Goal: Transaction & Acquisition: Purchase product/service

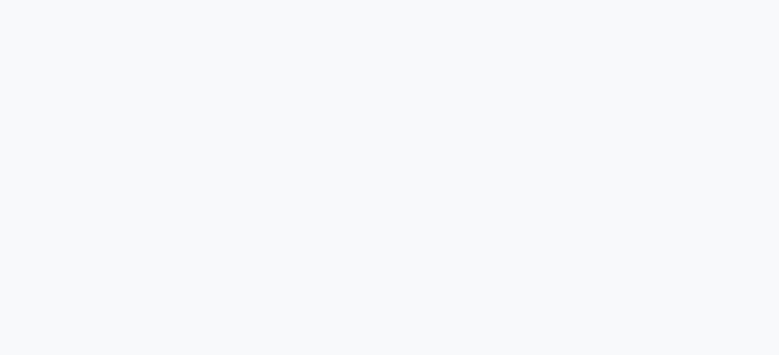
scroll to position [2, 0]
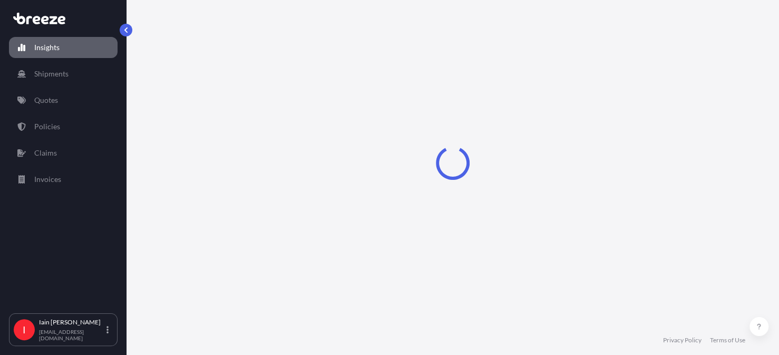
scroll to position [810, 0]
select select "2025"
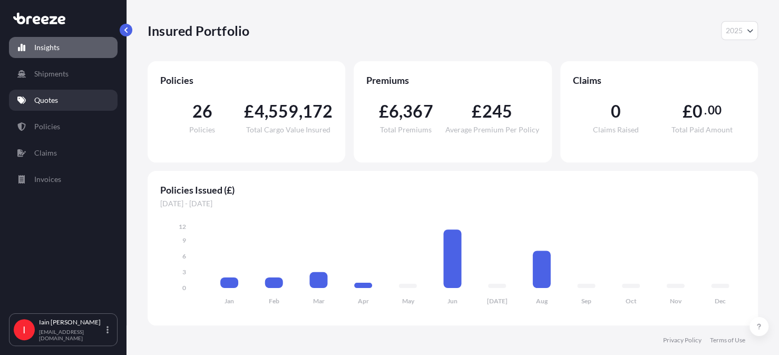
click at [60, 102] on link "Quotes" at bounding box center [63, 100] width 109 height 21
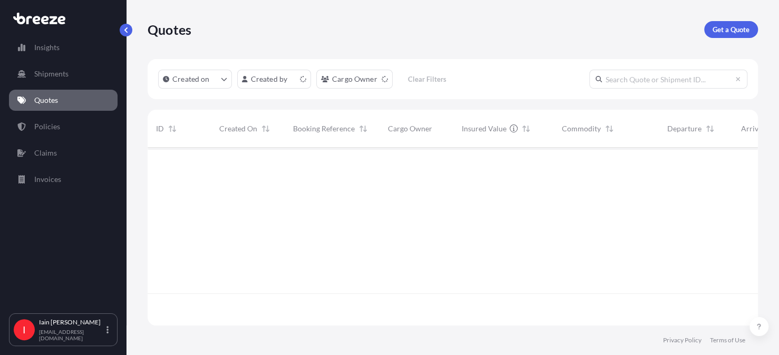
scroll to position [176, 602]
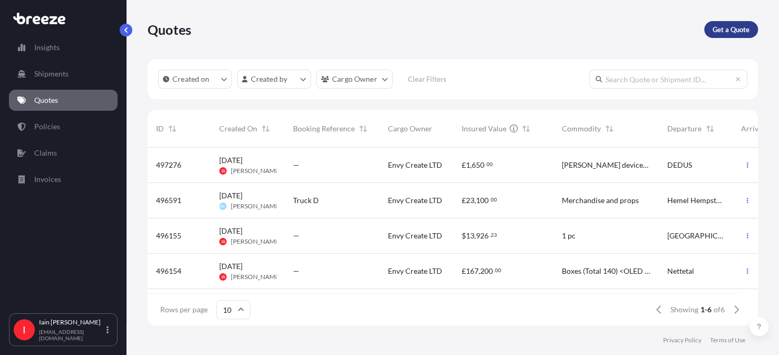
click at [732, 30] on p "Get a Quote" at bounding box center [731, 29] width 37 height 11
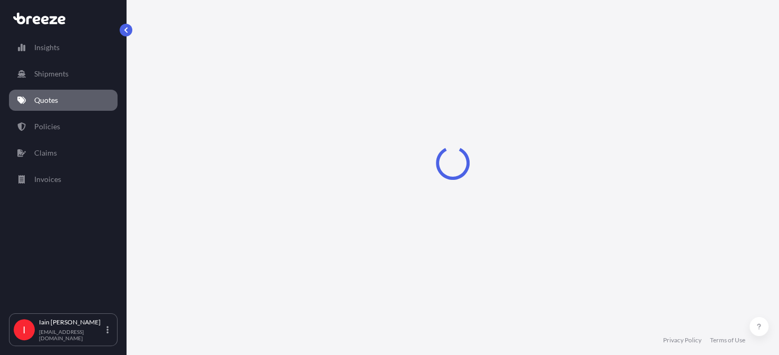
scroll to position [17, 0]
select select "Road"
select select "Sea"
select select "1"
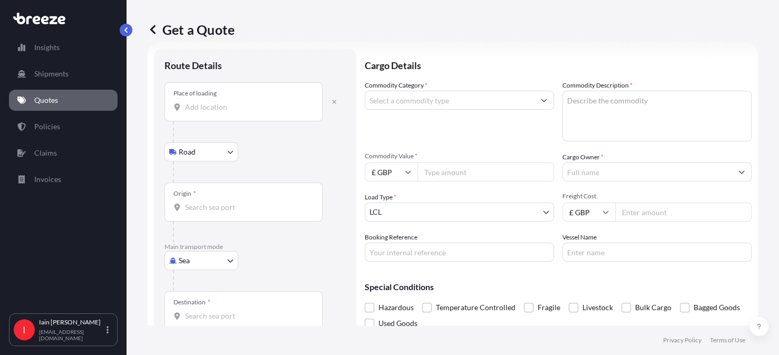
click at [219, 102] on input "Place of loading" at bounding box center [247, 107] width 124 height 11
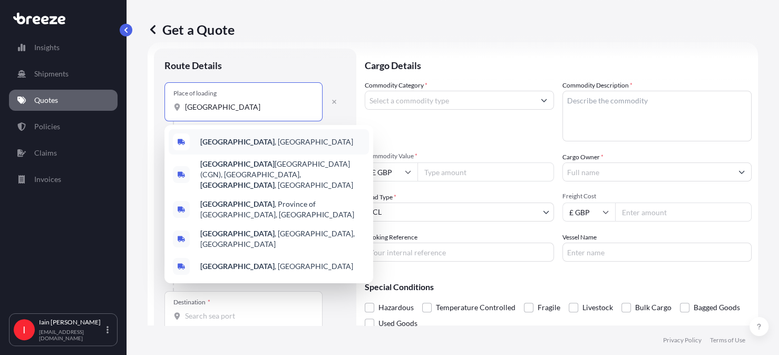
click at [269, 143] on div "[GEOGRAPHIC_DATA] , [GEOGRAPHIC_DATA]" at bounding box center [269, 141] width 200 height 25
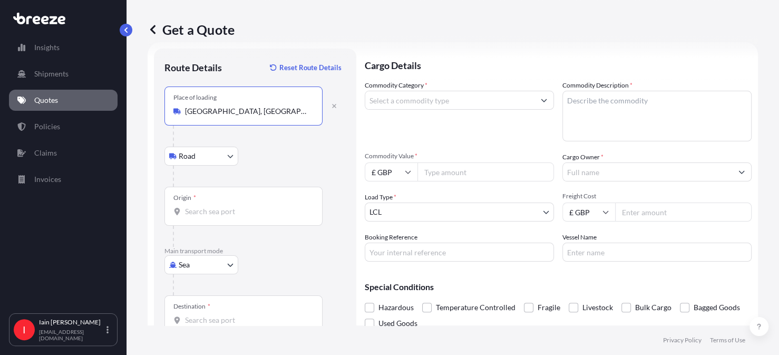
type input "[GEOGRAPHIC_DATA], [GEOGRAPHIC_DATA]"
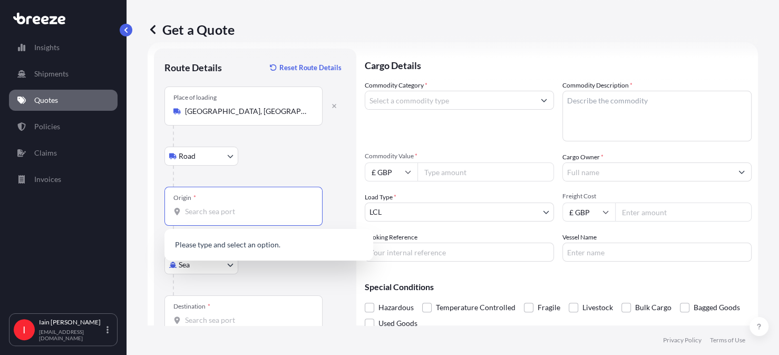
click at [209, 209] on input "Origin *" at bounding box center [247, 211] width 124 height 11
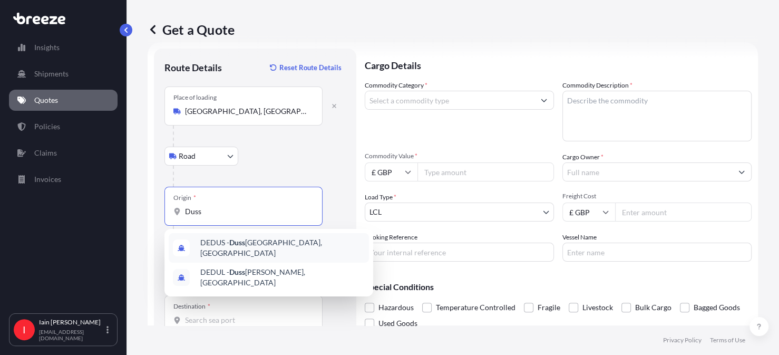
click at [289, 243] on span "DEDUS - Duss eldorf, [GEOGRAPHIC_DATA]" at bounding box center [282, 247] width 164 height 21
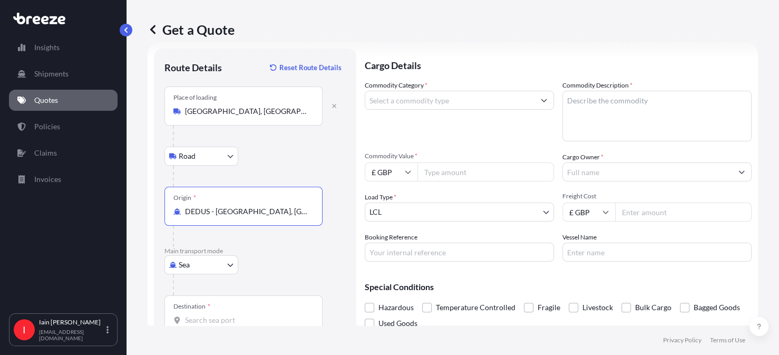
type input "DEDUS - [GEOGRAPHIC_DATA], [GEOGRAPHIC_DATA]"
click at [221, 263] on body "0 options available. 10 options available. 0 options available. 2 options avail…" at bounding box center [389, 177] width 779 height 355
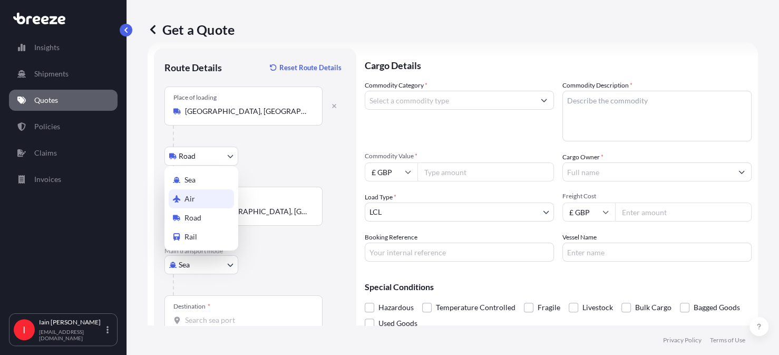
click at [204, 199] on div "Air" at bounding box center [201, 198] width 65 height 19
select select "Air"
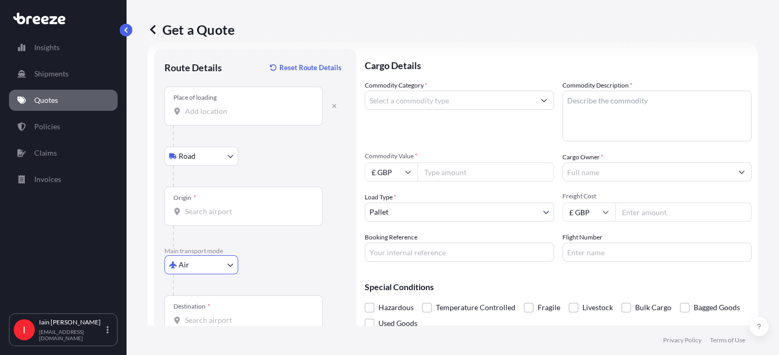
click at [222, 321] on input "Destination *" at bounding box center [247, 320] width 124 height 11
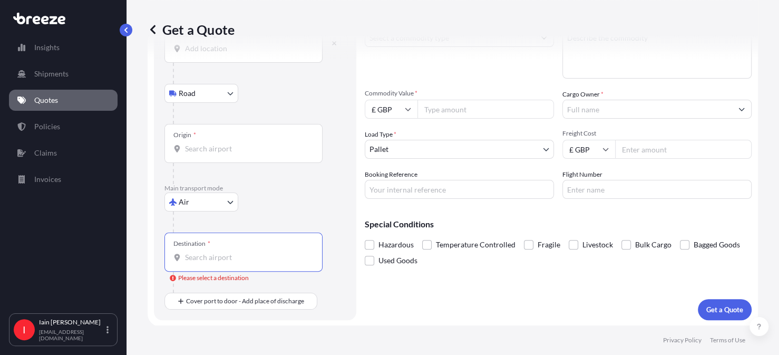
scroll to position [0, 0]
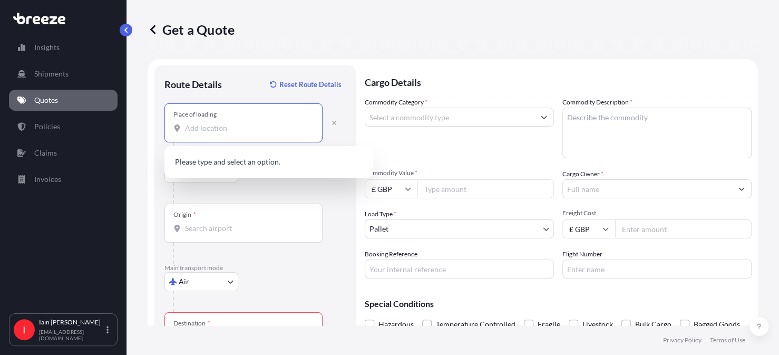
click at [232, 128] on input "Place of loading" at bounding box center [247, 128] width 124 height 11
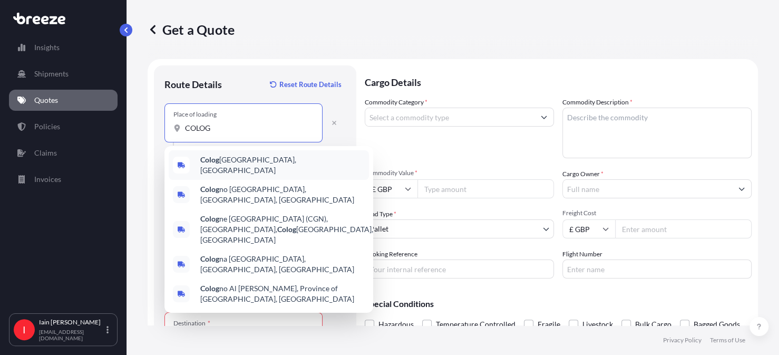
click at [253, 162] on span "Colog ne, [GEOGRAPHIC_DATA]" at bounding box center [282, 164] width 164 height 21
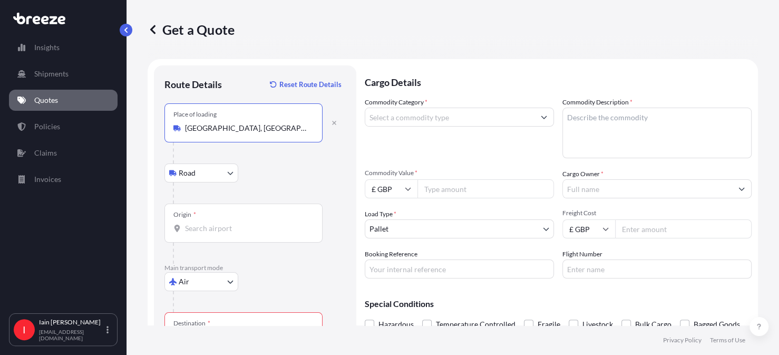
type input "[GEOGRAPHIC_DATA], [GEOGRAPHIC_DATA]"
click at [217, 228] on input "Origin *" at bounding box center [247, 228] width 124 height 11
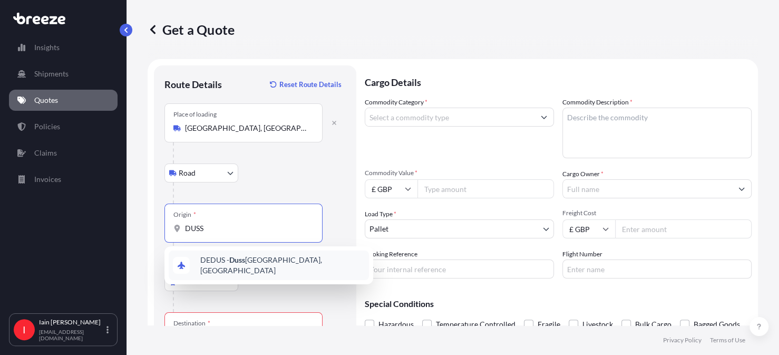
click at [267, 265] on span "DEDUS - Duss eldorf, [GEOGRAPHIC_DATA]" at bounding box center [282, 265] width 164 height 21
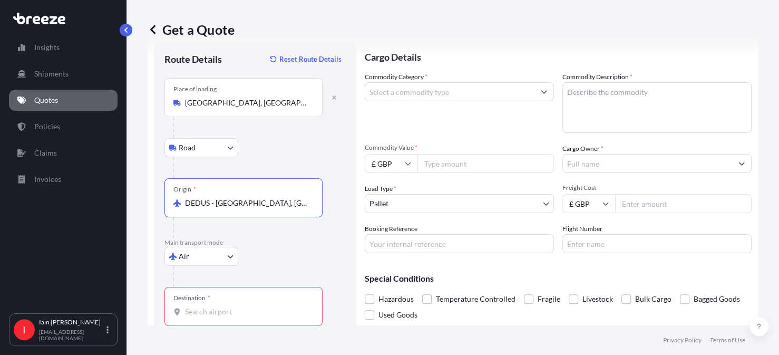
scroll to position [30, 0]
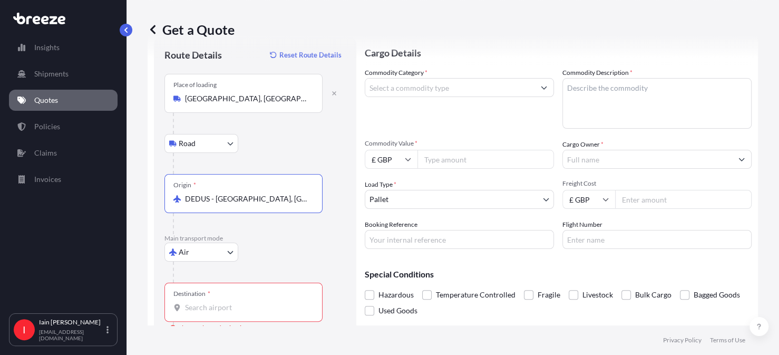
type input "DEDUS - [GEOGRAPHIC_DATA], [GEOGRAPHIC_DATA]"
click at [232, 310] on input "Destination * Please select a destination" at bounding box center [247, 307] width 124 height 11
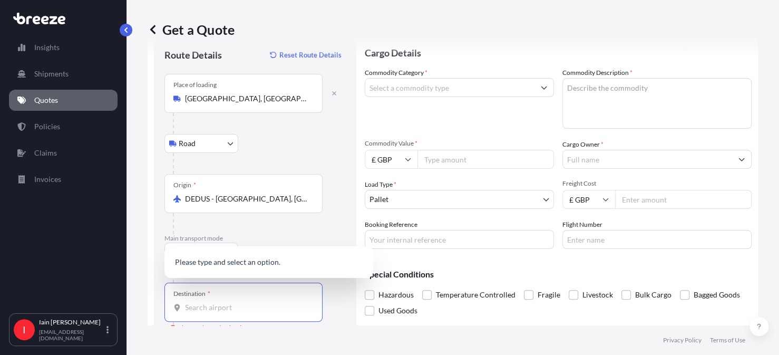
click at [219, 305] on input "Destination * Please select a destination" at bounding box center [247, 307] width 124 height 11
click at [288, 234] on span "USSFO - San Fr ancisco, [GEOGRAPHIC_DATA]" at bounding box center [275, 231] width 151 height 11
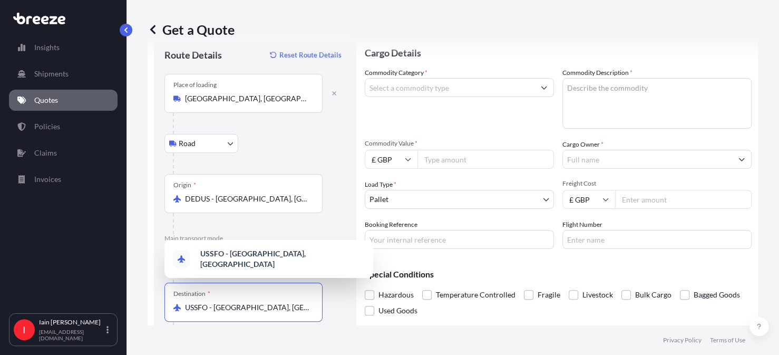
click at [291, 307] on input "USSFO - [GEOGRAPHIC_DATA], [GEOGRAPHIC_DATA]" at bounding box center [247, 307] width 124 height 11
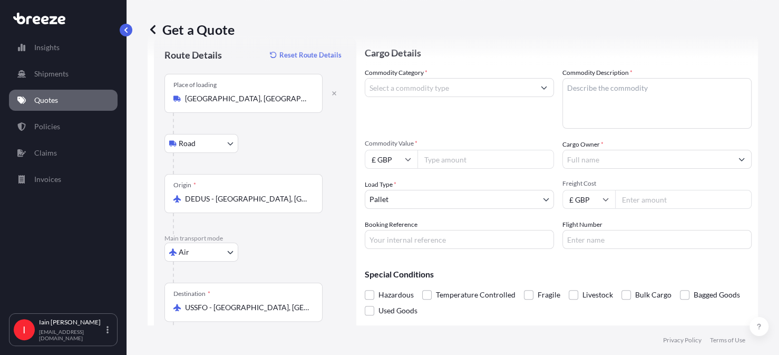
drag, startPoint x: 314, startPoint y: 304, endPoint x: 232, endPoint y: 301, distance: 81.8
click at [231, 301] on div "Destination * USSFO - [GEOGRAPHIC_DATA], [GEOGRAPHIC_DATA]" at bounding box center [243, 302] width 158 height 39
click at [231, 302] on input "USSFO - [GEOGRAPHIC_DATA], [GEOGRAPHIC_DATA]" at bounding box center [247, 307] width 124 height 11
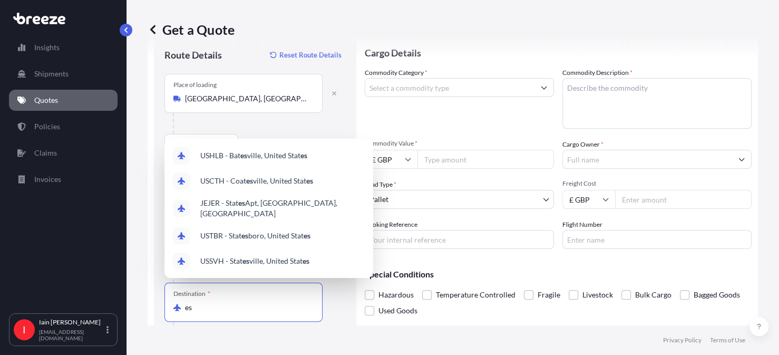
type input "s"
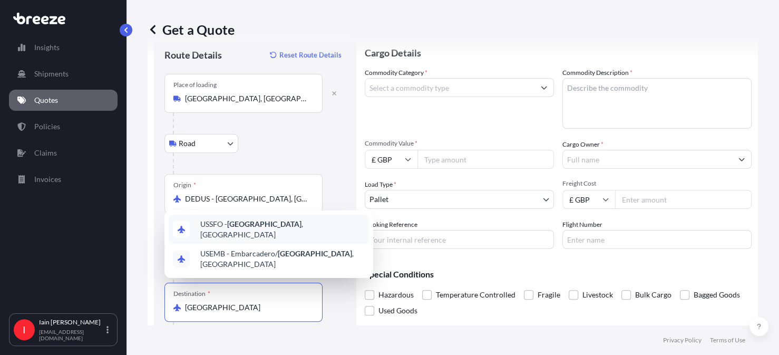
click at [295, 233] on span "USSFO - [GEOGRAPHIC_DATA] , [GEOGRAPHIC_DATA]" at bounding box center [282, 229] width 164 height 21
type input "USSFO - [GEOGRAPHIC_DATA], [GEOGRAPHIC_DATA]"
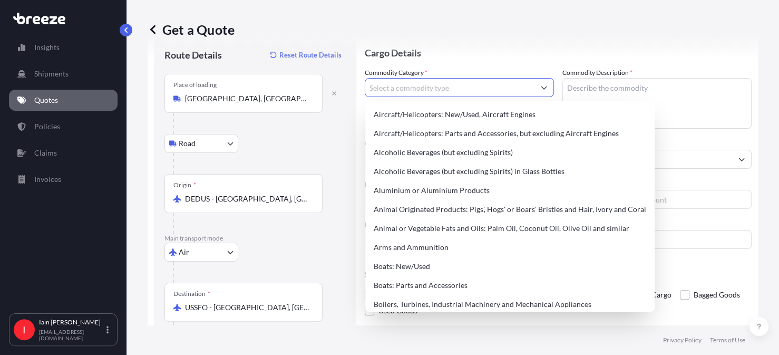
click at [430, 88] on input "Commodity Category *" at bounding box center [449, 87] width 169 height 19
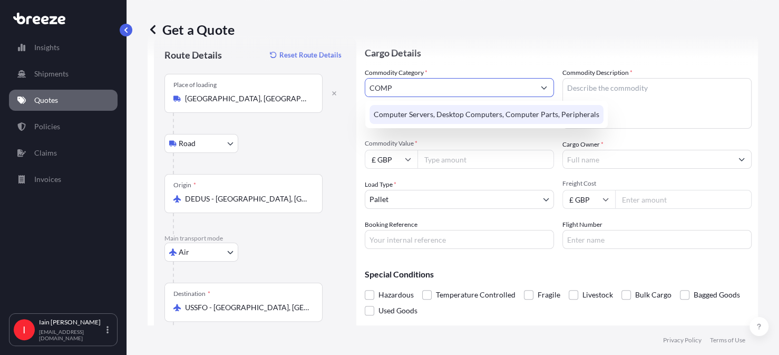
click at [444, 112] on div "Computer Servers, Desktop Computers, Computer Parts, Peripherals" at bounding box center [487, 114] width 234 height 19
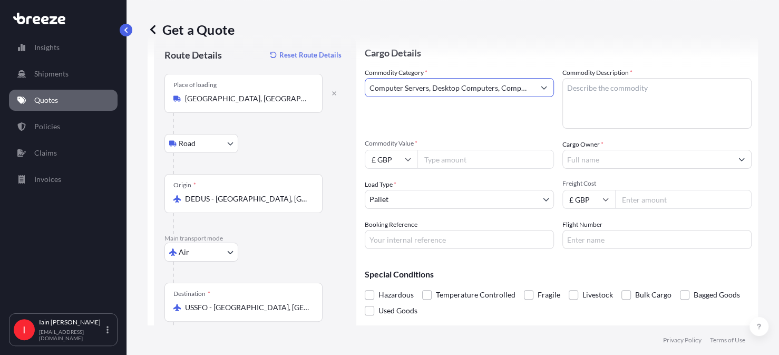
type input "Computer Servers, Desktop Computers, Computer Parts, Peripherals"
click at [594, 91] on textarea "Commodity Description *" at bounding box center [657, 103] width 189 height 51
type textarea "x"
click at [589, 89] on textarea "Xbox" at bounding box center [657, 103] width 189 height 51
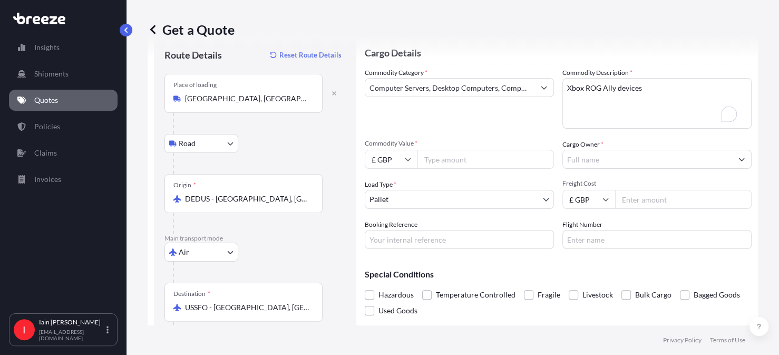
click at [446, 160] on input "Commodity Value *" at bounding box center [486, 159] width 137 height 19
click at [656, 90] on textarea "Xbox ROG Ally devices" at bounding box center [657, 103] width 189 height 51
type textarea "Xbox ROG Ally devices x6"
click at [644, 88] on textarea "Xbox ROG Ally devices x6" at bounding box center [657, 103] width 189 height 51
type textarea "x"
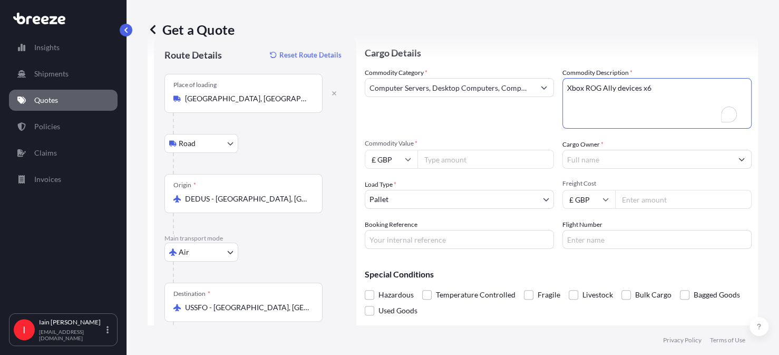
type textarea "x"
click at [640, 89] on textarea "Xbox ROG Ally devices x6" at bounding box center [657, 103] width 189 height 51
click at [641, 85] on textarea "Xbox ROG Ally devices x6" at bounding box center [657, 103] width 189 height 51
type textarea "Xbox ROG Ally devices x 6"
click at [437, 158] on input "Commodity Value *" at bounding box center [486, 159] width 137 height 19
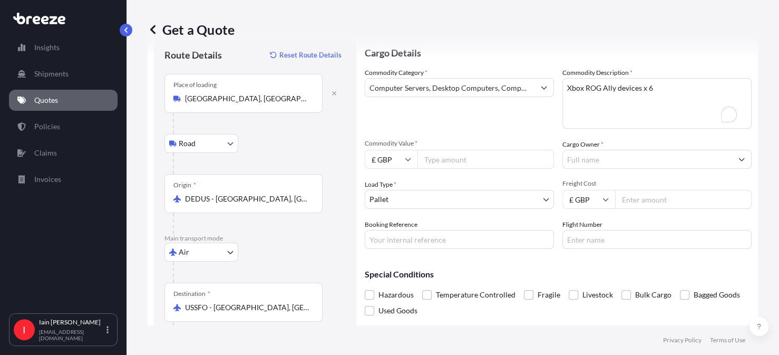
click at [481, 163] on input "Commodity Value *" at bounding box center [486, 159] width 137 height 19
type input "5500.00"
click at [647, 159] on input "Cargo Owner *" at bounding box center [647, 159] width 169 height 19
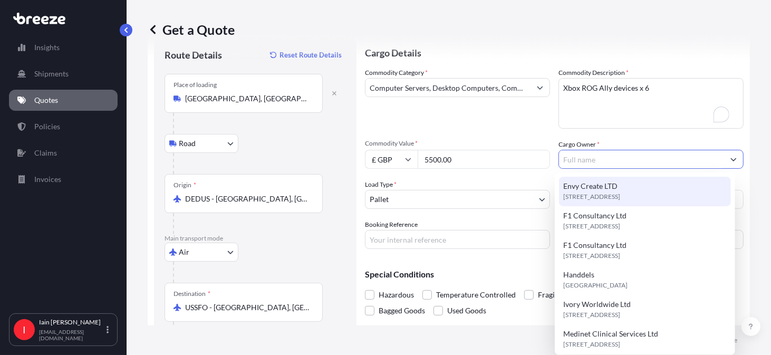
click at [635, 190] on div "Envy Create LTD [STREET_ADDRESS]" at bounding box center [645, 192] width 172 height 30
type input "Envy Create LTD"
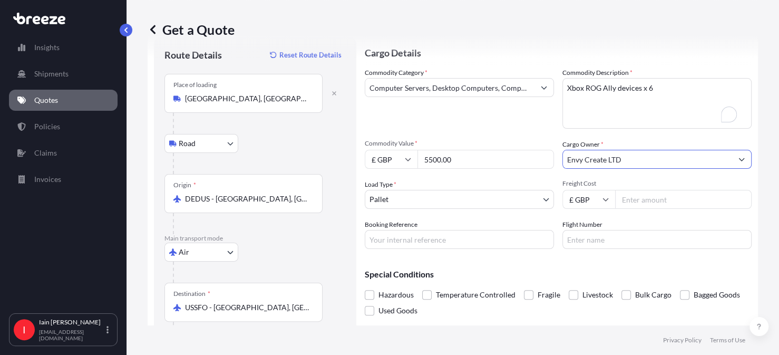
click at [455, 200] on body "9 options available. Insights Shipments Quotes Policies Claims Invoices I [PERS…" at bounding box center [389, 177] width 779 height 355
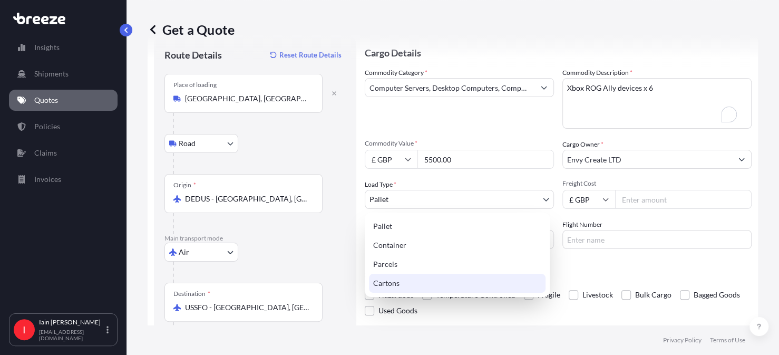
click at [399, 282] on div "Cartons" at bounding box center [457, 283] width 177 height 19
select select "4"
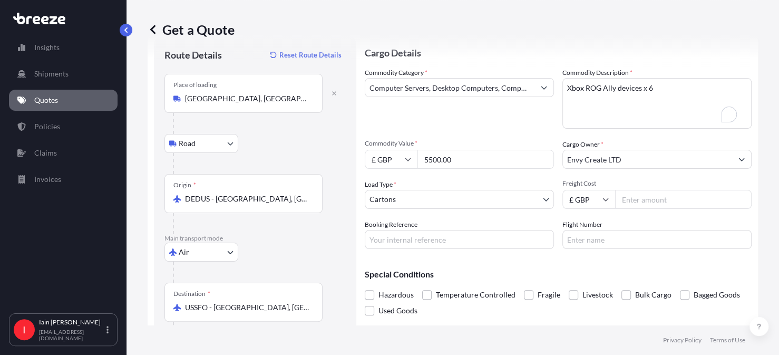
drag, startPoint x: 470, startPoint y: 159, endPoint x: 416, endPoint y: 159, distance: 53.8
click at [416, 159] on div "£ GBP 5500.00" at bounding box center [459, 159] width 189 height 19
type input "4500.00"
click at [634, 200] on input "Freight Cost" at bounding box center [683, 199] width 137 height 19
type input "1000.00"
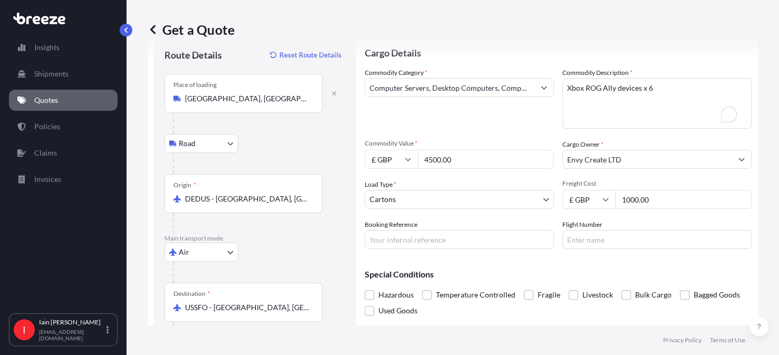
click at [438, 239] on input "Booking Reference" at bounding box center [459, 239] width 189 height 19
click at [374, 235] on input "Booking Reference" at bounding box center [459, 239] width 189 height 19
paste input "71 8540 7913"
click at [443, 240] on input "71 8540 7913" at bounding box center [459, 239] width 189 height 19
drag, startPoint x: 443, startPoint y: 240, endPoint x: 435, endPoint y: 241, distance: 7.5
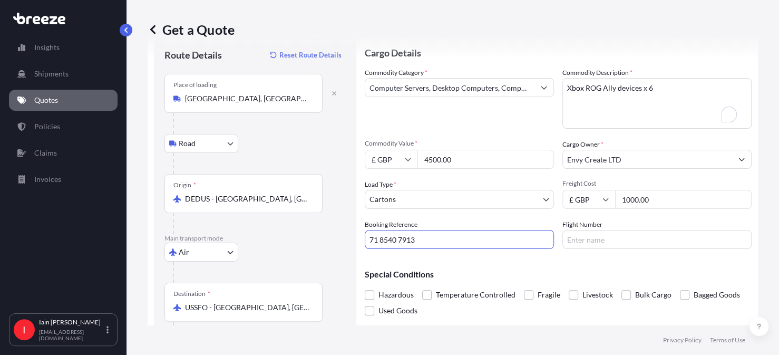
click at [435, 241] on input "71 8540 7913" at bounding box center [459, 239] width 189 height 19
paste input "37 6721 2875"
type input "71 8540 7913 37 6721 2875"
click at [587, 238] on input "Flight Number" at bounding box center [657, 239] width 189 height 19
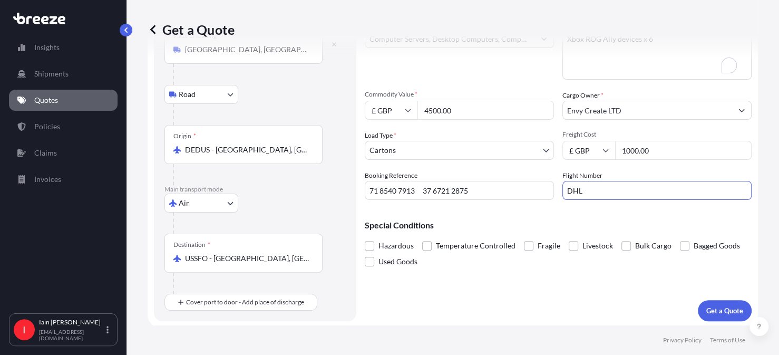
scroll to position [80, 0]
type input "DHL"
click at [708, 304] on p "Get a Quote" at bounding box center [724, 309] width 37 height 11
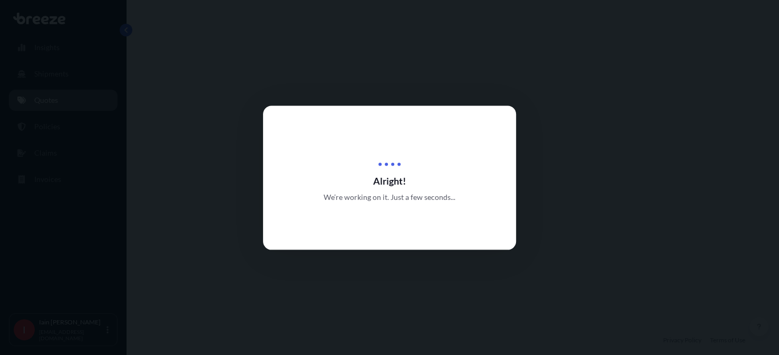
select select "Road"
select select "Air"
select select "4"
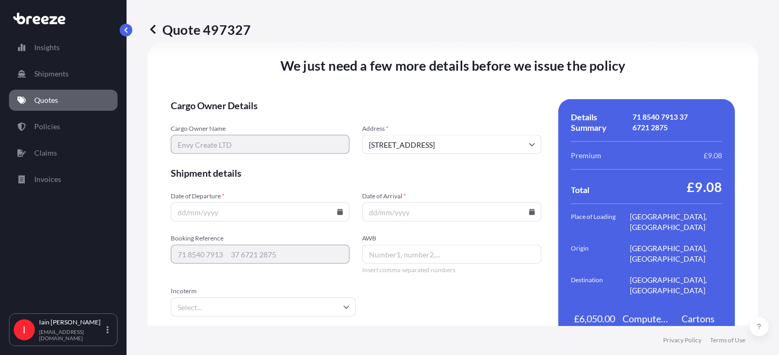
scroll to position [1401, 0]
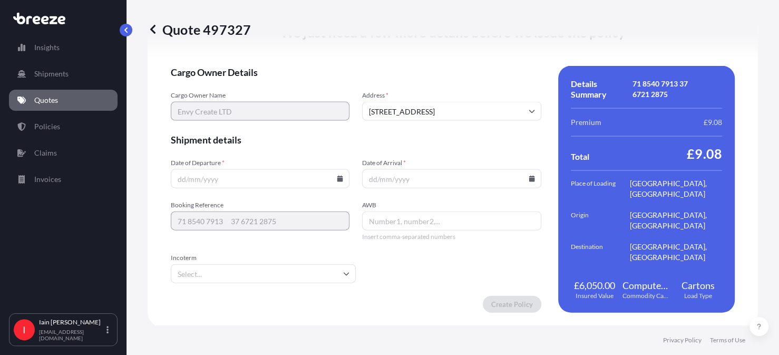
click at [208, 173] on input "Date of Departure *" at bounding box center [260, 178] width 179 height 19
click at [337, 178] on icon at bounding box center [340, 179] width 6 height 6
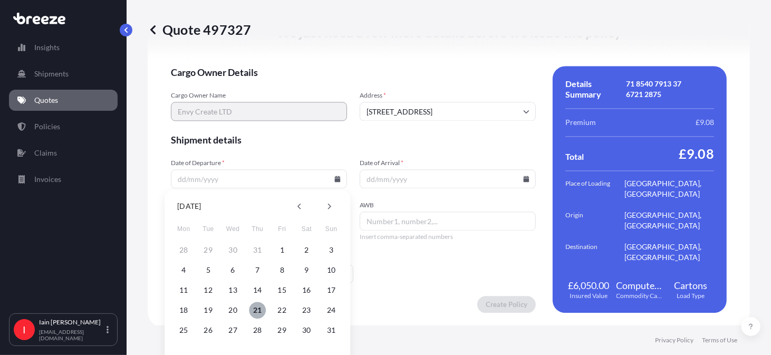
click at [258, 309] on button "21" at bounding box center [257, 310] width 17 height 17
type input "[DATE]"
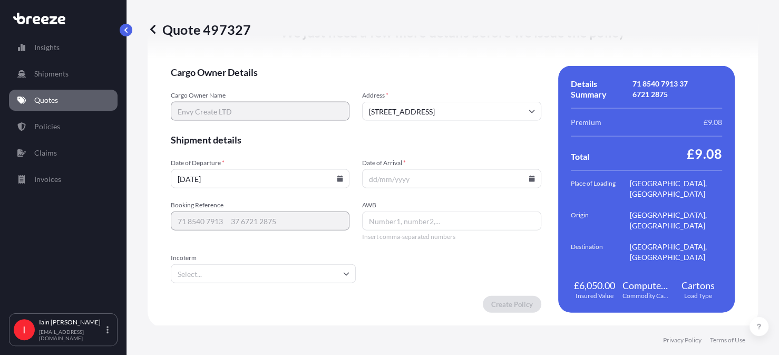
click at [529, 176] on icon at bounding box center [532, 179] width 6 height 6
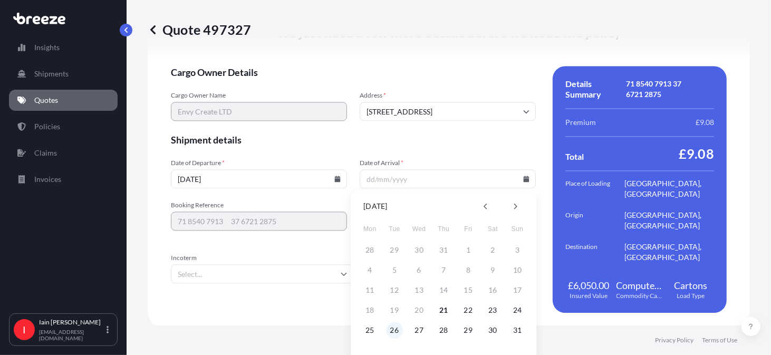
click at [391, 328] on button "26" at bounding box center [394, 330] width 17 height 17
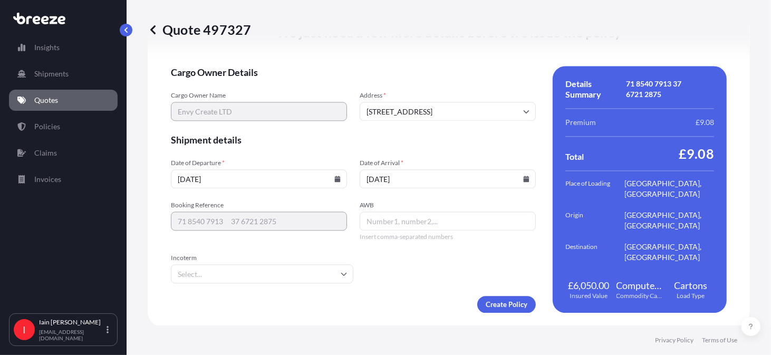
type input "[DATE]"
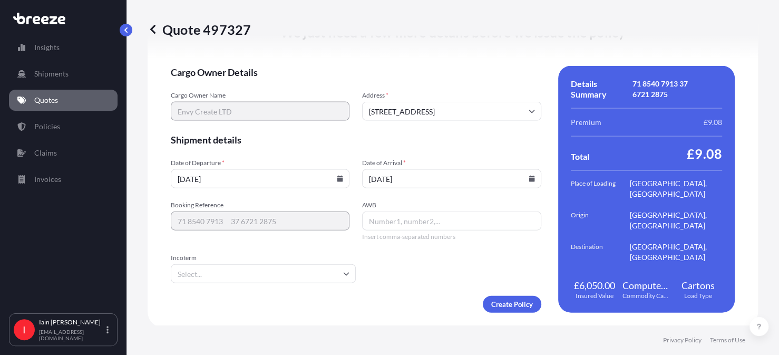
click at [379, 217] on input "AWB" at bounding box center [451, 220] width 179 height 19
click at [369, 216] on input "AWB" at bounding box center [451, 220] width 179 height 19
paste input "37 6721 2875"
click at [434, 217] on input "37 6721 2875" at bounding box center [451, 220] width 179 height 19
paste input "71 8540 7913"
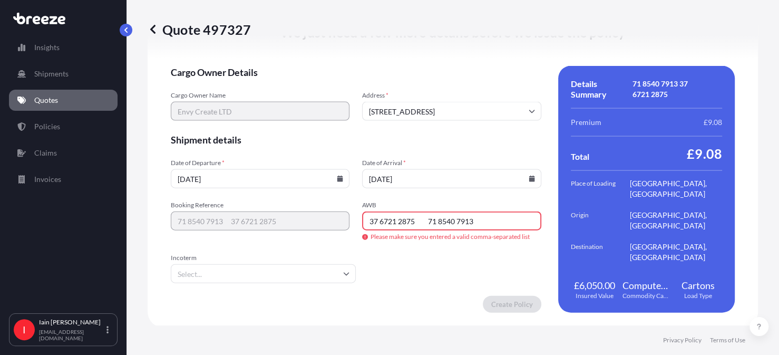
click at [324, 273] on input "Incoterm" at bounding box center [263, 273] width 185 height 19
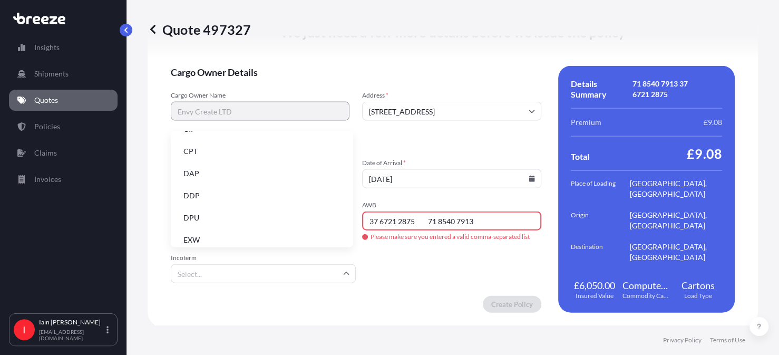
scroll to position [60, 0]
click at [255, 176] on li "DAP" at bounding box center [262, 174] width 174 height 20
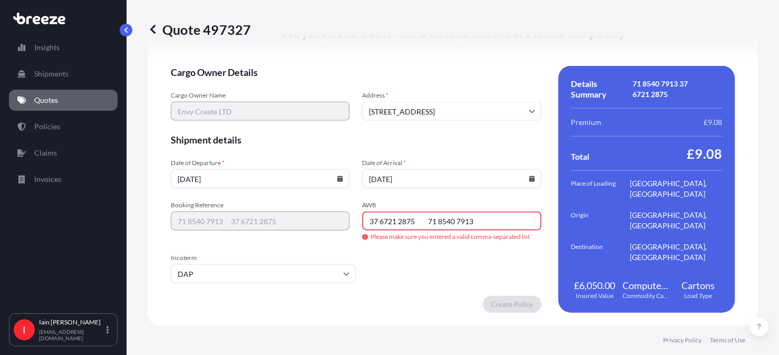
drag, startPoint x: 413, startPoint y: 217, endPoint x: 428, endPoint y: 221, distance: 14.7
click at [415, 217] on input "37 6721 2875 71 8540 7913" at bounding box center [451, 220] width 179 height 19
click at [412, 217] on input "37 6721 2875 71 8540 7913" at bounding box center [451, 220] width 179 height 19
drag, startPoint x: 418, startPoint y: 217, endPoint x: 429, endPoint y: 227, distance: 14.2
click at [418, 217] on input "37 6721 2875, 71 8540 7913" at bounding box center [451, 220] width 179 height 19
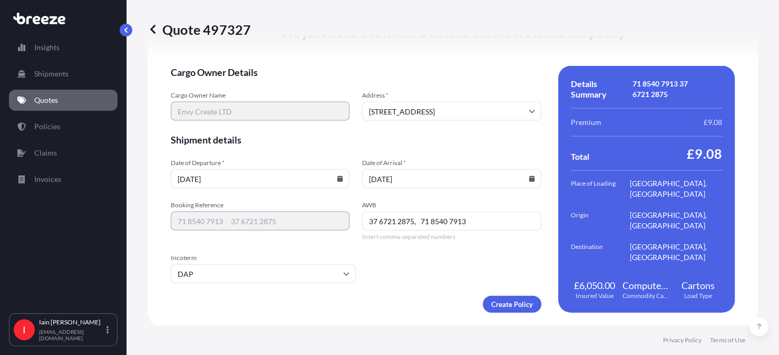
type input "37 6721 2875, 71 8540 7913"
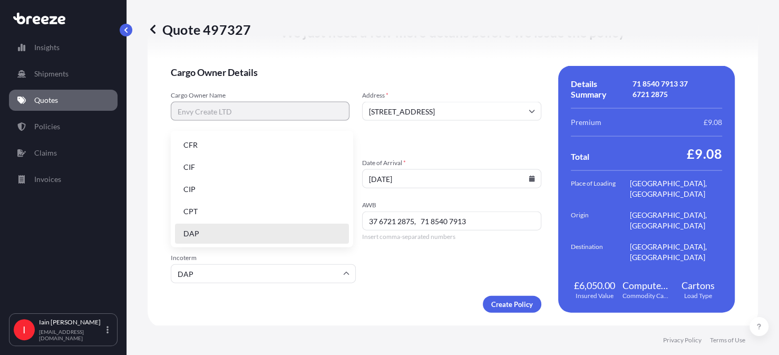
click at [212, 268] on input "DAP" at bounding box center [263, 273] width 185 height 19
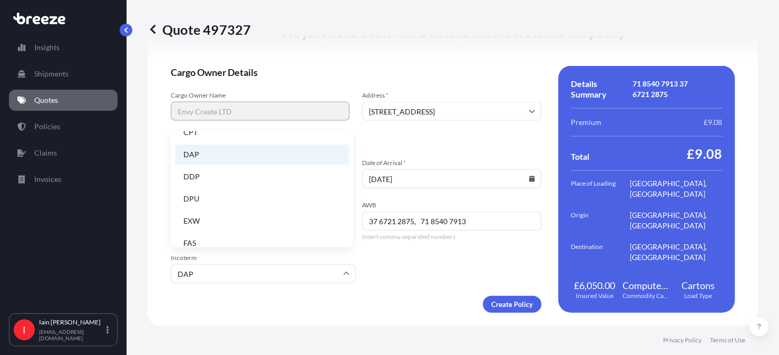
scroll to position [77, 0]
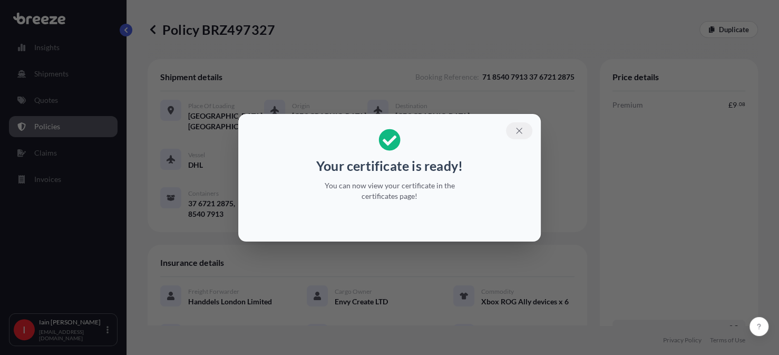
click at [522, 130] on icon "button" at bounding box center [519, 130] width 9 height 9
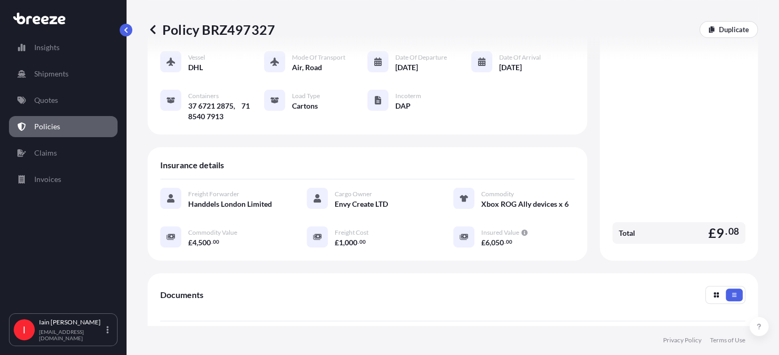
scroll to position [97, 0]
click at [719, 29] on p "Duplicate" at bounding box center [734, 29] width 30 height 11
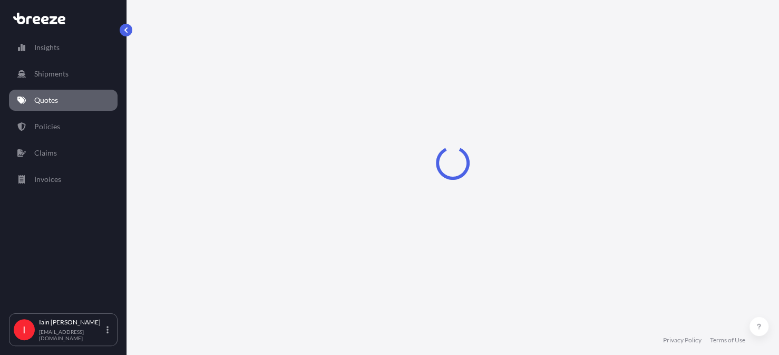
scroll to position [17, 0]
select select "Road"
select select "Air"
select select "4"
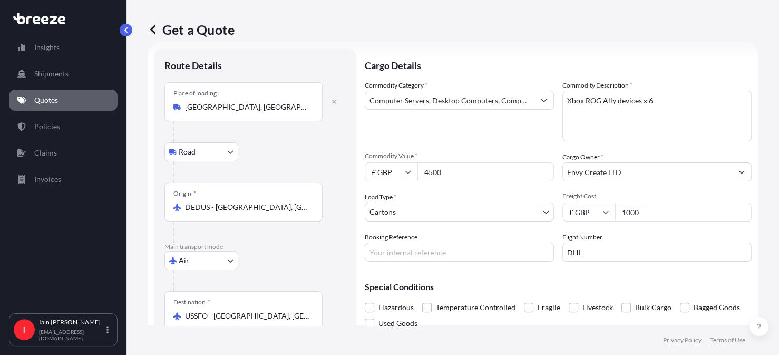
click at [296, 315] on input "USSFO - [GEOGRAPHIC_DATA], [GEOGRAPHIC_DATA]" at bounding box center [247, 316] width 124 height 11
drag, startPoint x: 316, startPoint y: 314, endPoint x: 193, endPoint y: 314, distance: 122.8
click at [193, 314] on div "Destination * USSFO - [GEOGRAPHIC_DATA], [GEOGRAPHIC_DATA]" at bounding box center [243, 310] width 158 height 39
click at [193, 314] on input "USSFO - [GEOGRAPHIC_DATA], [GEOGRAPHIC_DATA]" at bounding box center [247, 316] width 124 height 11
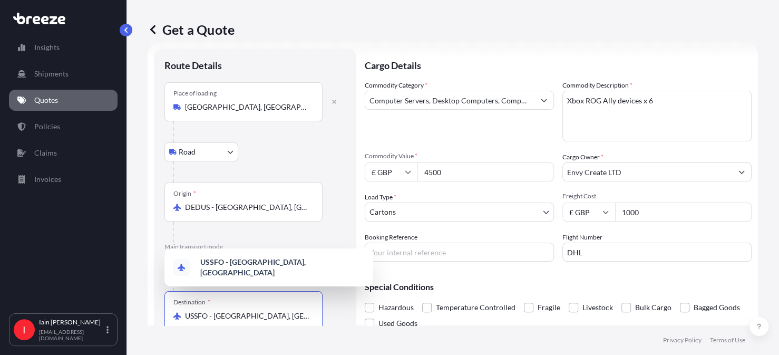
click at [304, 315] on input "USSFO - [GEOGRAPHIC_DATA], [GEOGRAPHIC_DATA]" at bounding box center [247, 316] width 124 height 11
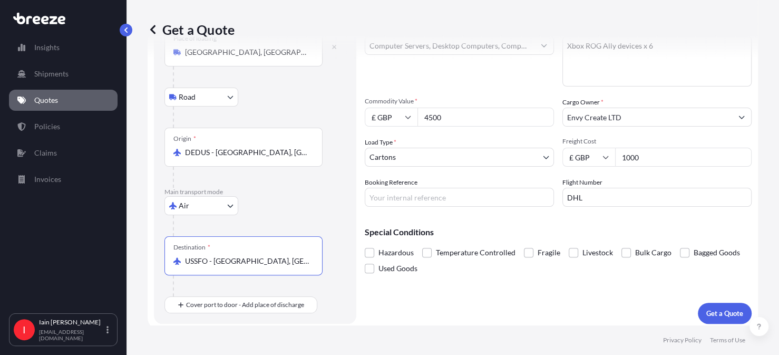
scroll to position [75, 0]
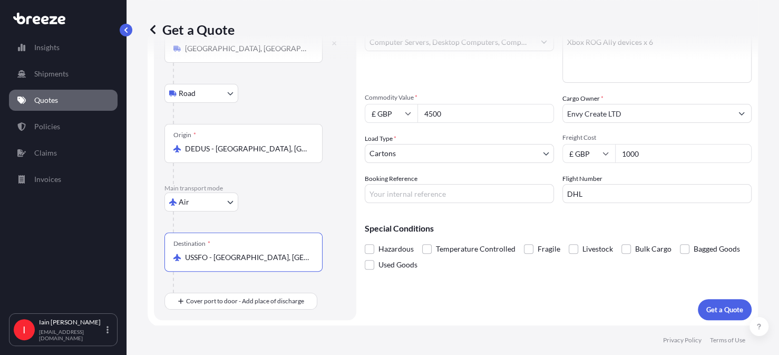
click at [305, 259] on input "USSFO - [GEOGRAPHIC_DATA], [GEOGRAPHIC_DATA]" at bounding box center [247, 257] width 124 height 11
drag, startPoint x: 310, startPoint y: 257, endPoint x: 228, endPoint y: 261, distance: 81.8
click at [228, 261] on div "USSFO - [GEOGRAPHIC_DATA], [GEOGRAPHIC_DATA]" at bounding box center [243, 257] width 140 height 11
click at [228, 261] on input "USSFO - [GEOGRAPHIC_DATA], [GEOGRAPHIC_DATA]" at bounding box center [247, 257] width 124 height 11
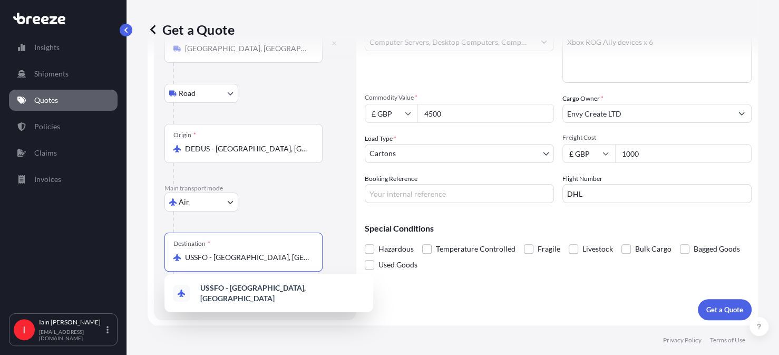
click at [186, 254] on div "USSFO - [GEOGRAPHIC_DATA], [GEOGRAPHIC_DATA]" at bounding box center [243, 257] width 140 height 11
click at [186, 254] on input "USSFO - [GEOGRAPHIC_DATA], [GEOGRAPHIC_DATA]" at bounding box center [247, 257] width 124 height 11
click at [243, 288] on b "USSFO - [GEOGRAPHIC_DATA], [GEOGRAPHIC_DATA]" at bounding box center [252, 293] width 105 height 20
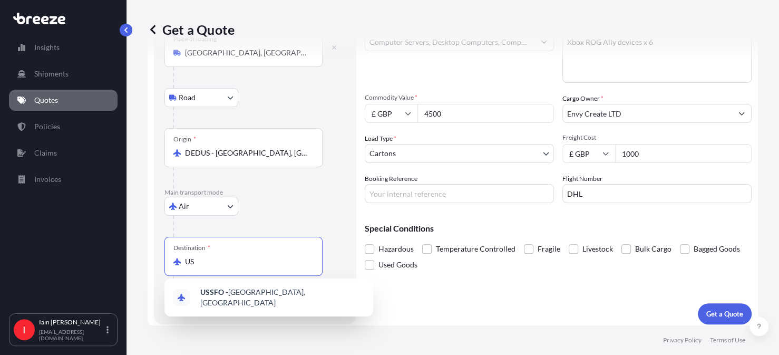
type input "U"
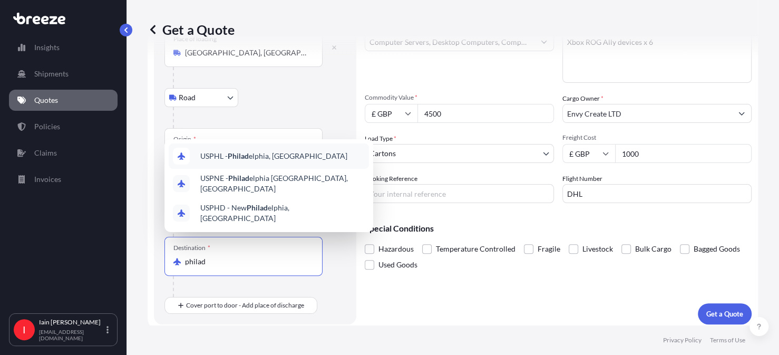
click at [283, 156] on span "USPHL - Philad elphia, [GEOGRAPHIC_DATA]" at bounding box center [273, 156] width 147 height 11
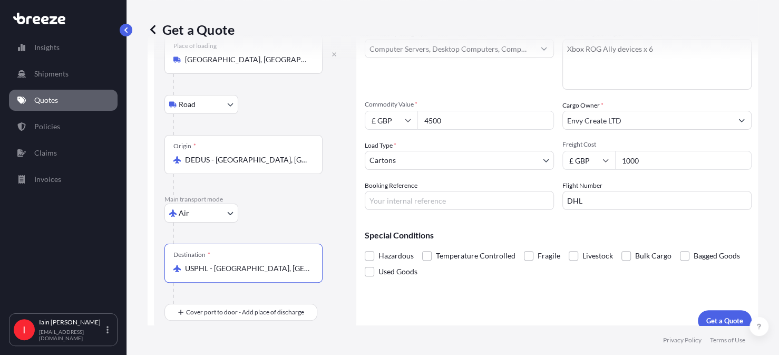
scroll to position [80, 0]
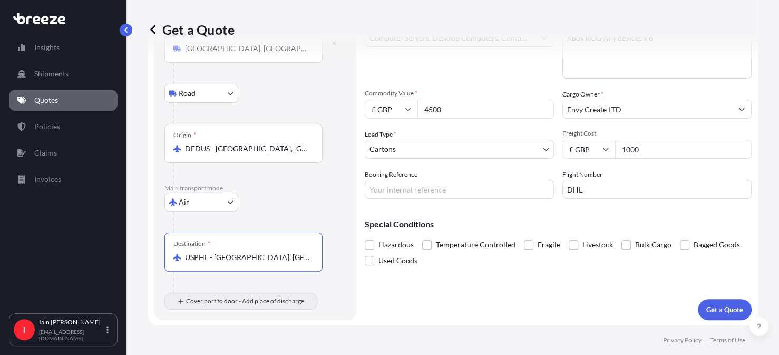
type input "USPHL - [GEOGRAPHIC_DATA], [GEOGRAPHIC_DATA]"
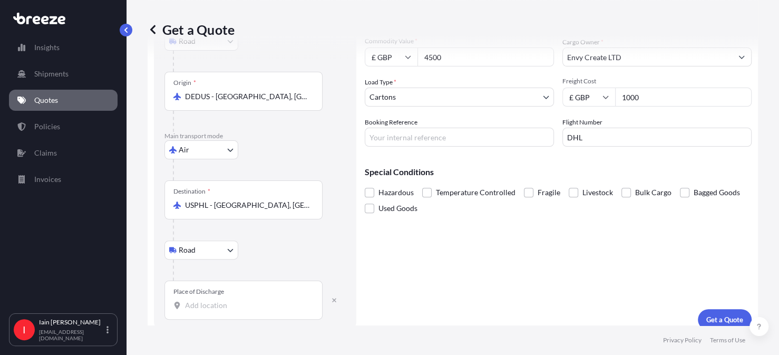
scroll to position [116, 0]
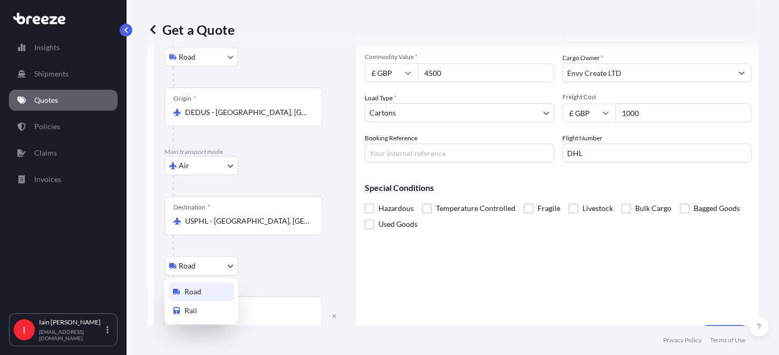
click at [234, 267] on body "Insights Shipments Quotes Policies Claims Invoices I [PERSON_NAME] [PERSON_NAME…" at bounding box center [389, 177] width 779 height 355
click at [335, 315] on icon "button" at bounding box center [334, 316] width 6 height 6
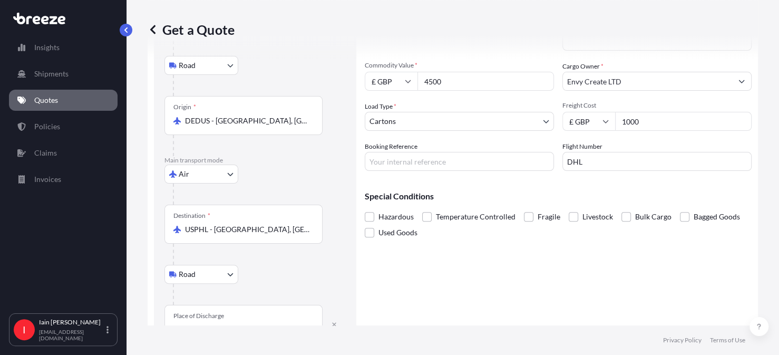
scroll to position [142, 0]
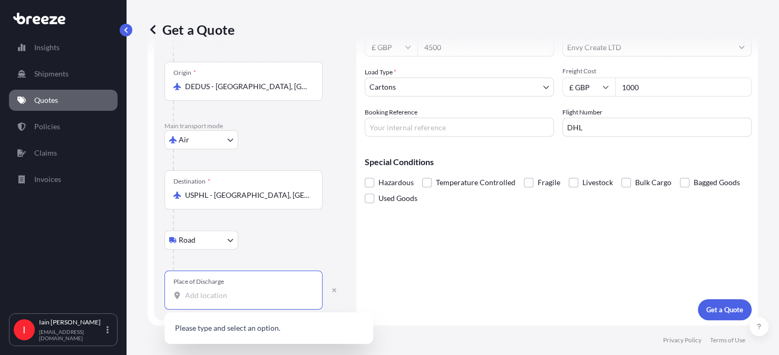
click at [224, 299] on input "Place of Discharge" at bounding box center [247, 295] width 124 height 11
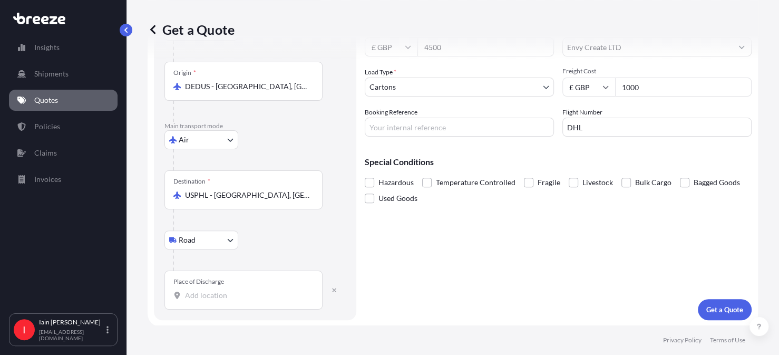
click at [227, 293] on input "Place of Discharge" at bounding box center [247, 295] width 124 height 11
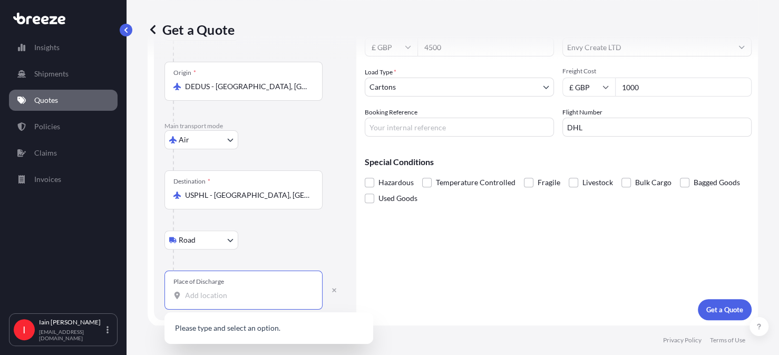
paste input "[STREET_ADDRESS]"
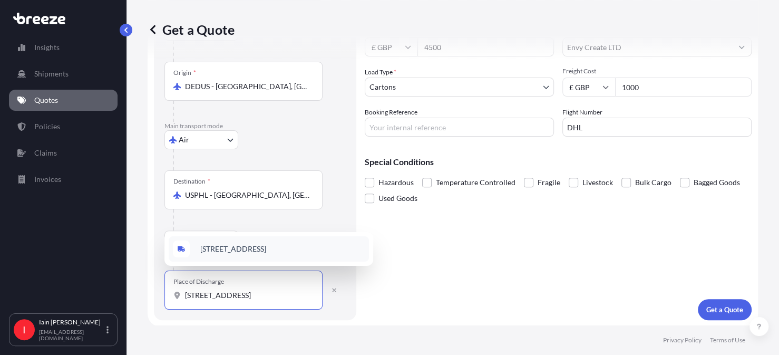
type input "[STREET_ADDRESS]"
click at [417, 295] on div "Cargo Details Commodity Category * Computer Servers, Desktop Computers, Compute…" at bounding box center [558, 122] width 387 height 396
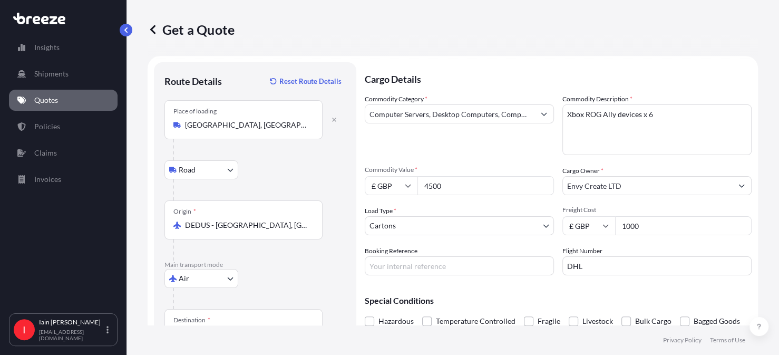
scroll to position [0, 0]
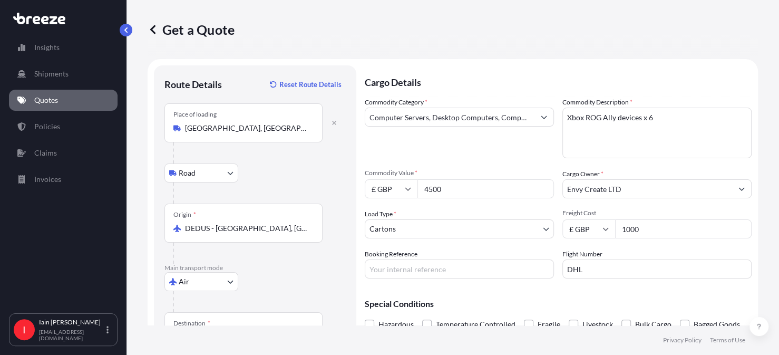
click at [652, 119] on textarea "Xbox ROG Ally devices x 6" at bounding box center [657, 133] width 189 height 51
type textarea "Xbox ROG Ally devices x 1"
drag, startPoint x: 453, startPoint y: 188, endPoint x: 418, endPoint y: 189, distance: 35.3
click at [418, 189] on input "4500" at bounding box center [486, 188] width 137 height 19
type input "750.00"
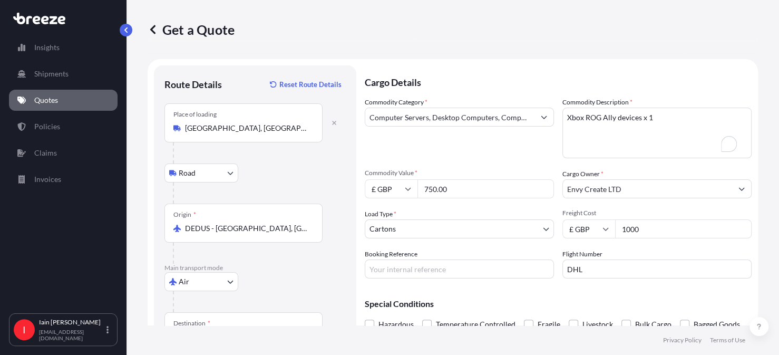
click at [646, 231] on input "1000" at bounding box center [683, 228] width 137 height 19
type input "1"
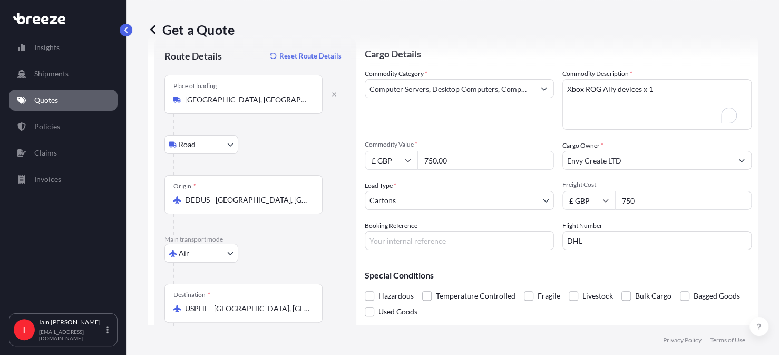
scroll to position [45, 0]
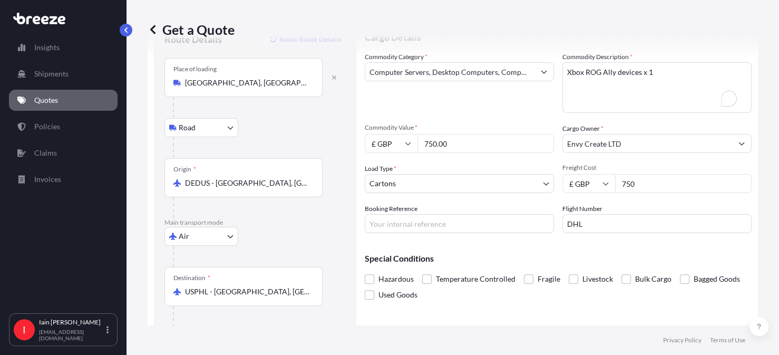
type input "750"
click at [405, 227] on input "Booking Reference" at bounding box center [459, 223] width 189 height 19
click at [395, 220] on input "Booking Reference" at bounding box center [459, 223] width 189 height 19
paste input "63 2415 9413"
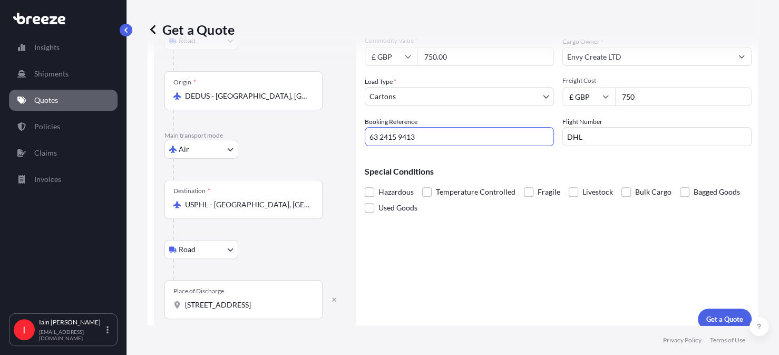
scroll to position [142, 0]
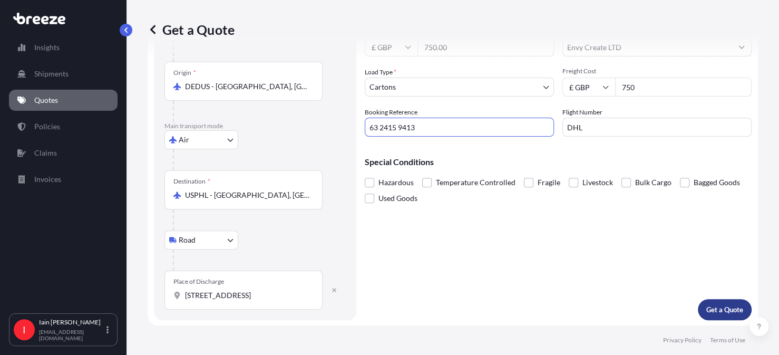
type input "63 2415 9413"
click at [713, 307] on p "Get a Quote" at bounding box center [724, 309] width 37 height 11
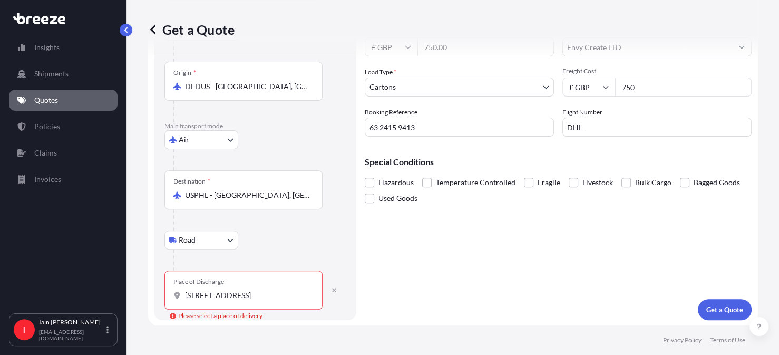
click at [257, 293] on input "[STREET_ADDRESS]" at bounding box center [247, 295] width 124 height 11
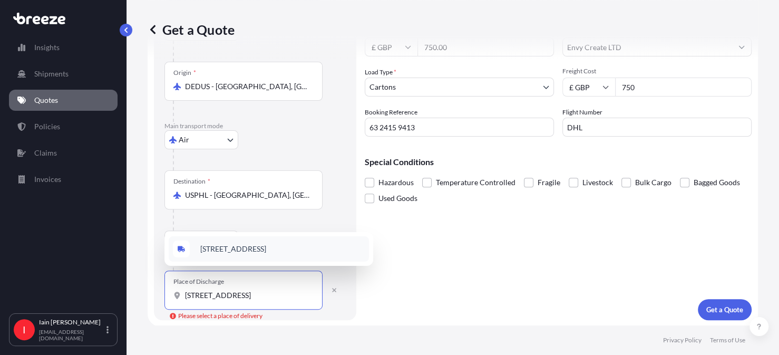
click at [221, 245] on span "[STREET_ADDRESS]" at bounding box center [233, 249] width 66 height 11
type input "[STREET_ADDRESS]"
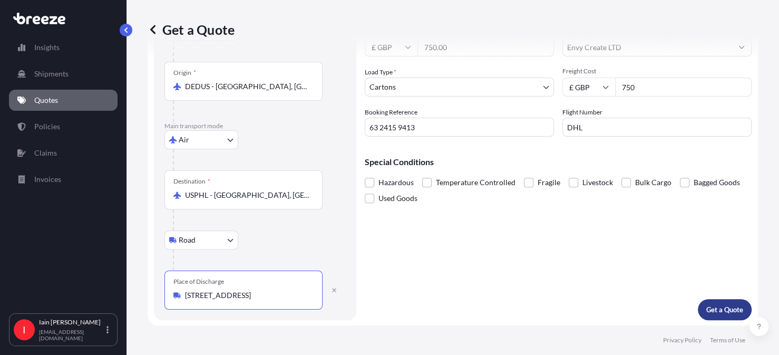
click at [719, 307] on p "Get a Quote" at bounding box center [724, 309] width 37 height 11
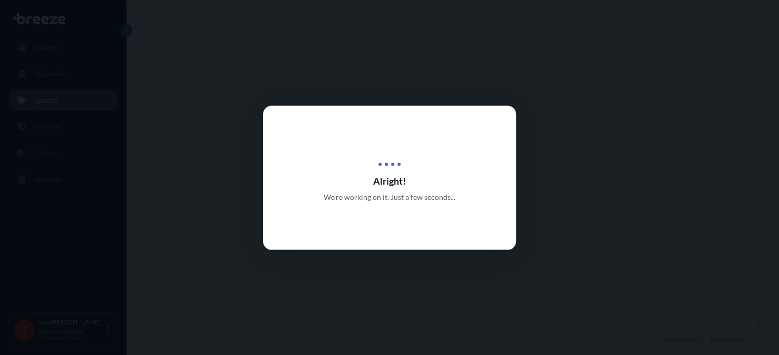
select select "Road"
select select "Air"
select select "Road"
select select "4"
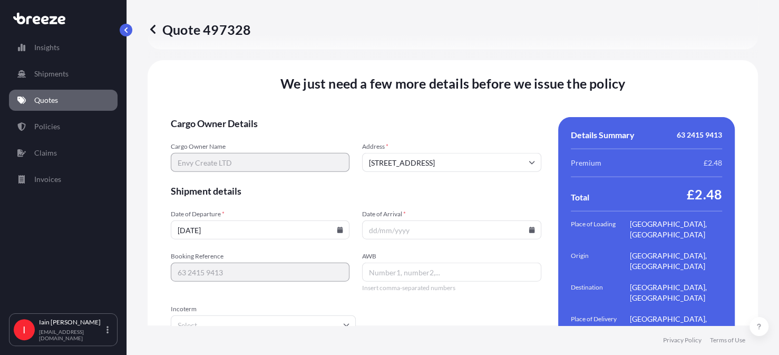
click at [529, 227] on icon at bounding box center [532, 230] width 6 height 6
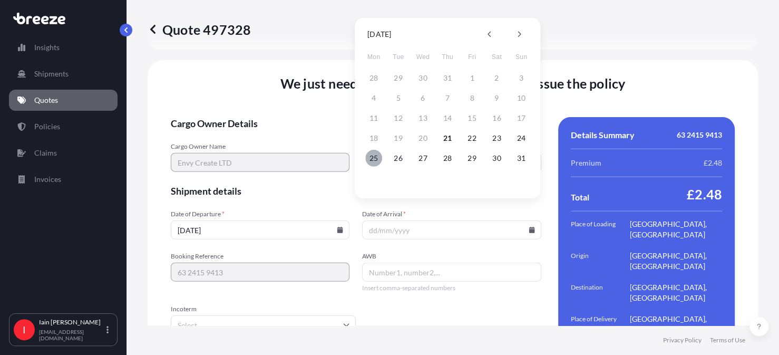
click at [373, 158] on button "25" at bounding box center [373, 158] width 17 height 17
type input "[DATE]"
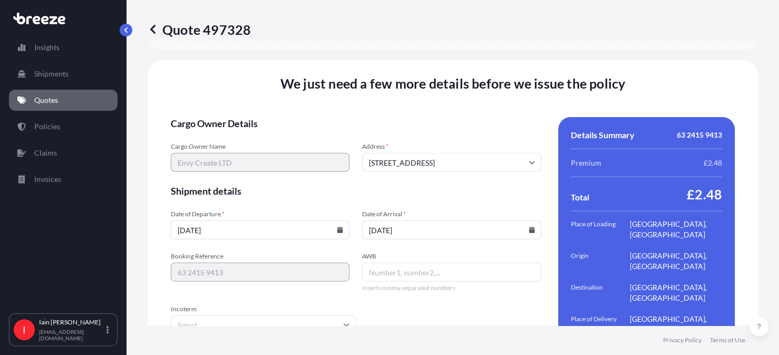
click at [392, 263] on input "AWB" at bounding box center [451, 272] width 179 height 19
paste input "63 2415 9413"
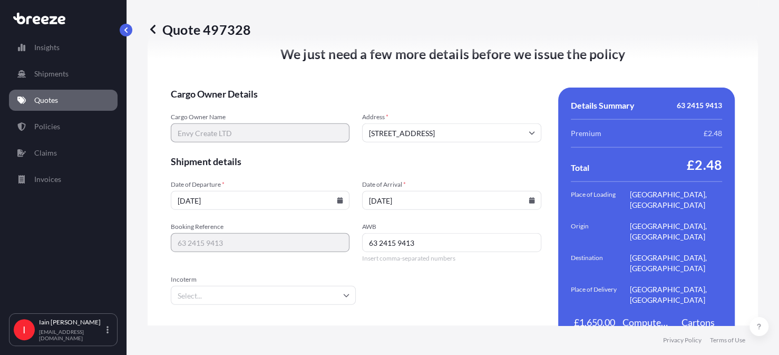
scroll to position [1525, 0]
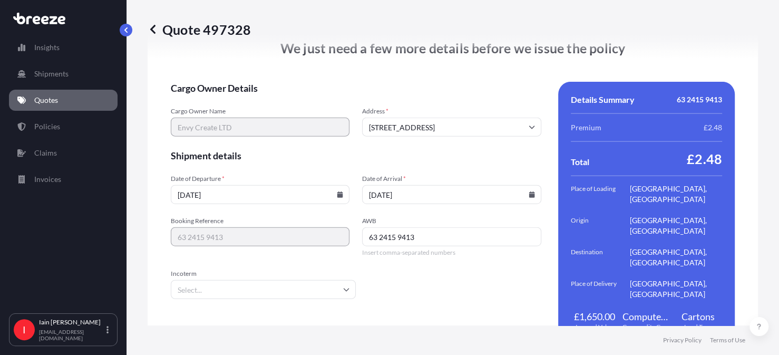
type input "63 2415 9413"
click at [314, 280] on input "Incoterm" at bounding box center [263, 289] width 185 height 19
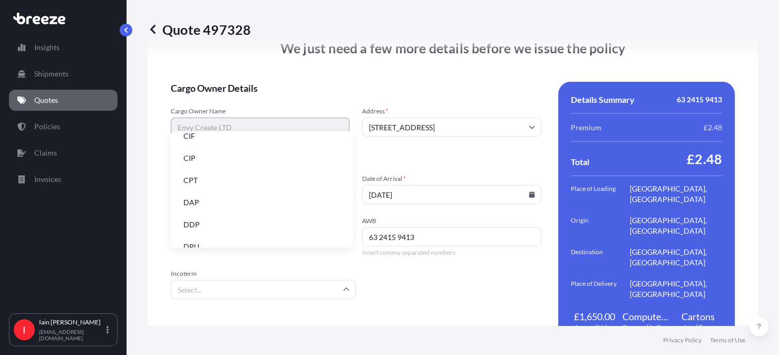
scroll to position [33, 0]
click at [244, 203] on li "DAP" at bounding box center [262, 201] width 174 height 20
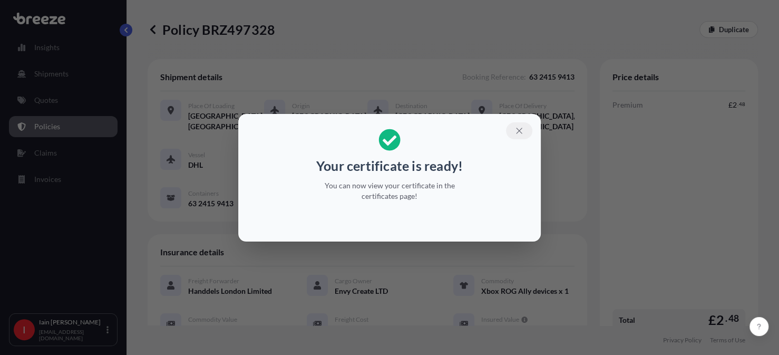
click at [519, 129] on icon "button" at bounding box center [519, 130] width 9 height 9
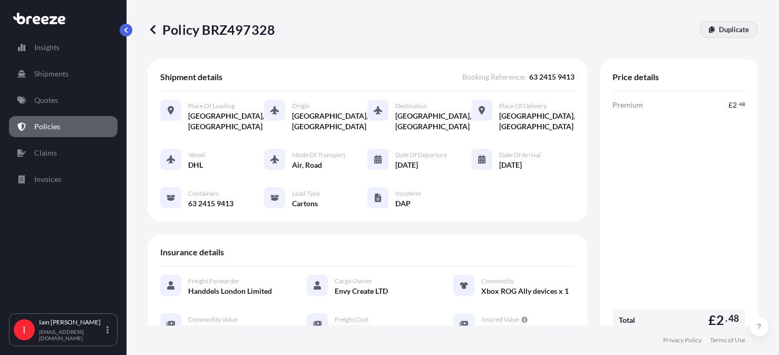
click at [723, 29] on p "Duplicate" at bounding box center [734, 29] width 30 height 11
select select "Road"
select select "Air"
select select "Road"
select select "4"
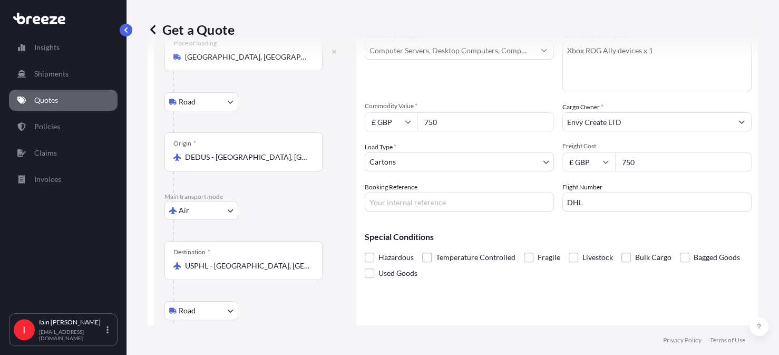
scroll to position [137, 0]
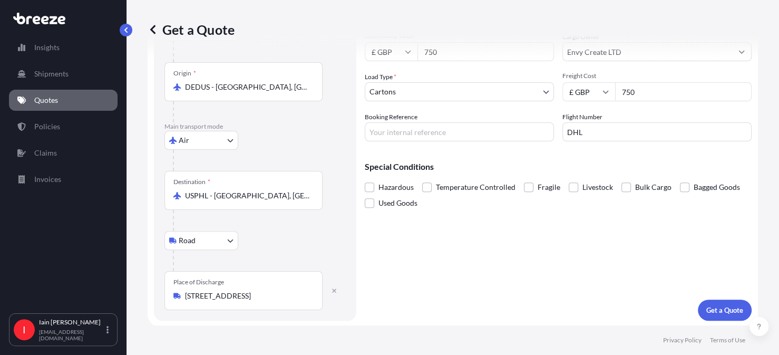
drag, startPoint x: 311, startPoint y: 293, endPoint x: 206, endPoint y: 294, distance: 104.4
click at [206, 294] on div "[STREET_ADDRESS]" at bounding box center [243, 296] width 140 height 11
click at [206, 294] on input "[STREET_ADDRESS]" at bounding box center [247, 296] width 124 height 11
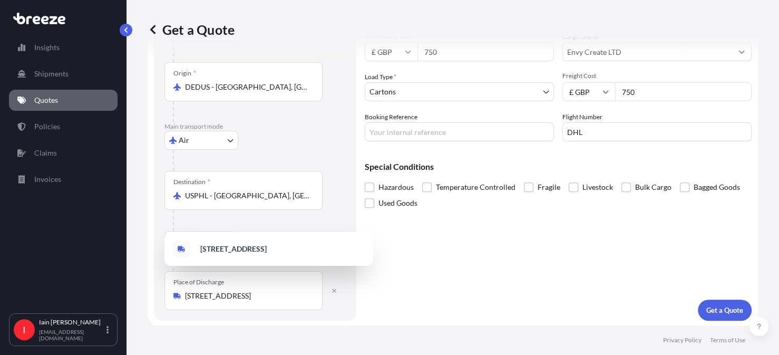
click at [311, 294] on div "[STREET_ADDRESS]" at bounding box center [243, 296] width 140 height 11
click at [309, 294] on input "[STREET_ADDRESS]" at bounding box center [247, 296] width 124 height 11
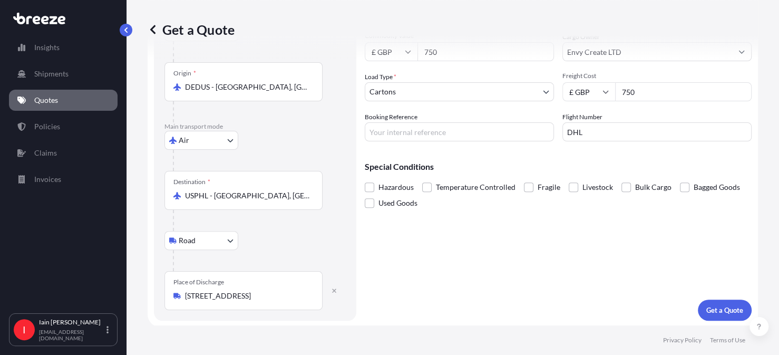
drag, startPoint x: 314, startPoint y: 295, endPoint x: 265, endPoint y: 293, distance: 48.6
click at [266, 293] on div "Place of Discharge [STREET_ADDRESS]" at bounding box center [243, 290] width 158 height 39
click at [266, 293] on input "[STREET_ADDRESS]" at bounding box center [247, 296] width 124 height 11
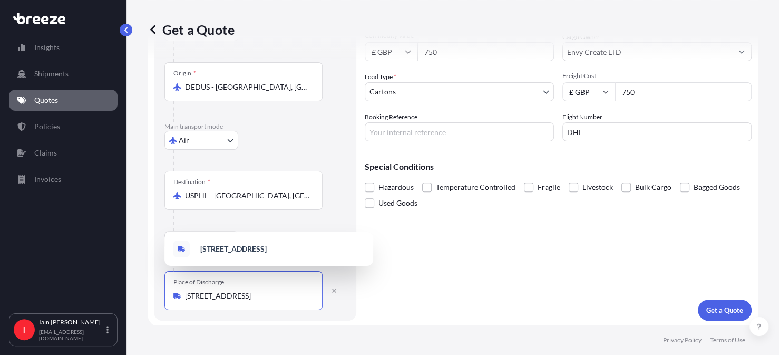
scroll to position [0, 51]
click at [190, 295] on input "[STREET_ADDRESS]" at bounding box center [247, 296] width 124 height 11
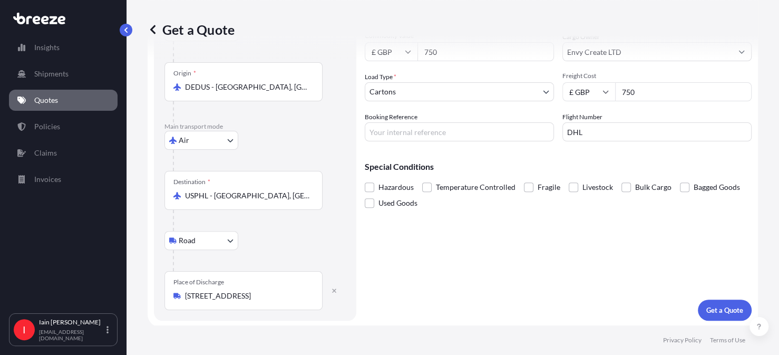
drag, startPoint x: 315, startPoint y: 294, endPoint x: 195, endPoint y: 291, distance: 120.8
click at [193, 291] on div "Place of Discharge [STREET_ADDRESS]" at bounding box center [243, 290] width 158 height 39
click at [193, 291] on input "[STREET_ADDRESS]" at bounding box center [247, 296] width 124 height 11
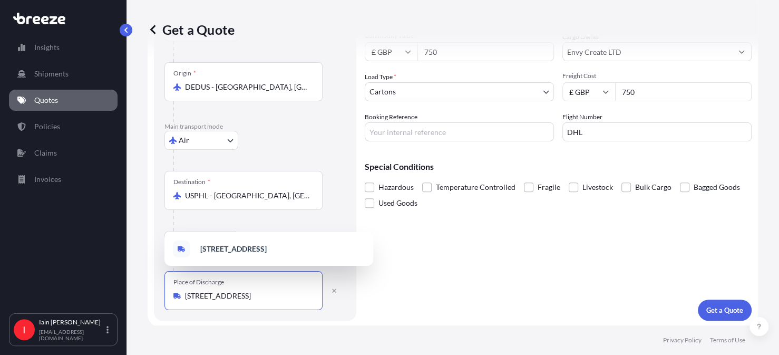
click at [235, 295] on input "[STREET_ADDRESS]" at bounding box center [247, 296] width 124 height 11
click at [306, 296] on input "[STREET_ADDRESS]" at bounding box center [247, 296] width 124 height 11
click at [309, 293] on input "[STREET_ADDRESS]" at bounding box center [247, 296] width 124 height 11
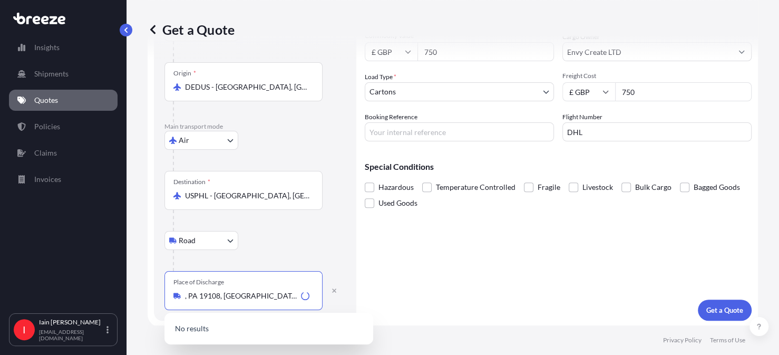
click at [251, 295] on input ", PA 19108, [GEOGRAPHIC_DATA]" at bounding box center [241, 296] width 112 height 11
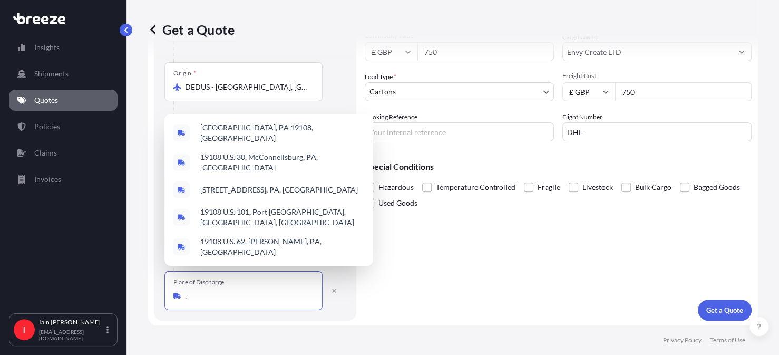
type input ","
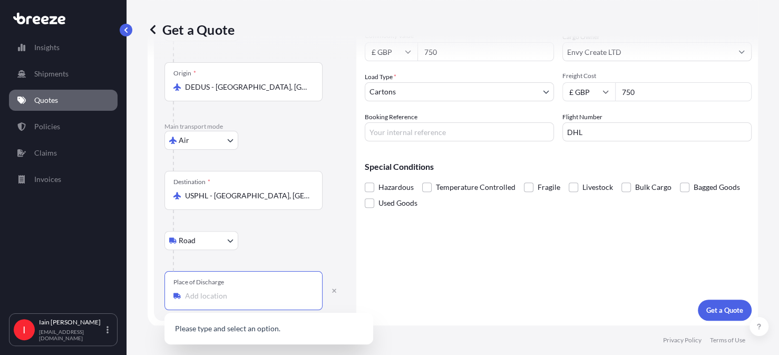
paste input "[STREET_ADDRESS]"
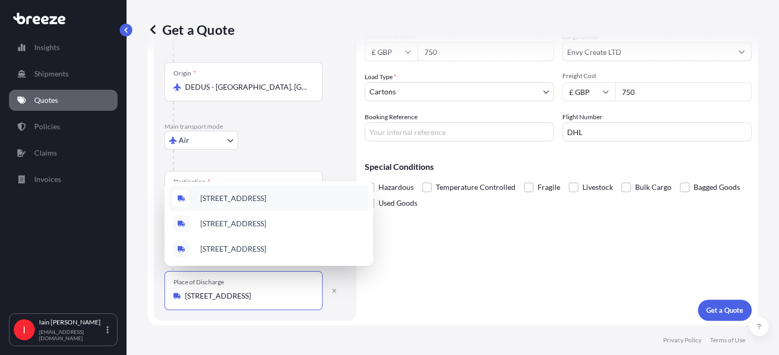
click at [266, 193] on span "[STREET_ADDRESS]" at bounding box center [233, 198] width 66 height 11
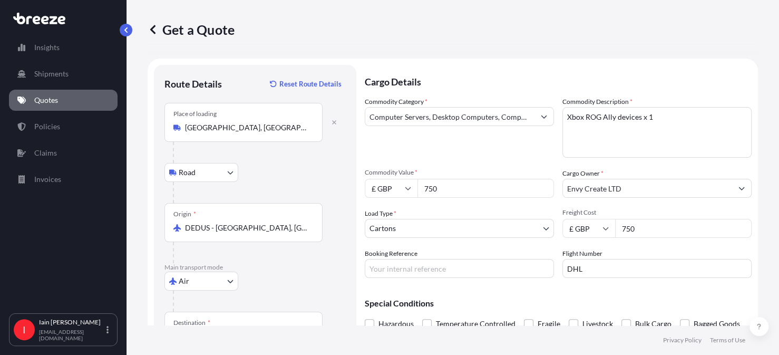
scroll to position [0, 0]
type input "[STREET_ADDRESS]"
click at [653, 119] on textarea "Xbox ROG Ally devices x 1" at bounding box center [657, 133] width 189 height 51
type textarea "Xbox ROG Ally devices x 4"
drag, startPoint x: 448, startPoint y: 189, endPoint x: 469, endPoint y: 191, distance: 21.2
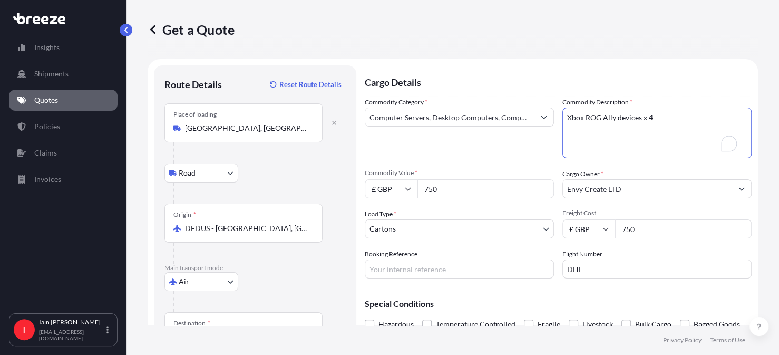
click at [448, 189] on input "750" at bounding box center [486, 188] width 137 height 19
type input "7"
type input "3000.00"
drag, startPoint x: 644, startPoint y: 229, endPoint x: 604, endPoint y: 233, distance: 40.2
click at [604, 233] on div "£ GBP 750" at bounding box center [657, 228] width 189 height 19
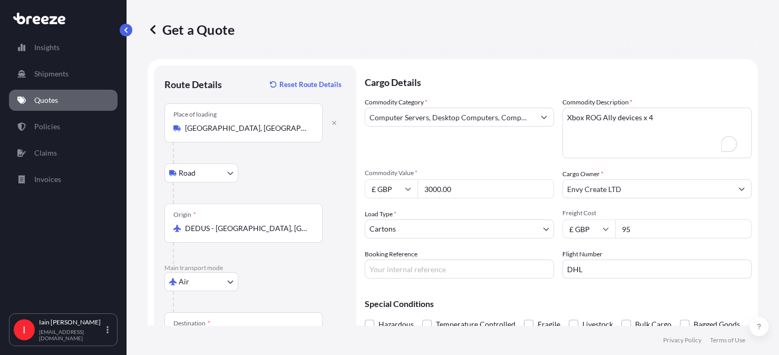
type input "9"
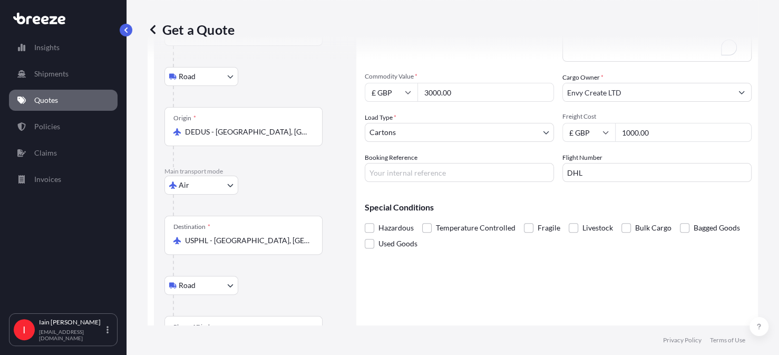
scroll to position [108, 0]
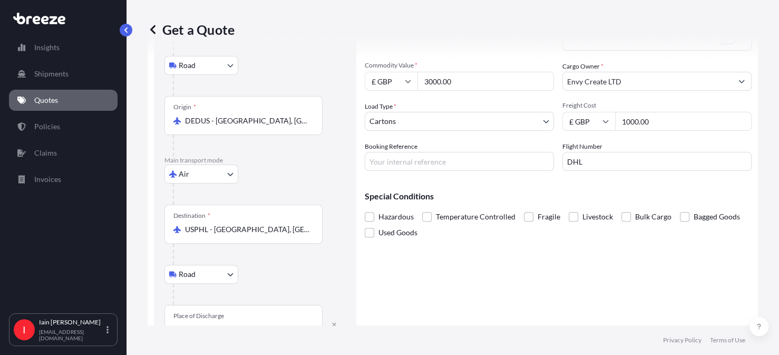
type input "1000.00"
click at [400, 162] on input "Booking Reference" at bounding box center [459, 161] width 189 height 19
click at [392, 156] on input "Booking Reference" at bounding box center [459, 161] width 189 height 19
paste input "66 0504 1450"
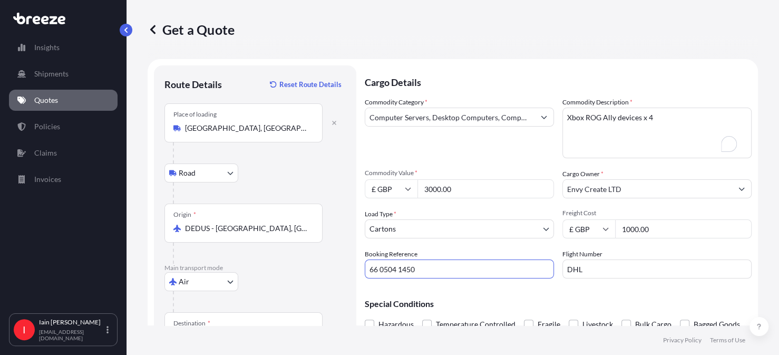
scroll to position [53, 0]
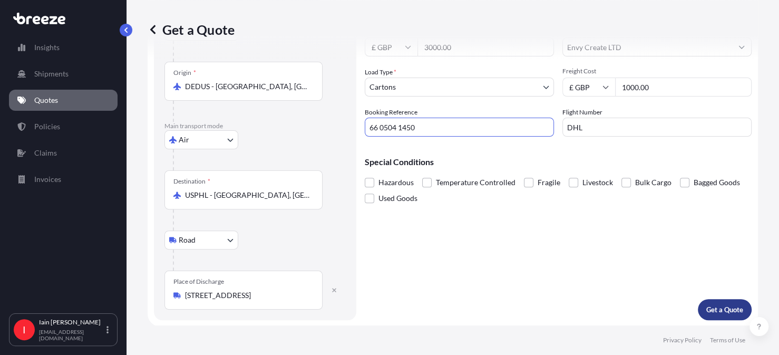
type input "66 0504 1450"
click at [719, 310] on p "Get a Quote" at bounding box center [724, 309] width 37 height 11
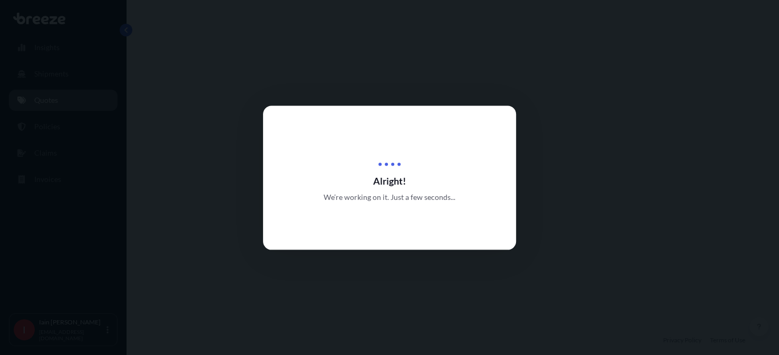
select select "Road"
select select "Air"
select select "Road"
select select "4"
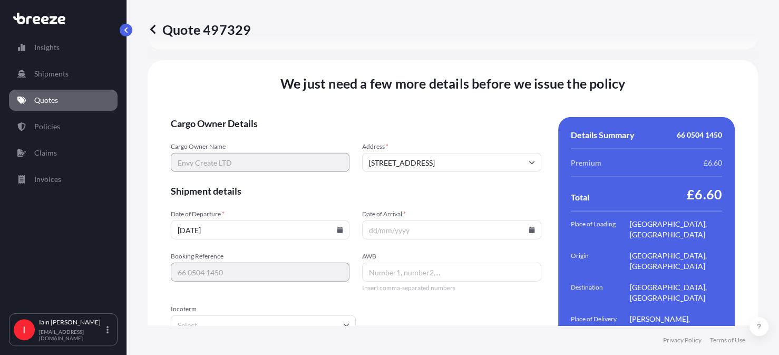
click at [529, 227] on icon at bounding box center [532, 230] width 6 height 6
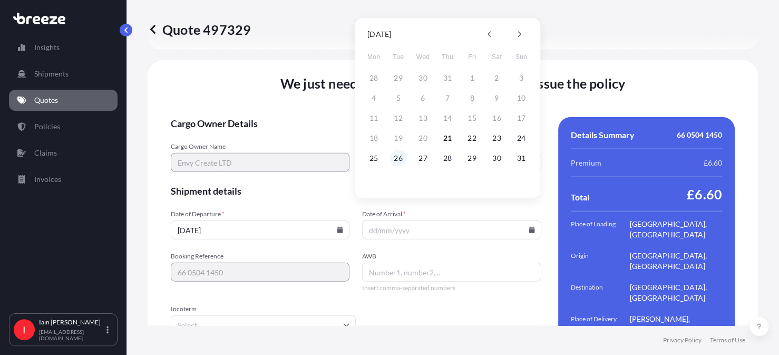
click at [398, 157] on button "26" at bounding box center [398, 158] width 17 height 17
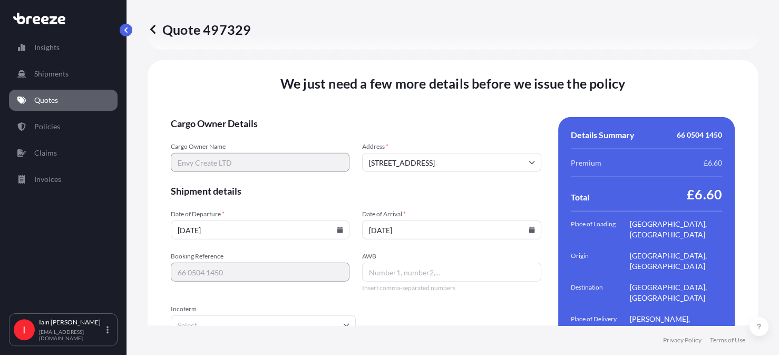
type input "[DATE]"
click at [382, 263] on input "AWB" at bounding box center [451, 272] width 179 height 19
click at [393, 263] on input "AWB" at bounding box center [451, 272] width 179 height 19
paste input "66 0504 1450"
type input "66 0504 1450"
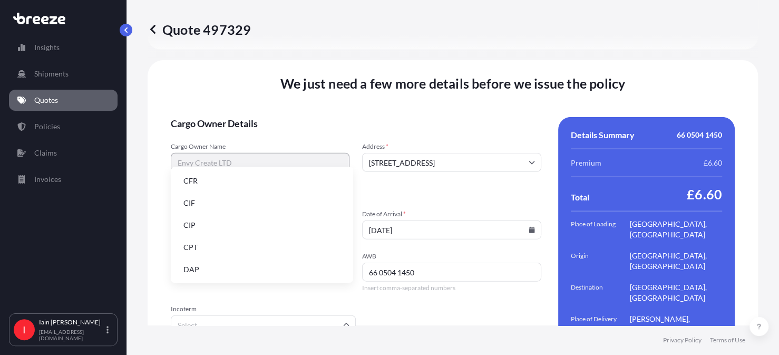
click at [253, 315] on input "Incoterm" at bounding box center [263, 324] width 185 height 19
click at [234, 268] on li "DAP" at bounding box center [262, 269] width 174 height 20
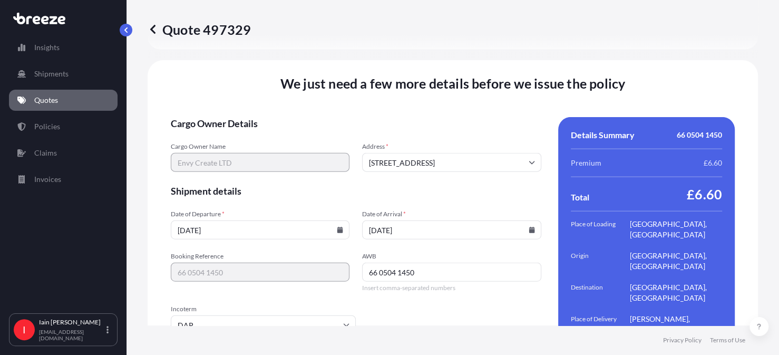
scroll to position [1525, 0]
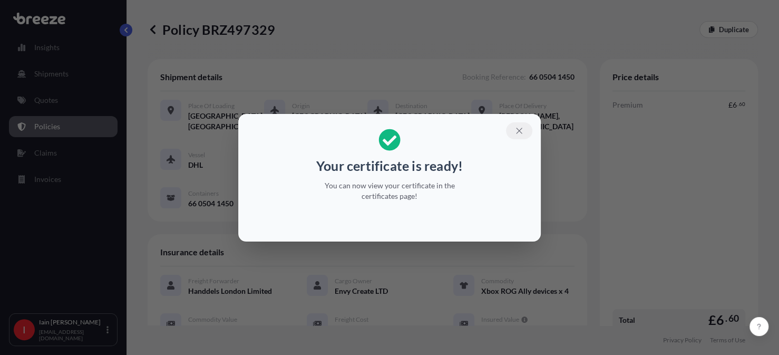
click at [521, 131] on icon "button" at bounding box center [519, 130] width 9 height 9
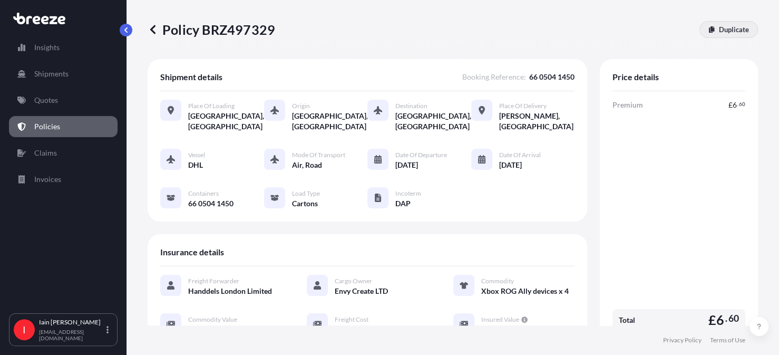
click at [719, 29] on p "Duplicate" at bounding box center [734, 29] width 30 height 11
select select "Road"
select select "Air"
select select "Road"
select select "4"
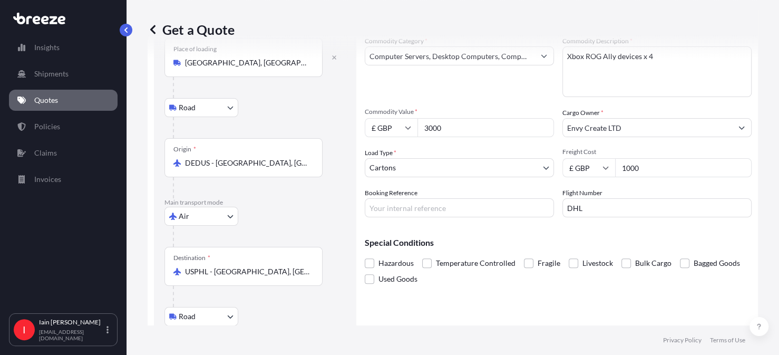
scroll to position [137, 0]
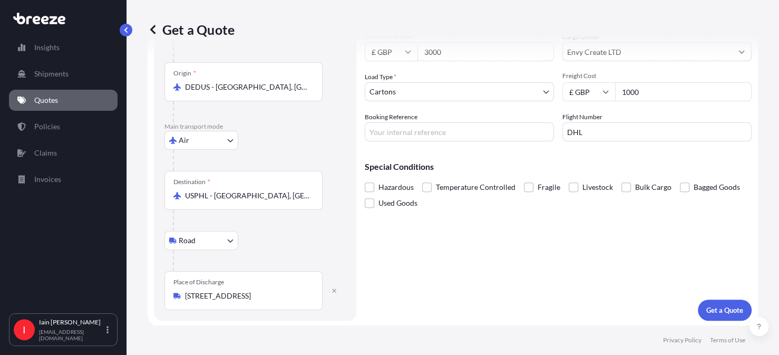
click at [310, 296] on div "[STREET_ADDRESS]" at bounding box center [243, 296] width 140 height 11
click at [309, 296] on input "[STREET_ADDRESS]" at bounding box center [247, 296] width 124 height 11
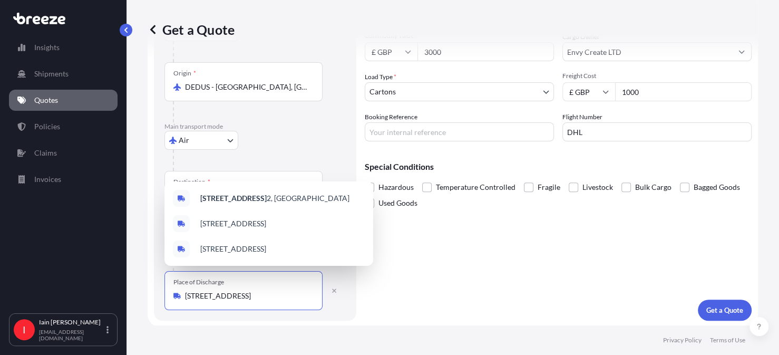
scroll to position [0, 0]
type input "1"
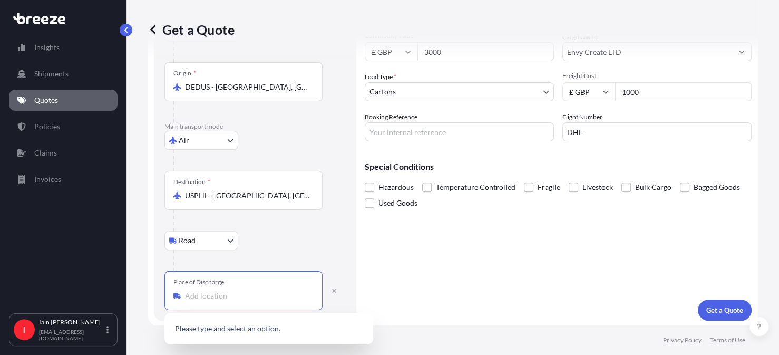
paste input "[STREET_ADDRESS]"
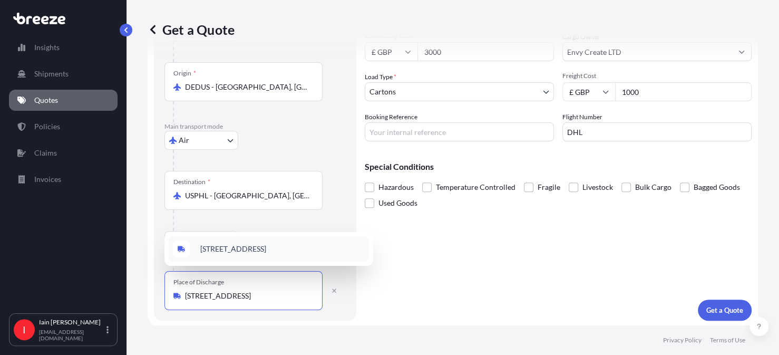
click at [266, 244] on span "[STREET_ADDRESS]" at bounding box center [233, 249] width 66 height 11
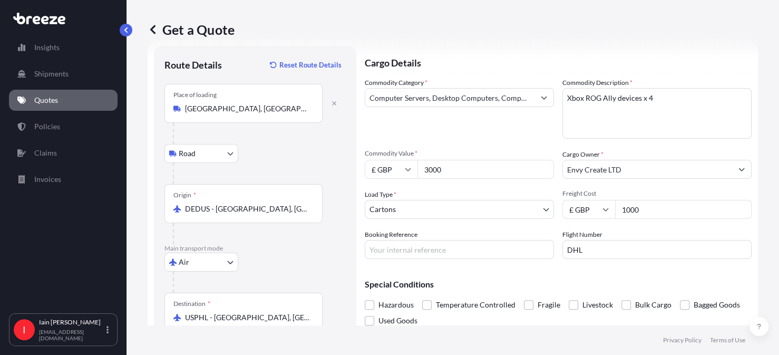
scroll to position [0, 0]
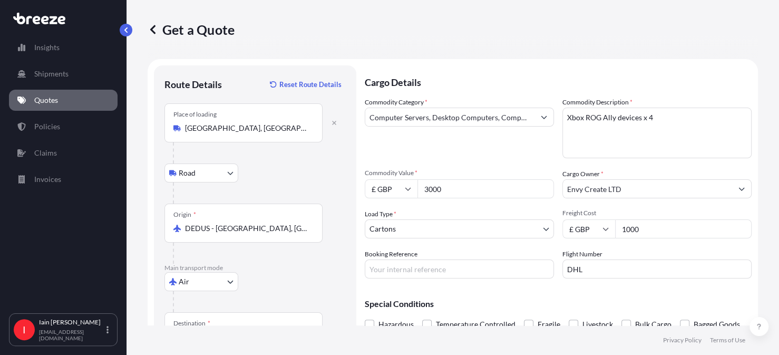
type input "[STREET_ADDRESS]"
drag, startPoint x: 451, startPoint y: 190, endPoint x: 409, endPoint y: 185, distance: 42.5
click at [409, 185] on div "£ GBP 3000" at bounding box center [459, 188] width 189 height 19
type input "750.00"
drag, startPoint x: 647, startPoint y: 228, endPoint x: 604, endPoint y: 229, distance: 43.8
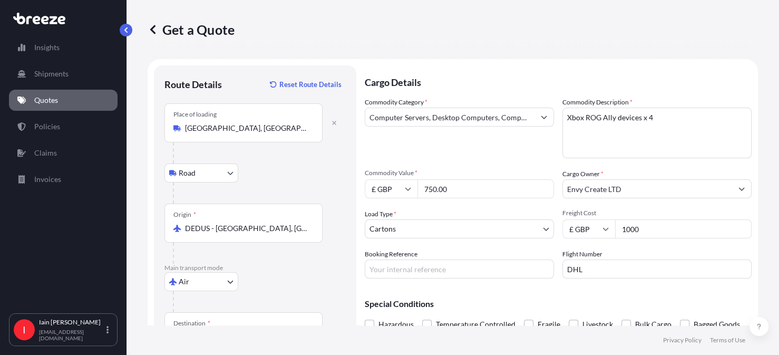
click at [604, 229] on div "£ GBP 1000" at bounding box center [657, 228] width 189 height 19
type input "500"
click at [446, 270] on input "Booking Reference" at bounding box center [459, 268] width 189 height 19
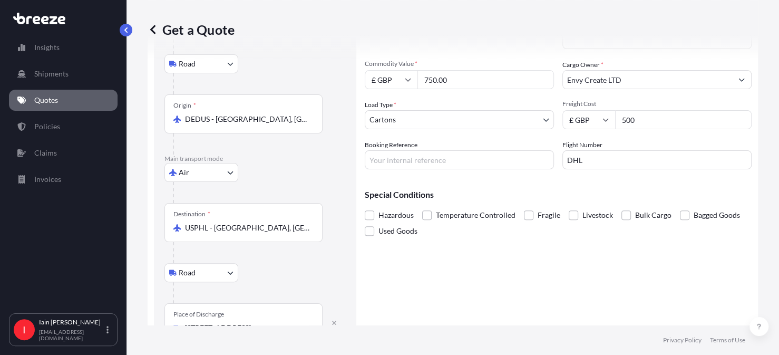
scroll to position [41, 0]
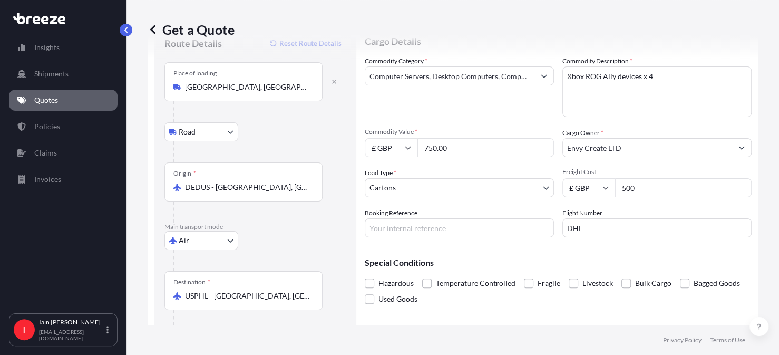
click at [402, 225] on input "Booking Reference" at bounding box center [459, 227] width 189 height 19
paste input "37 6715 4591"
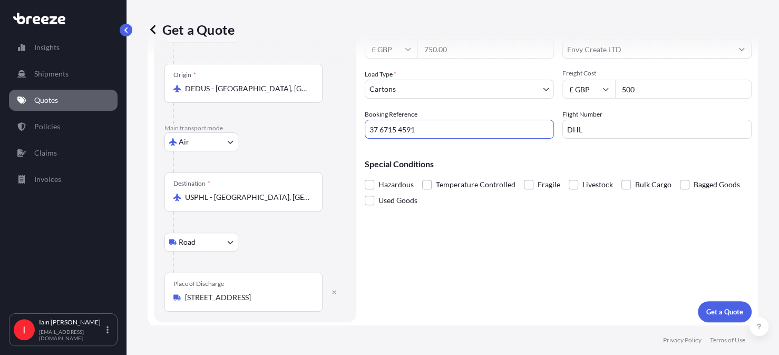
scroll to position [142, 0]
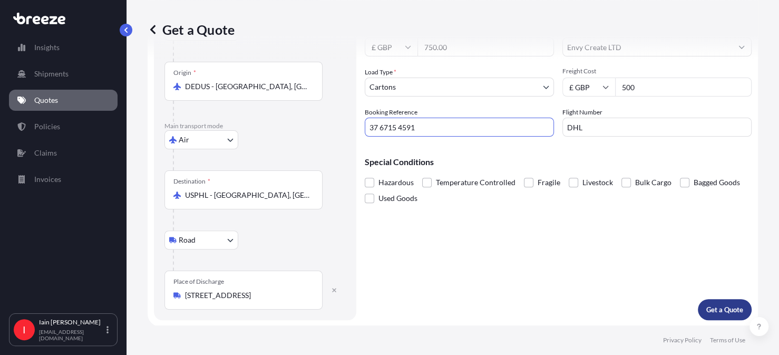
type input "37 6715 4591"
click at [731, 308] on p "Get a Quote" at bounding box center [724, 309] width 37 height 11
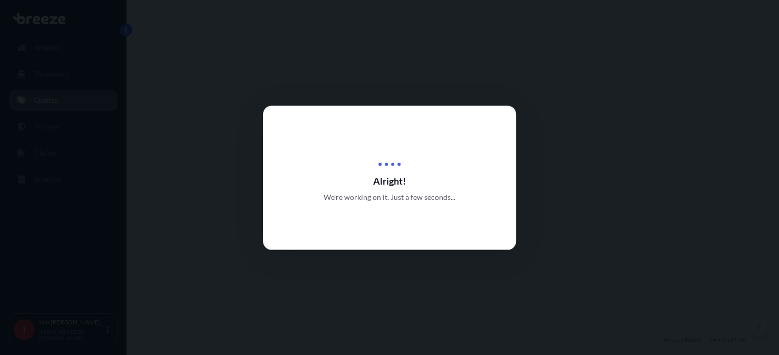
select select "Road"
select select "Air"
select select "Road"
select select "4"
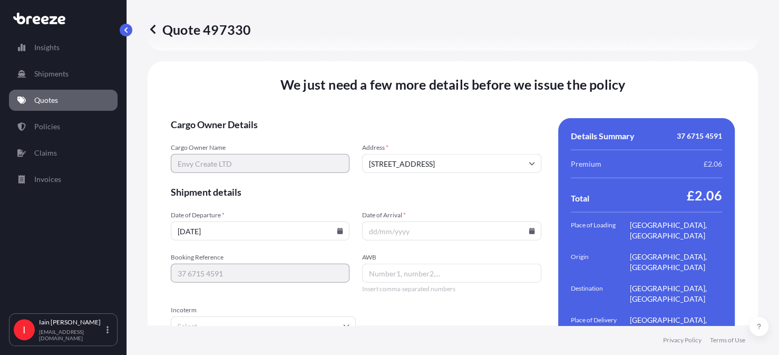
scroll to position [1489, 0]
click at [529, 227] on icon at bounding box center [532, 230] width 6 height 6
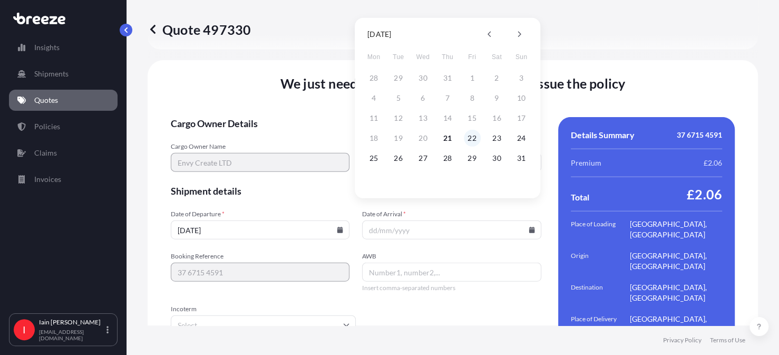
click at [472, 137] on button "22" at bounding box center [472, 138] width 17 height 17
type input "[DATE]"
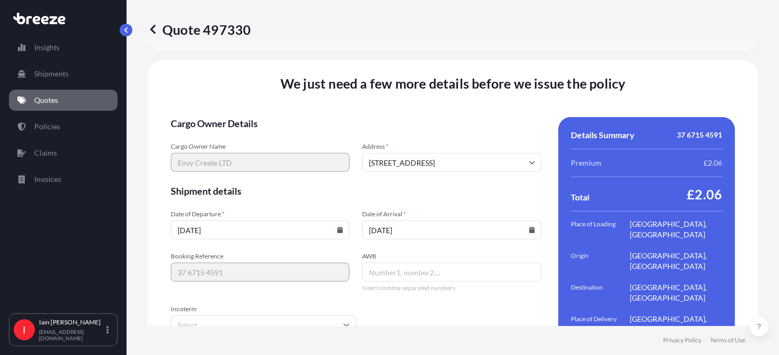
click at [396, 263] on input "AWB" at bounding box center [451, 272] width 179 height 19
paste input "37 6715 4591"
type input "37 6715 4591"
click at [270, 315] on input "Incoterm" at bounding box center [263, 324] width 185 height 19
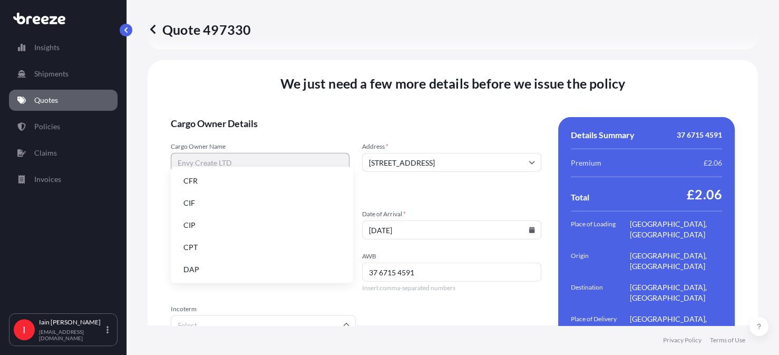
click at [206, 266] on li "DAP" at bounding box center [262, 269] width 174 height 20
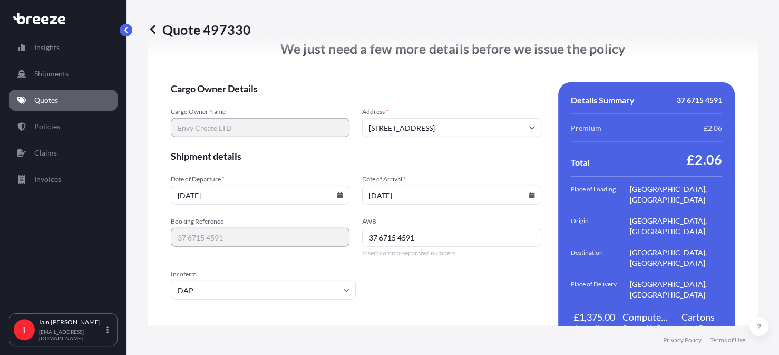
scroll to position [1525, 0]
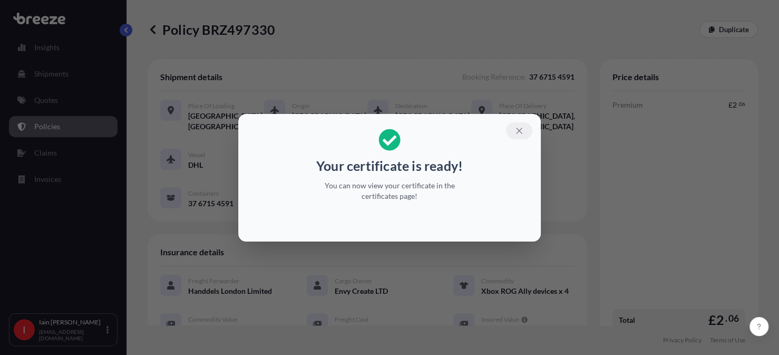
click at [519, 130] on icon "button" at bounding box center [519, 131] width 6 height 6
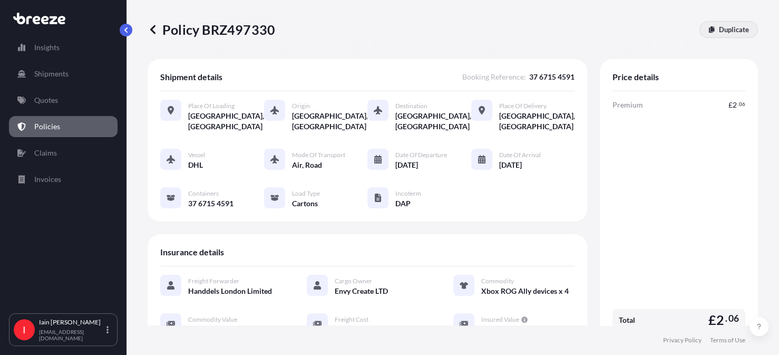
click at [719, 30] on p "Duplicate" at bounding box center [734, 29] width 30 height 11
select select "Road"
select select "Air"
select select "Road"
select select "4"
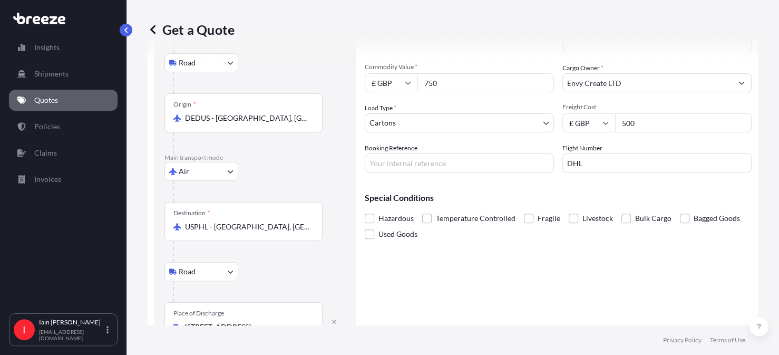
scroll to position [137, 0]
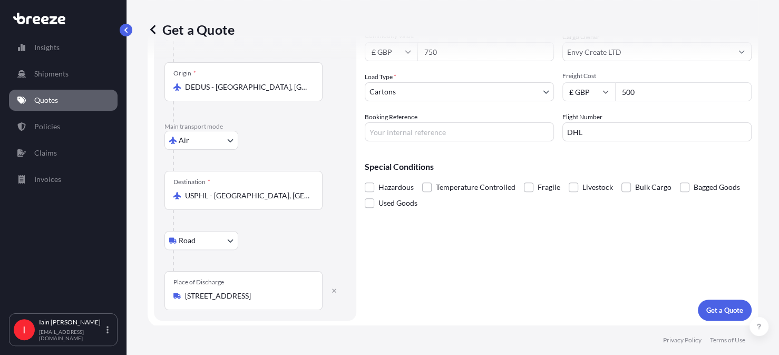
click at [288, 197] on input "USPHL - [GEOGRAPHIC_DATA], [GEOGRAPHIC_DATA]" at bounding box center [247, 195] width 124 height 11
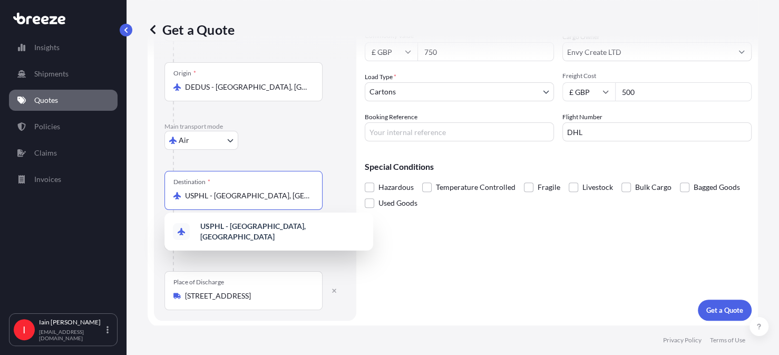
drag, startPoint x: 306, startPoint y: 195, endPoint x: 154, endPoint y: 188, distance: 152.0
click at [154, 188] on div "Route Details Place of loading [GEOGRAPHIC_DATA], [GEOGRAPHIC_DATA] Road Road R…" at bounding box center [255, 124] width 202 height 392
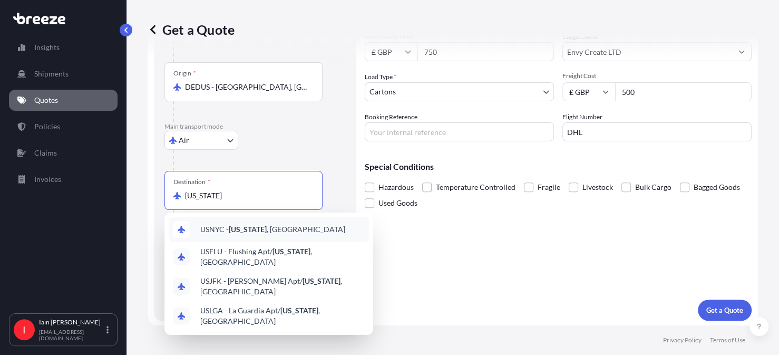
click at [287, 229] on span "USNYC - [US_STATE] , [GEOGRAPHIC_DATA]" at bounding box center [272, 229] width 145 height 11
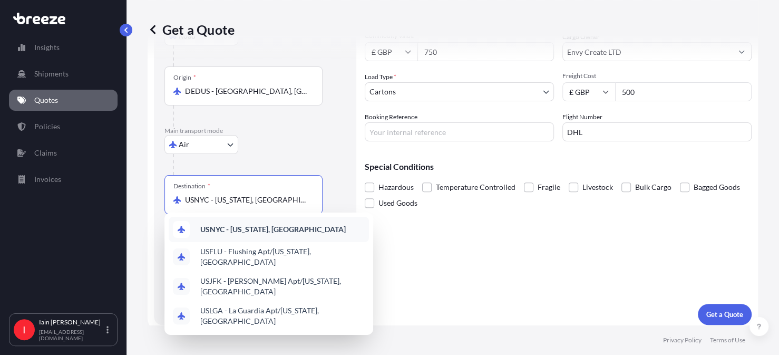
scroll to position [142, 0]
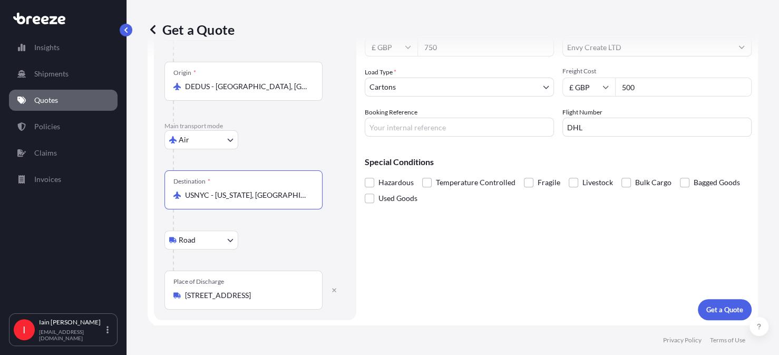
type input "USNYC - [US_STATE], [GEOGRAPHIC_DATA]"
click at [300, 299] on div "Place of Discharge [STREET_ADDRESS]" at bounding box center [243, 289] width 158 height 39
click at [300, 299] on input "[STREET_ADDRESS]" at bounding box center [247, 295] width 124 height 11
drag, startPoint x: 314, startPoint y: 296, endPoint x: 218, endPoint y: 295, distance: 96.5
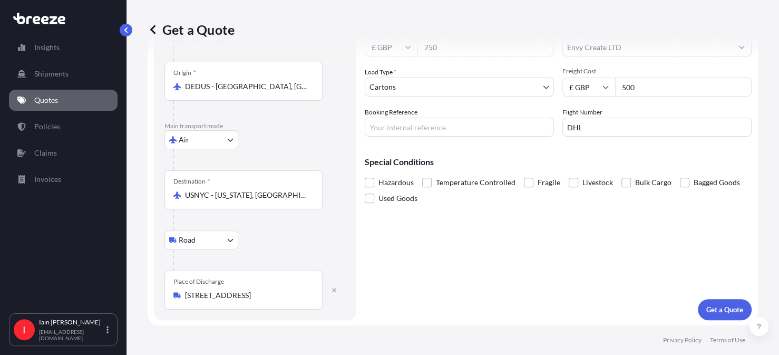
click at [218, 295] on div "Place of Discharge [STREET_ADDRESS]" at bounding box center [243, 289] width 158 height 39
click at [218, 295] on input "[STREET_ADDRESS]" at bounding box center [247, 295] width 124 height 11
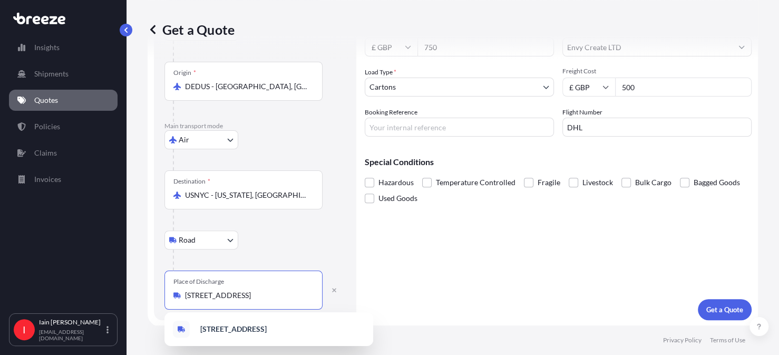
click at [297, 293] on input "[STREET_ADDRESS]" at bounding box center [247, 295] width 124 height 11
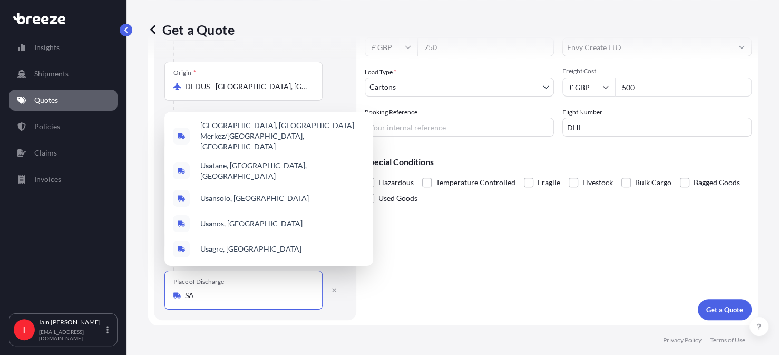
type input "A"
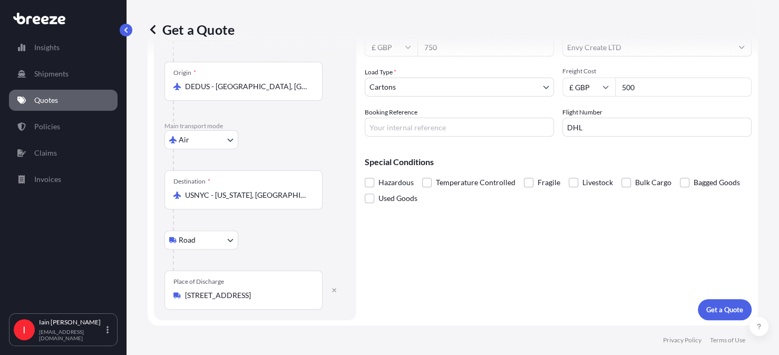
click at [314, 293] on div "Place of Discharge [STREET_ADDRESS]" at bounding box center [243, 289] width 158 height 39
click at [309, 293] on input "[STREET_ADDRESS]" at bounding box center [247, 295] width 124 height 11
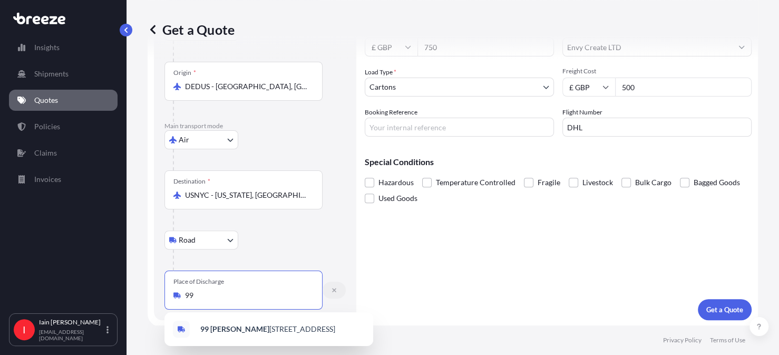
type input "9"
paste input "[STREET_ADDRESS][US_STATE]"
click at [289, 333] on span "[STREET_ADDRESS][US_STATE]" at bounding box center [251, 329] width 103 height 11
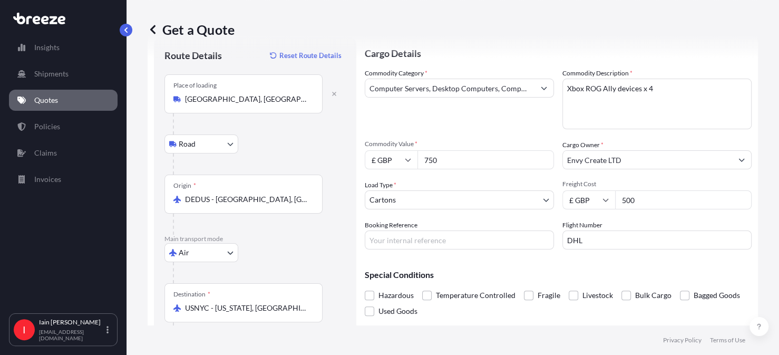
scroll to position [0, 0]
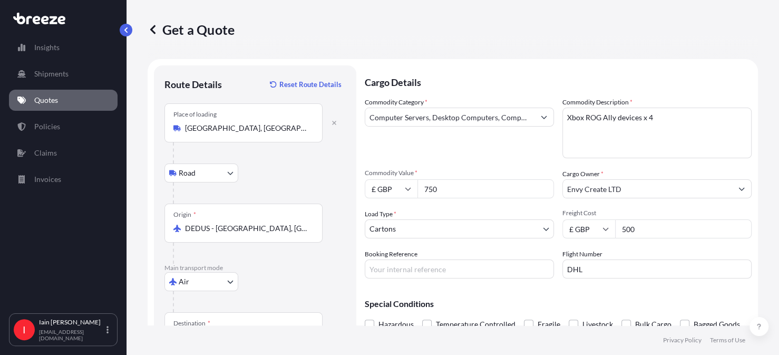
type input "[STREET_ADDRESS][US_STATE]"
click at [653, 119] on textarea "Xbox ROG Ally devices x 4" at bounding box center [657, 133] width 189 height 51
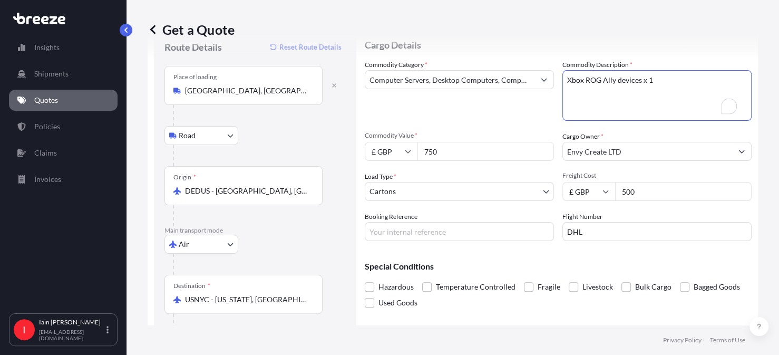
scroll to position [56, 0]
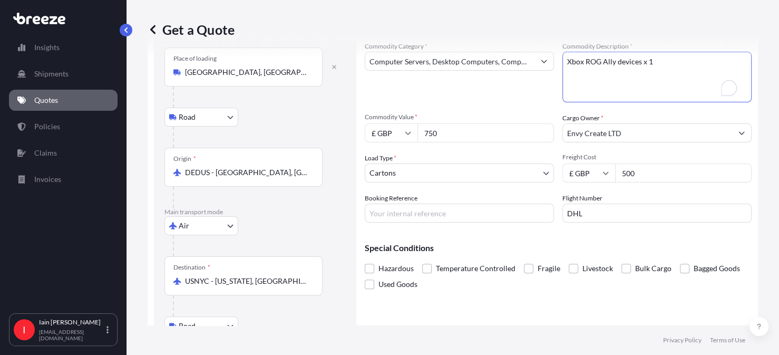
type textarea "Xbox ROG Ally devices x 1"
click at [394, 214] on input "Booking Reference" at bounding box center [459, 213] width 189 height 19
click at [411, 210] on input "Booking Reference" at bounding box center [459, 213] width 189 height 19
paste input "63 2408 0442"
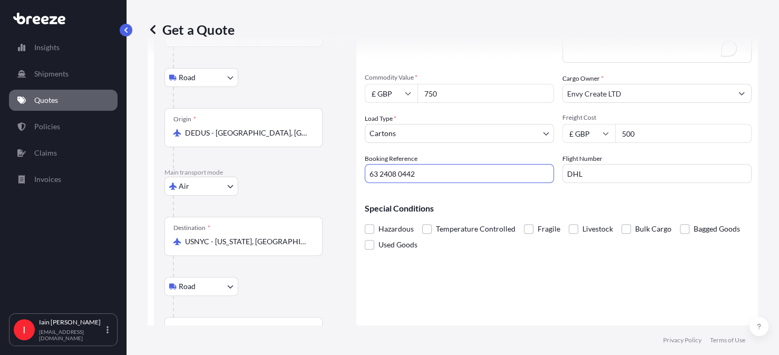
scroll to position [142, 0]
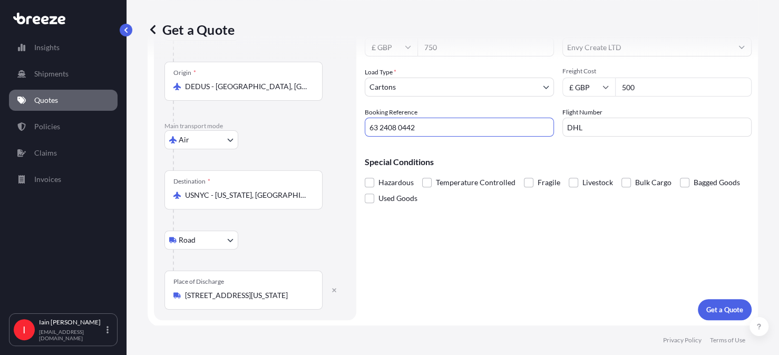
type input "63 2408 0442"
click at [706, 307] on p "Get a Quote" at bounding box center [724, 309] width 37 height 11
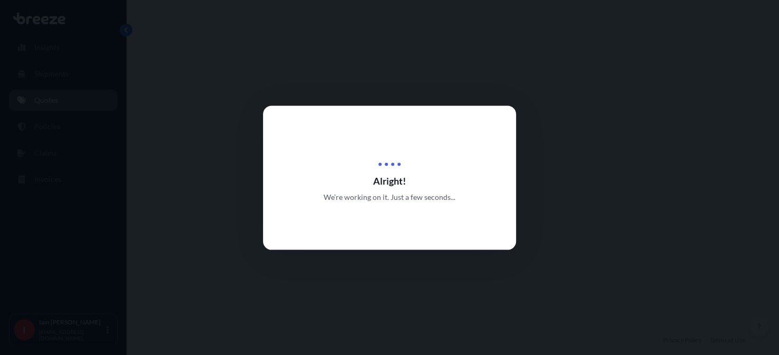
select select "Road"
select select "Air"
select select "Road"
select select "4"
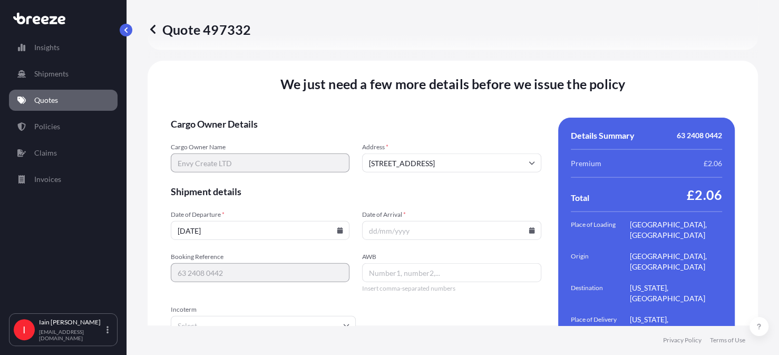
scroll to position [1489, 0]
click at [529, 227] on icon at bounding box center [532, 230] width 6 height 6
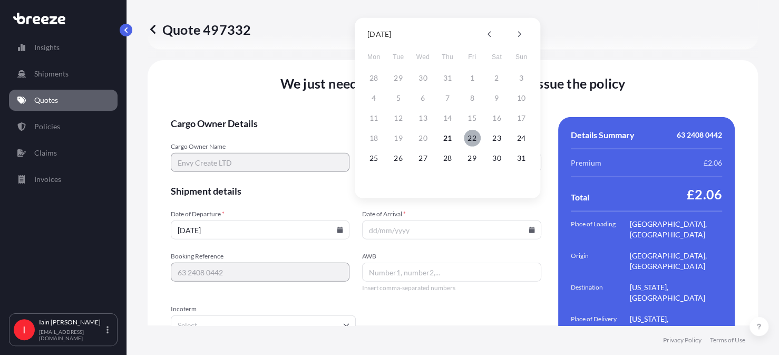
click at [479, 137] on button "22" at bounding box center [472, 138] width 17 height 17
type input "[DATE]"
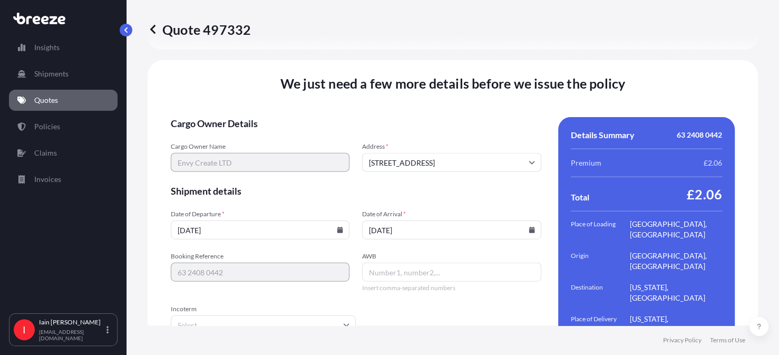
click at [386, 263] on input "AWB" at bounding box center [451, 272] width 179 height 19
paste input "63 2408 0442"
type input "63 2408 0442"
click at [231, 315] on input "Incoterm" at bounding box center [263, 324] width 185 height 19
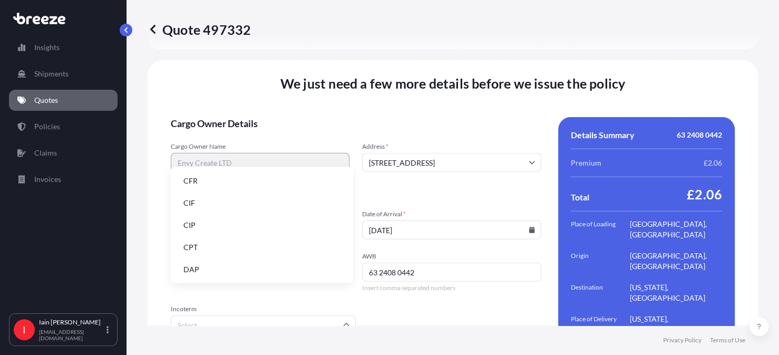
click at [205, 266] on li "DAP" at bounding box center [262, 269] width 174 height 20
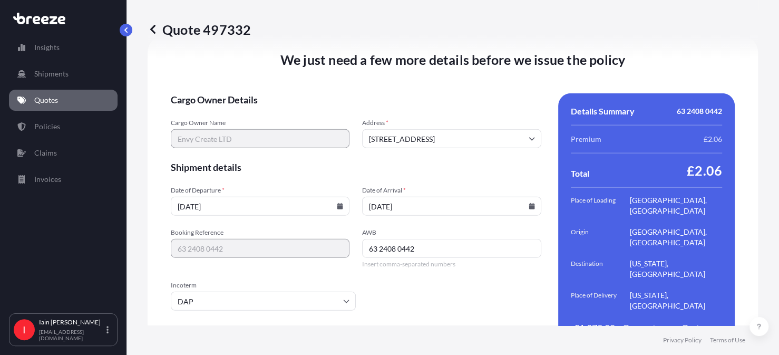
scroll to position [1525, 0]
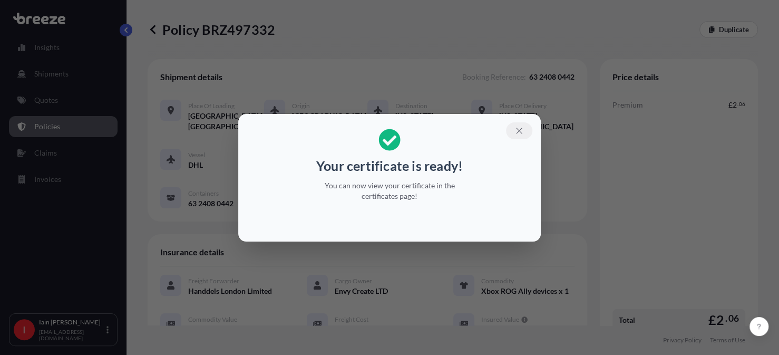
click at [522, 131] on icon "button" at bounding box center [519, 130] width 9 height 9
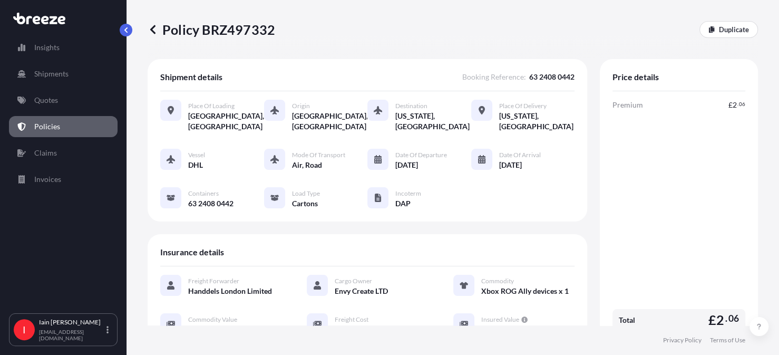
click at [67, 123] on link "Policies" at bounding box center [63, 126] width 109 height 21
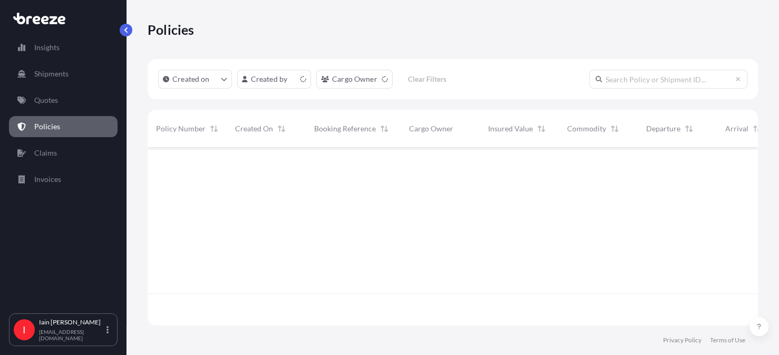
scroll to position [176, 602]
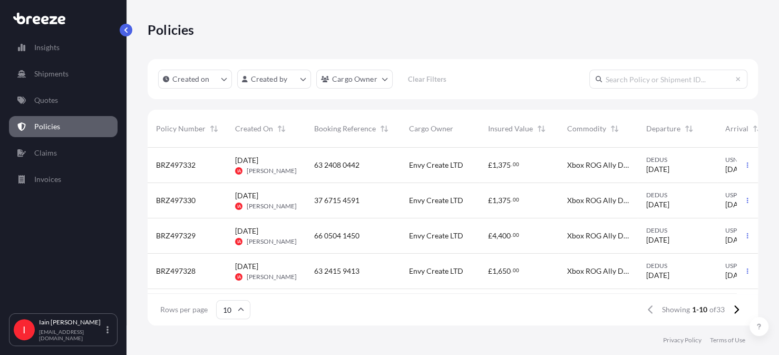
click at [161, 158] on div "BRZ497332" at bounding box center [187, 165] width 79 height 35
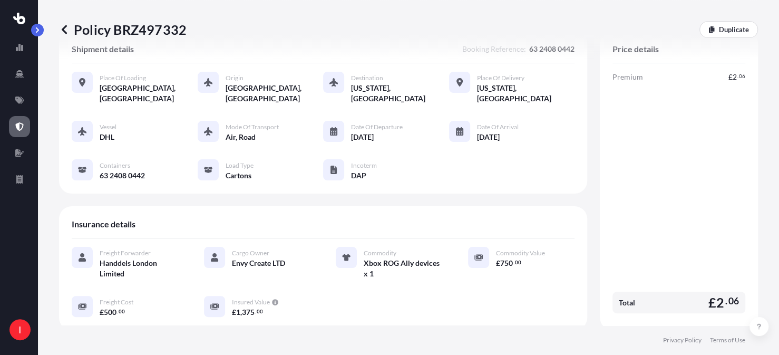
scroll to position [9, 0]
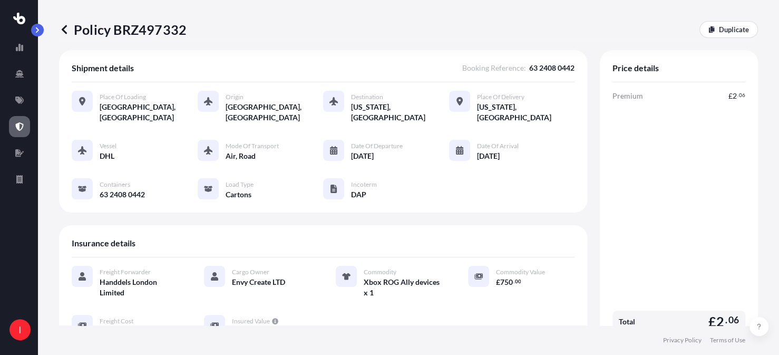
click at [69, 30] on icon at bounding box center [64, 29] width 11 height 11
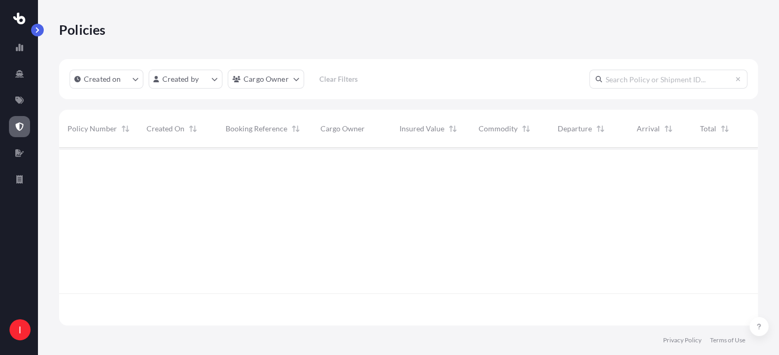
scroll to position [176, 691]
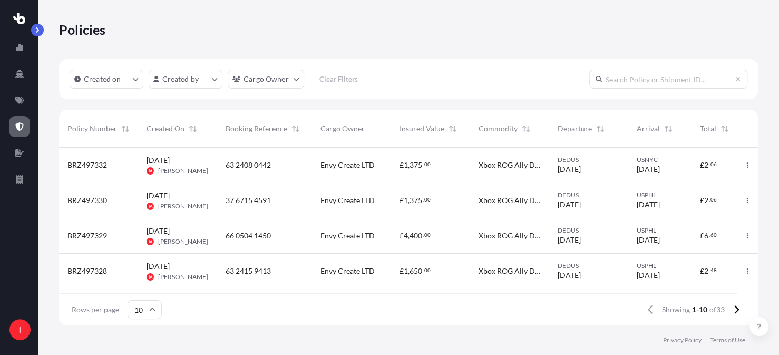
click at [94, 197] on span "BRZ497330" at bounding box center [87, 200] width 40 height 11
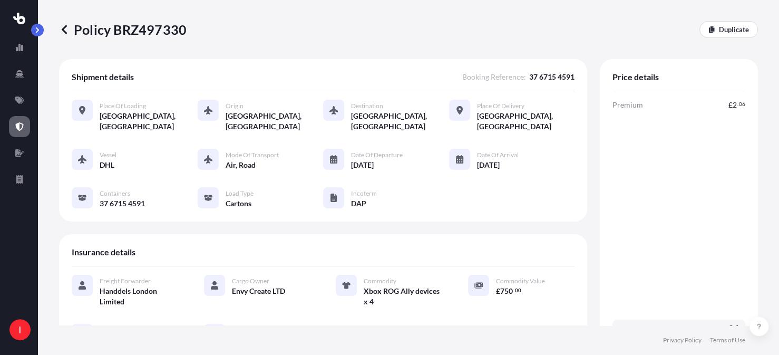
click at [64, 28] on icon at bounding box center [64, 29] width 5 height 9
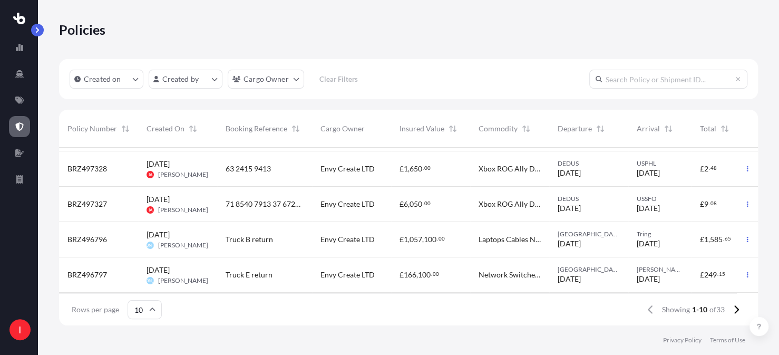
scroll to position [104, 0]
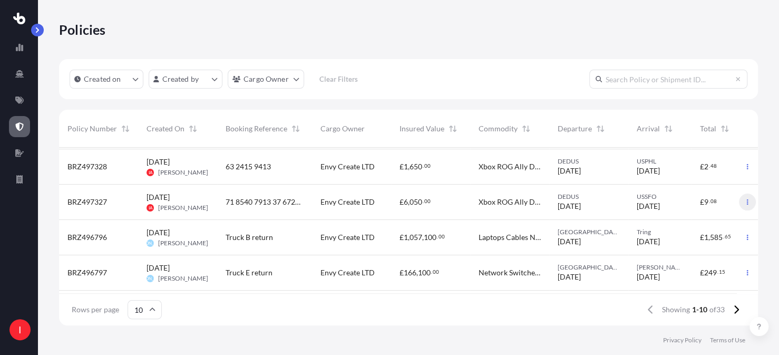
click at [741, 205] on button "button" at bounding box center [747, 201] width 17 height 17
click at [101, 199] on span "BRZ497327" at bounding box center [87, 202] width 40 height 11
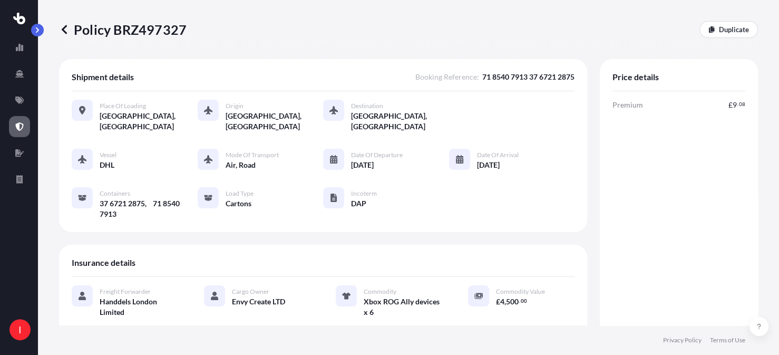
click at [67, 30] on icon at bounding box center [64, 29] width 11 height 11
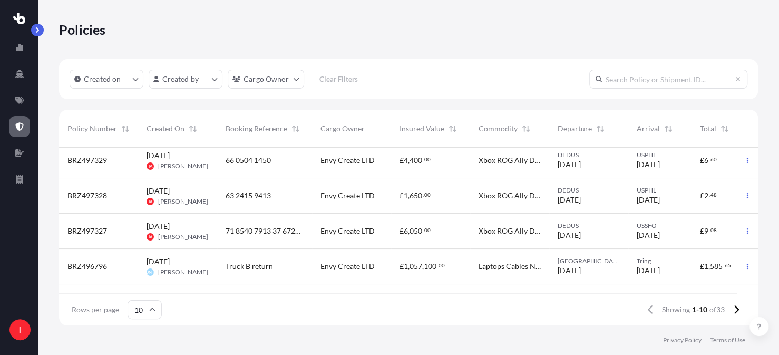
scroll to position [53, 0]
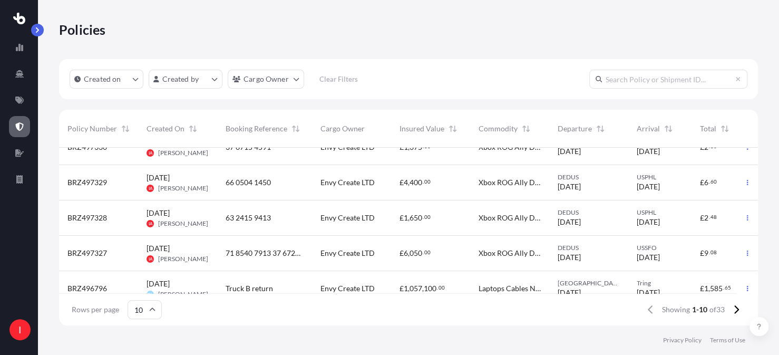
click at [89, 212] on span "BRZ497328" at bounding box center [87, 217] width 40 height 11
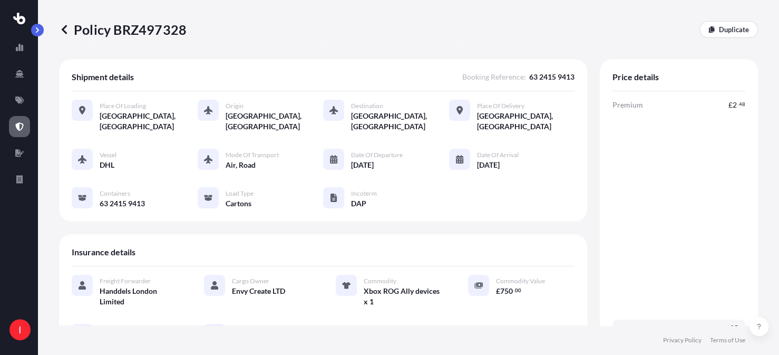
click at [65, 28] on icon at bounding box center [64, 29] width 11 height 11
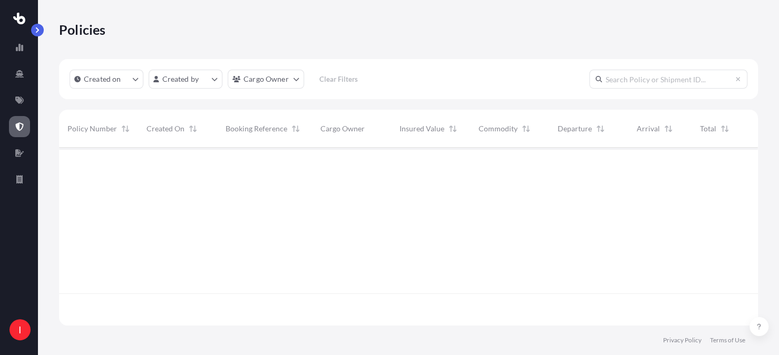
scroll to position [176, 691]
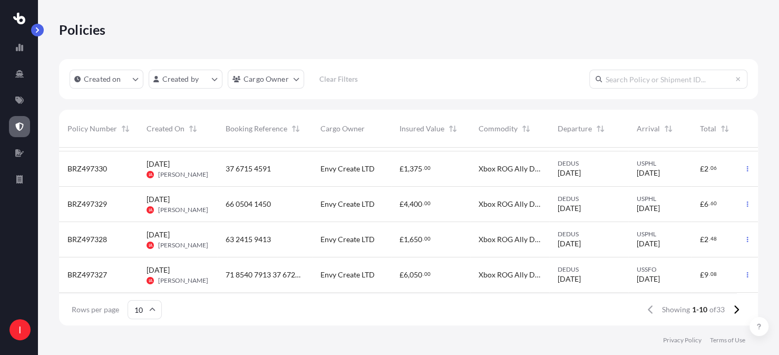
click at [201, 185] on div "BRZ497332 [DATE] IA [PERSON_NAME] 63 2408 0442 Envy Create LTD £ 1 , 375 . 00 X…" at bounding box center [407, 292] width 696 height 353
click at [189, 204] on div "[DATE] IA [PERSON_NAME]" at bounding box center [178, 205] width 62 height 20
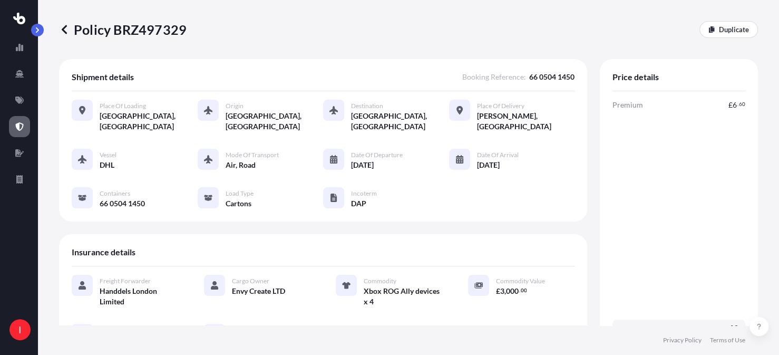
click at [65, 27] on icon at bounding box center [64, 29] width 5 height 9
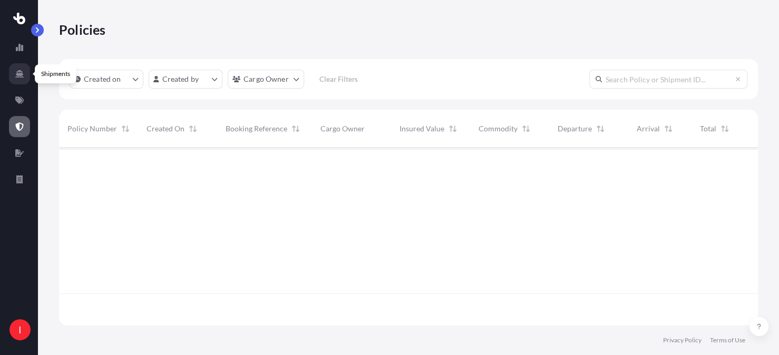
scroll to position [176, 691]
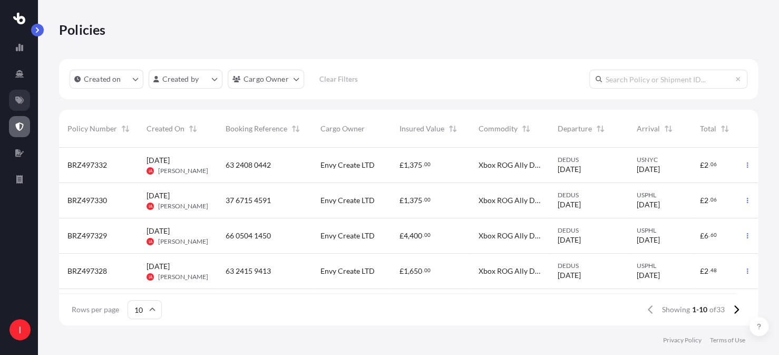
click at [17, 97] on icon at bounding box center [19, 99] width 8 height 7
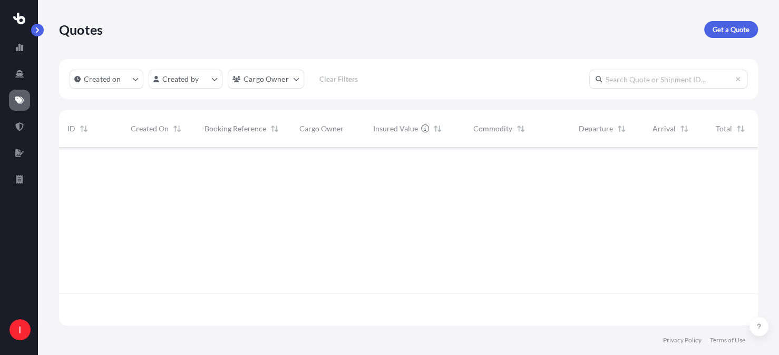
scroll to position [176, 691]
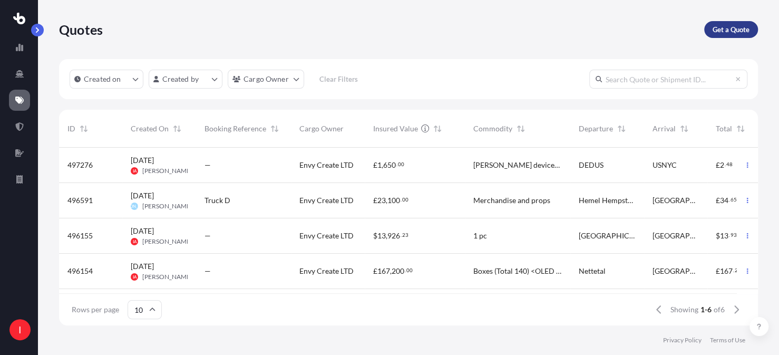
click at [721, 26] on p "Get a Quote" at bounding box center [731, 29] width 37 height 11
select select "Sea"
select select "1"
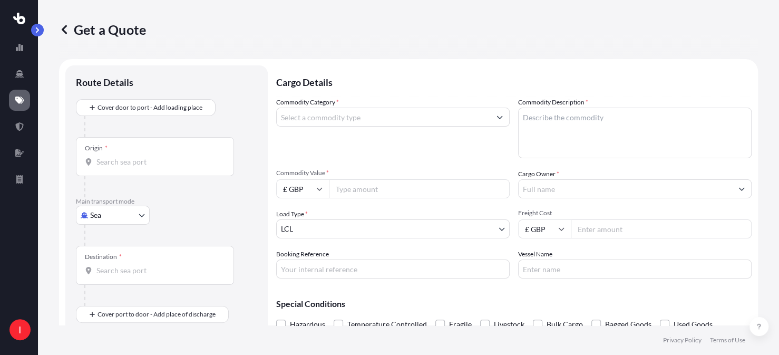
scroll to position [17, 0]
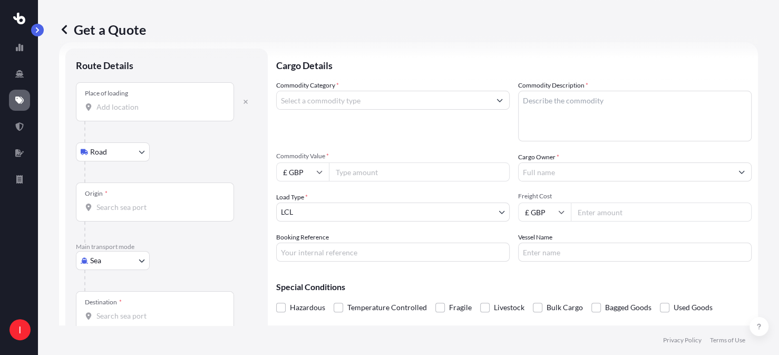
click at [135, 112] on div "Place of loading" at bounding box center [155, 101] width 158 height 39
click at [135, 112] on input "Place of loading" at bounding box center [158, 107] width 124 height 11
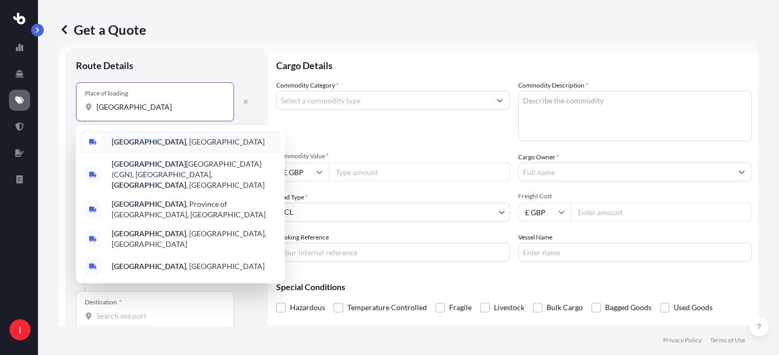
click at [158, 145] on span "[GEOGRAPHIC_DATA] , [GEOGRAPHIC_DATA]" at bounding box center [188, 142] width 153 height 11
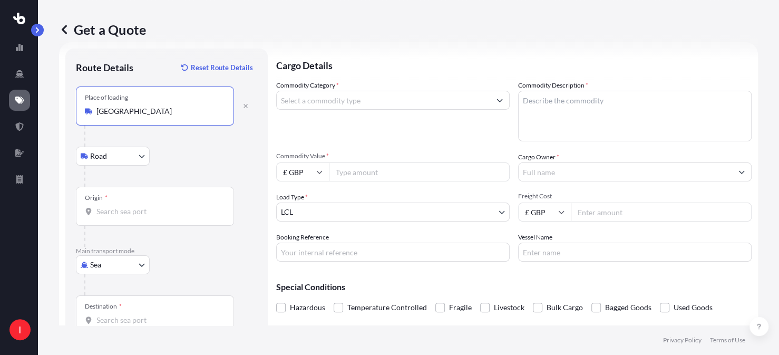
type input "[GEOGRAPHIC_DATA], [GEOGRAPHIC_DATA]"
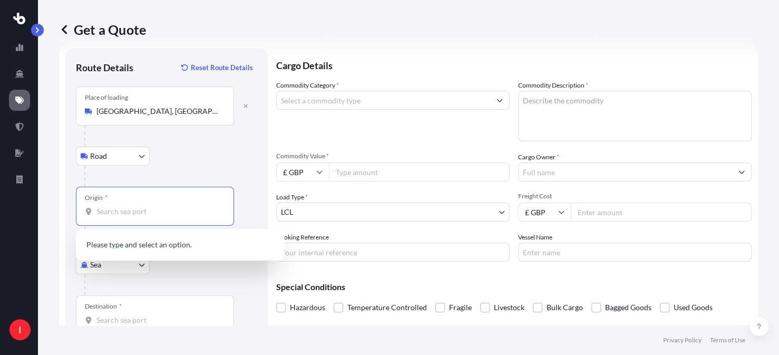
click at [128, 207] on input "Origin *" at bounding box center [158, 211] width 124 height 11
click at [191, 244] on span "DEDUS - Dusseld orf, [GEOGRAPHIC_DATA]" at bounding box center [183, 245] width 143 height 11
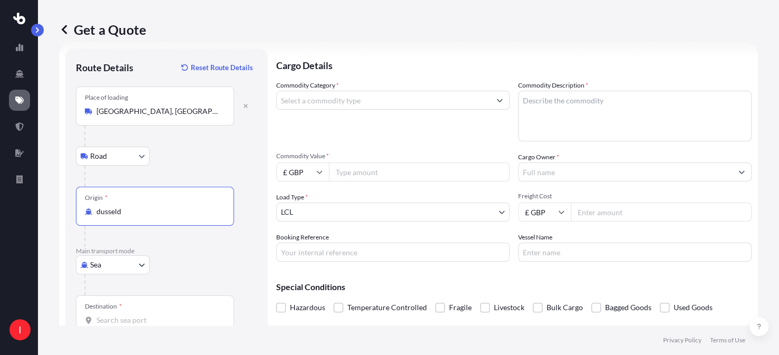
type input "DEDUS - [GEOGRAPHIC_DATA], [GEOGRAPHIC_DATA]"
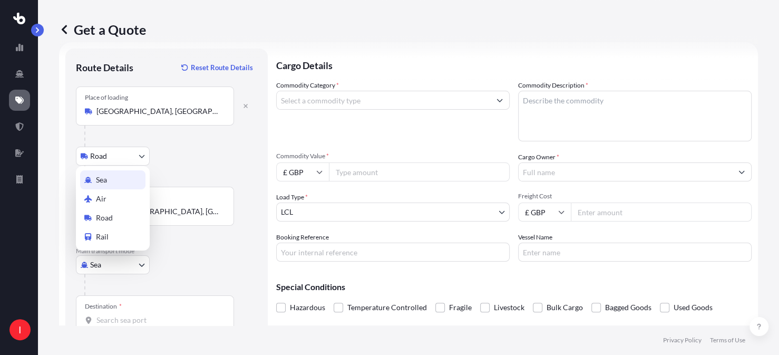
click at [139, 264] on body "10 options available. 0 options available. 1 option available. I Get a Quote Ro…" at bounding box center [389, 177] width 779 height 355
click at [114, 204] on div "Air" at bounding box center [112, 198] width 65 height 19
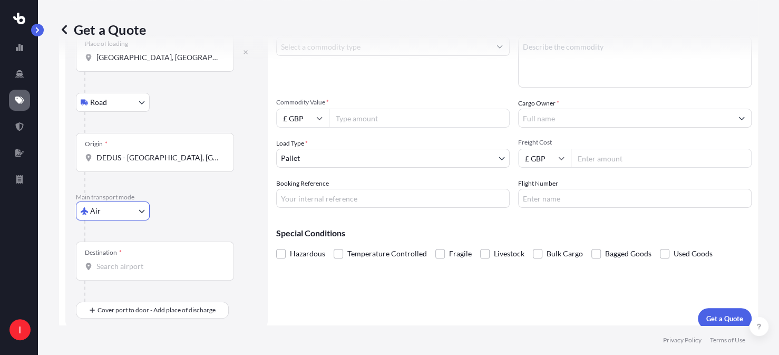
scroll to position [80, 0]
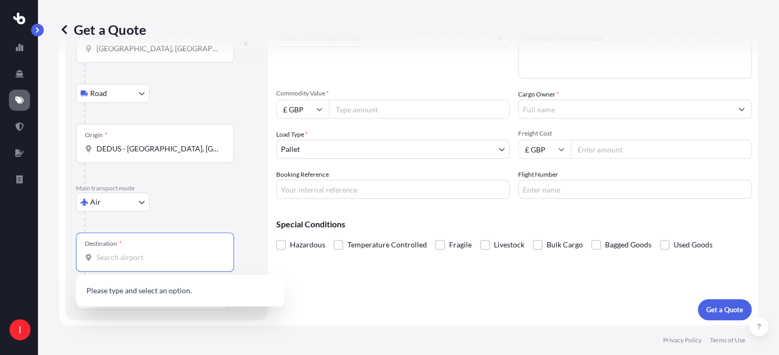
click at [144, 256] on input "Destination *" at bounding box center [158, 257] width 124 height 11
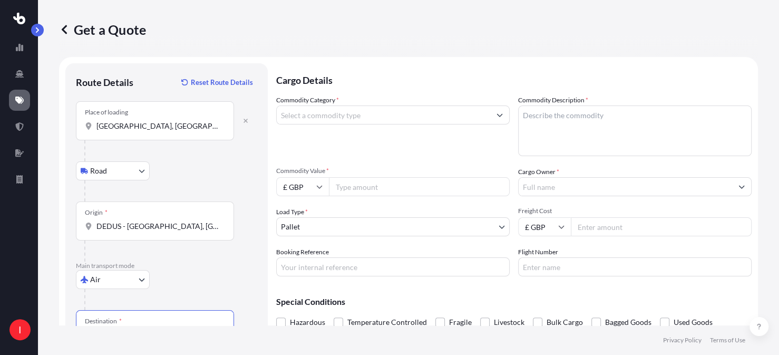
scroll to position [0, 0]
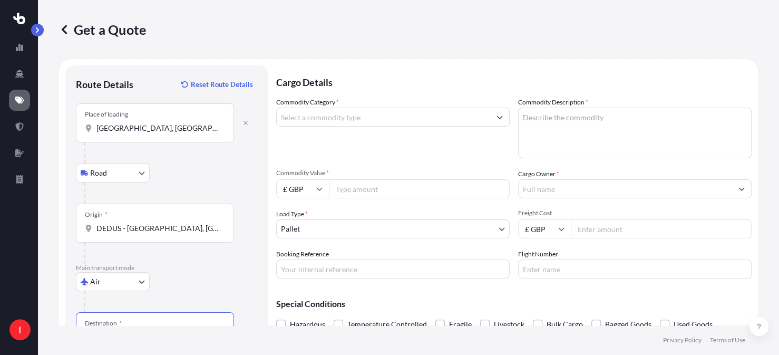
click at [132, 130] on input "[GEOGRAPHIC_DATA], [GEOGRAPHIC_DATA]" at bounding box center [158, 128] width 124 height 11
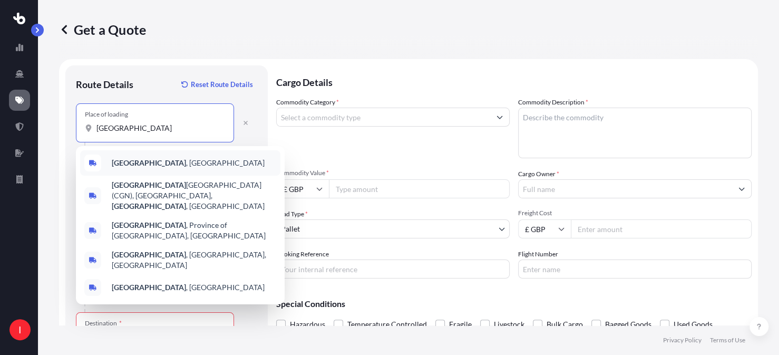
click at [182, 161] on div "[GEOGRAPHIC_DATA] , [GEOGRAPHIC_DATA]" at bounding box center [180, 162] width 200 height 25
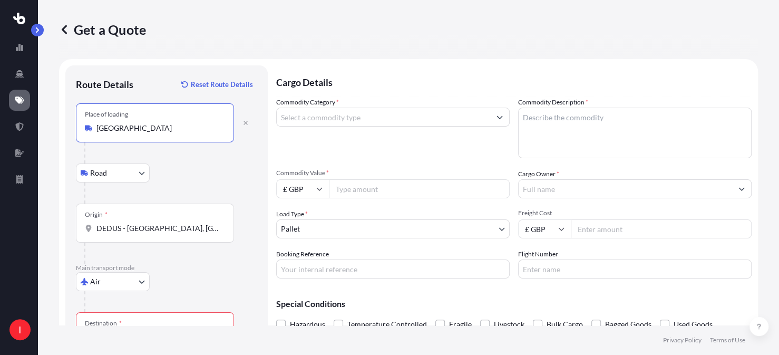
type input "[GEOGRAPHIC_DATA], [GEOGRAPHIC_DATA]"
click at [124, 230] on input "DEDUS - [GEOGRAPHIC_DATA], [GEOGRAPHIC_DATA]" at bounding box center [158, 228] width 124 height 11
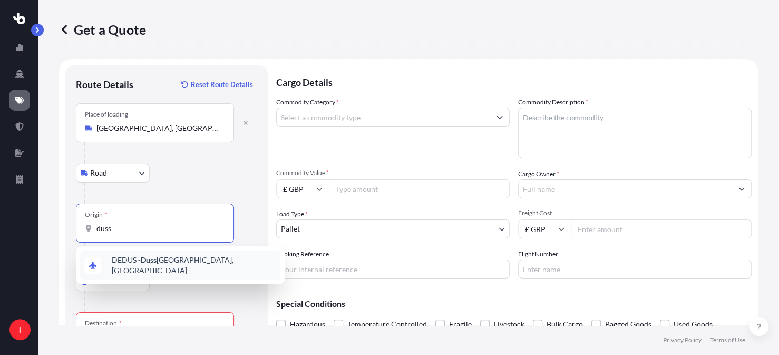
click at [171, 263] on span "DEDUS - Duss eldorf, [GEOGRAPHIC_DATA]" at bounding box center [194, 265] width 164 height 21
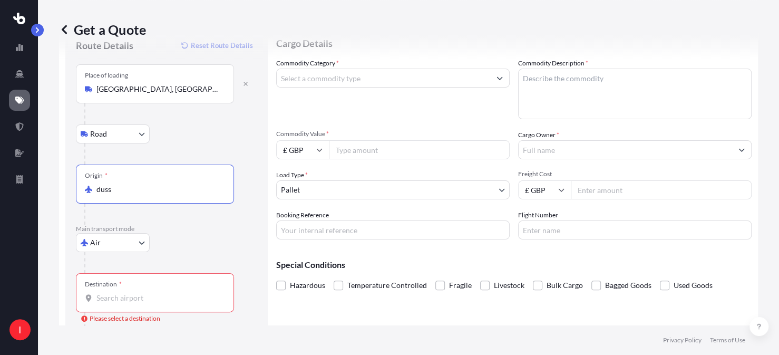
scroll to position [80, 0]
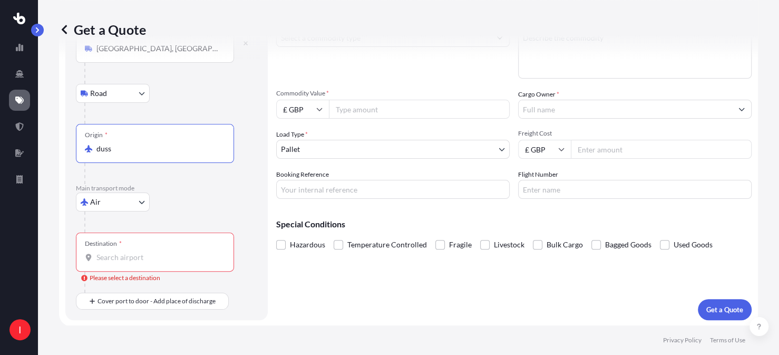
type input "DEDUS - [GEOGRAPHIC_DATA], [GEOGRAPHIC_DATA]"
click at [142, 250] on div "Destination *" at bounding box center [155, 252] width 158 height 39
click at [142, 252] on input "Destination * Please select a destination" at bounding box center [158, 257] width 124 height 11
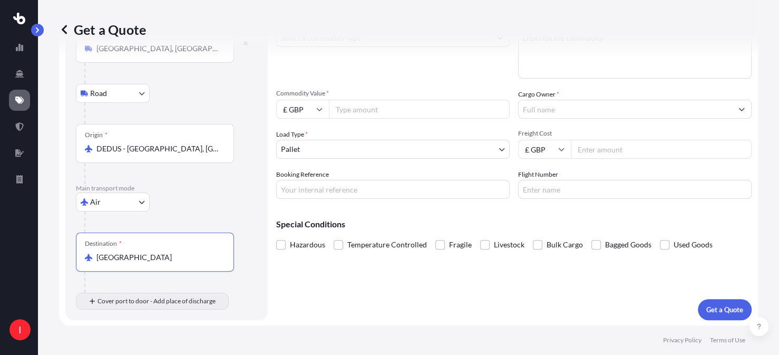
type input "USATL - [GEOGRAPHIC_DATA], [GEOGRAPHIC_DATA]"
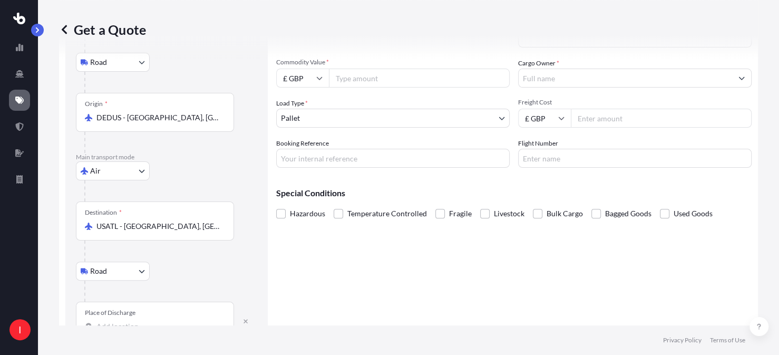
scroll to position [142, 0]
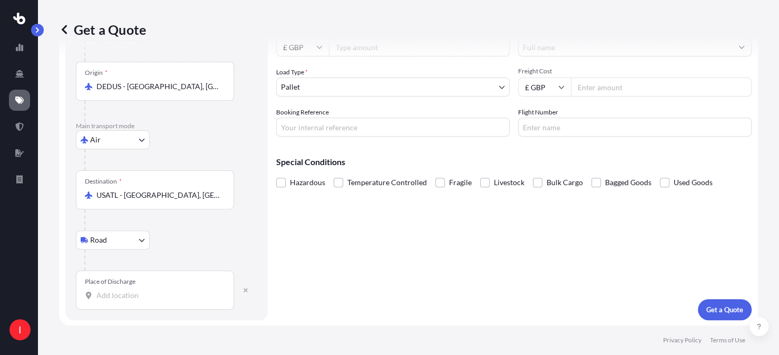
click at [146, 294] on input "Place of Discharge" at bounding box center [158, 295] width 124 height 11
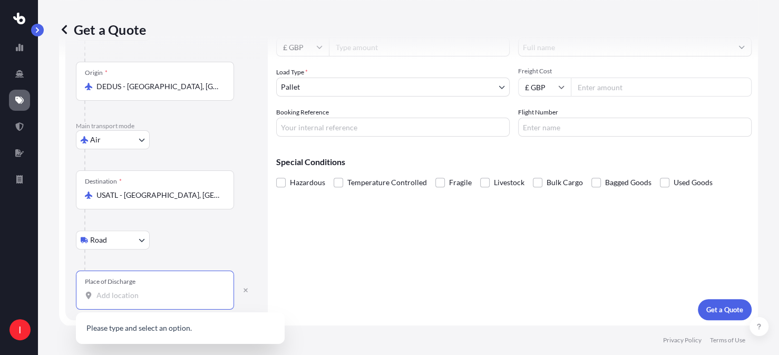
click at [111, 292] on input "Place of Discharge" at bounding box center [158, 295] width 124 height 11
paste input "[STREET_ADDRESS]"
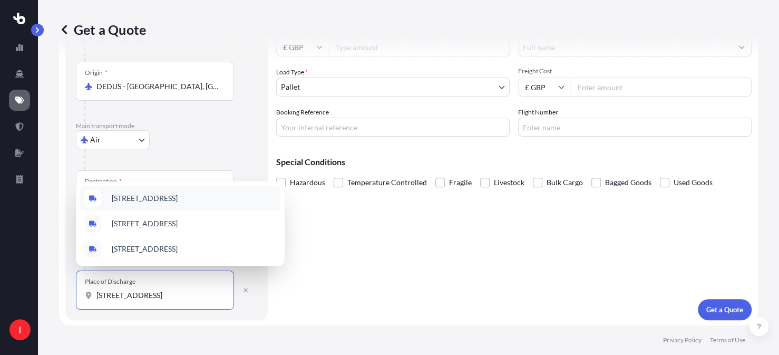
click at [178, 193] on span "[STREET_ADDRESS]" at bounding box center [145, 198] width 66 height 11
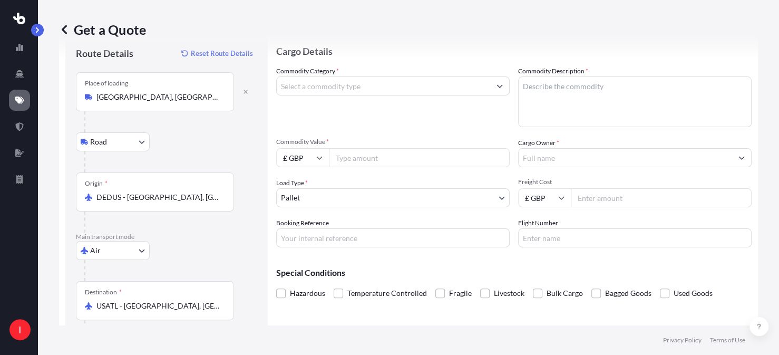
scroll to position [0, 0]
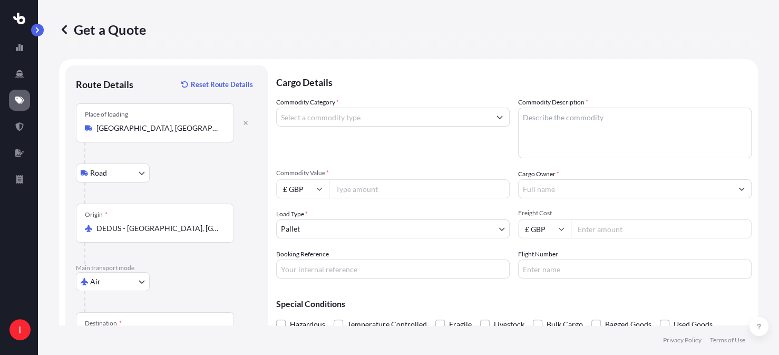
type input "[STREET_ADDRESS]"
click at [524, 118] on textarea "Commodity Description *" at bounding box center [635, 133] width 234 height 51
click at [410, 119] on input "Commodity Category *" at bounding box center [384, 117] width 214 height 19
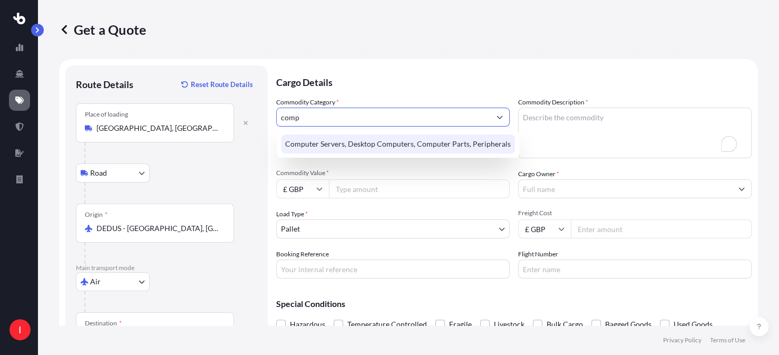
click at [400, 141] on div "Computer Servers, Desktop Computers, Computer Parts, Peripherals" at bounding box center [398, 143] width 234 height 19
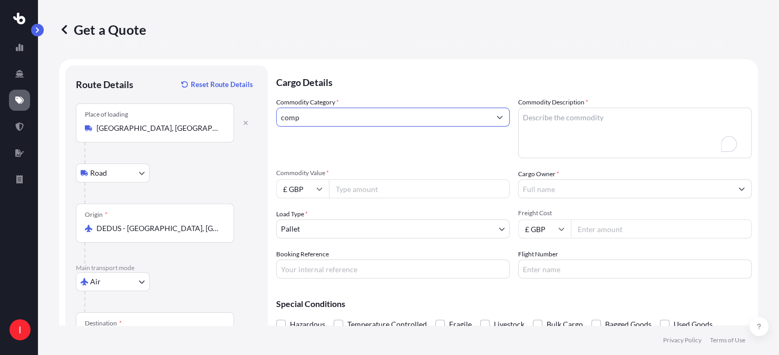
type input "Computer Servers, Desktop Computers, Computer Parts, Peripherals"
click at [547, 120] on textarea "Commodity Description *" at bounding box center [635, 133] width 234 height 51
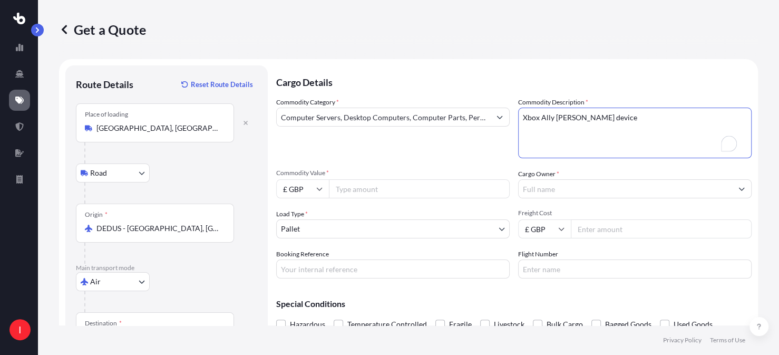
type textarea "Xbox Ally [PERSON_NAME] device"
click at [545, 189] on input "Cargo Owner *" at bounding box center [626, 188] width 214 height 19
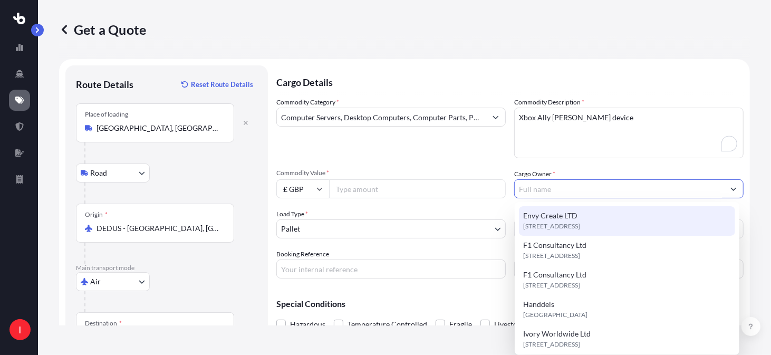
click at [555, 215] on span "Envy Create LTD" at bounding box center [550, 215] width 54 height 11
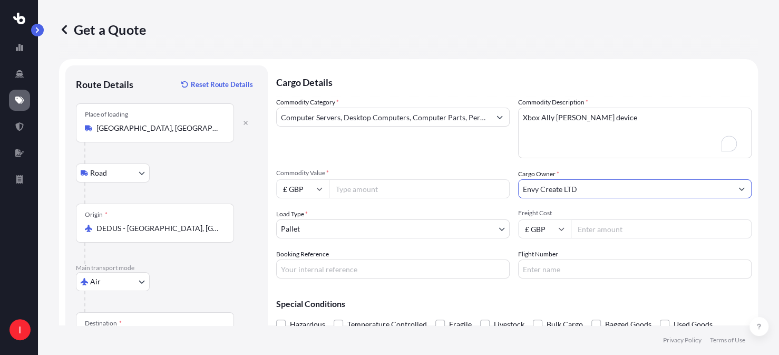
click at [362, 189] on input "Commodity Value *" at bounding box center [419, 188] width 181 height 19
click at [358, 191] on input "Commodity Value *" at bounding box center [419, 188] width 181 height 19
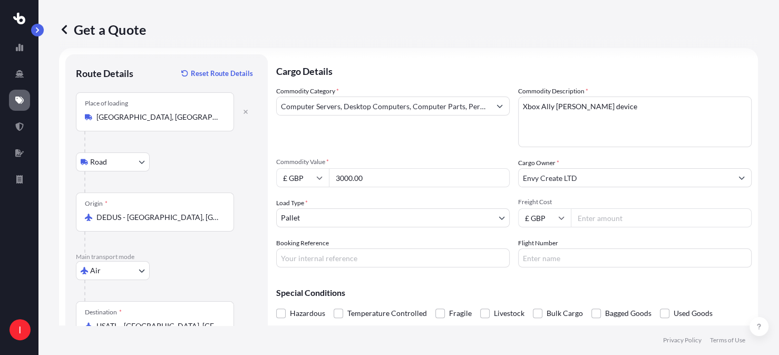
scroll to position [9, 0]
type input "3000.00"
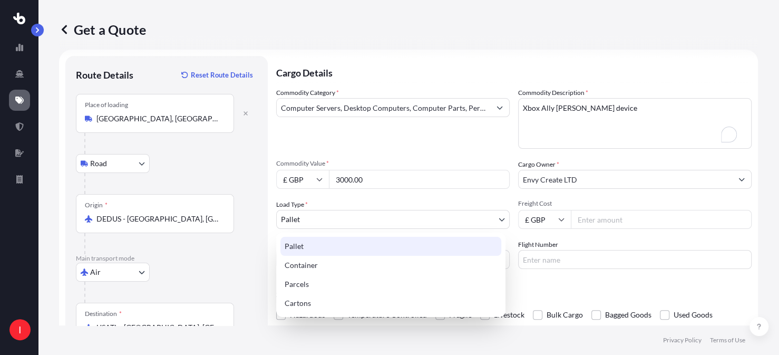
click at [345, 218] on body "I Get a Quote Route Details Reset Route Details Place of loading [GEOGRAPHIC_DA…" at bounding box center [389, 177] width 779 height 355
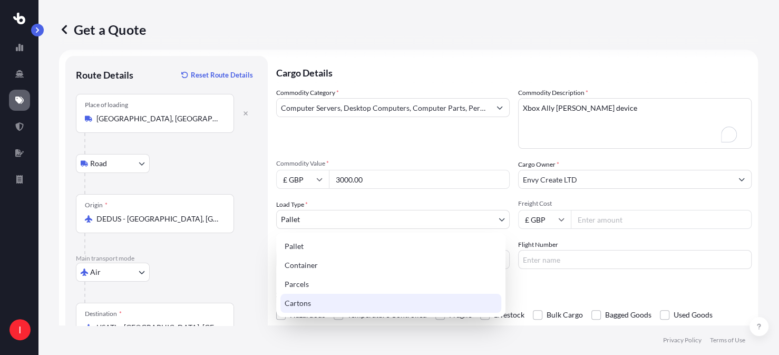
click at [313, 304] on div "Cartons" at bounding box center [390, 303] width 221 height 19
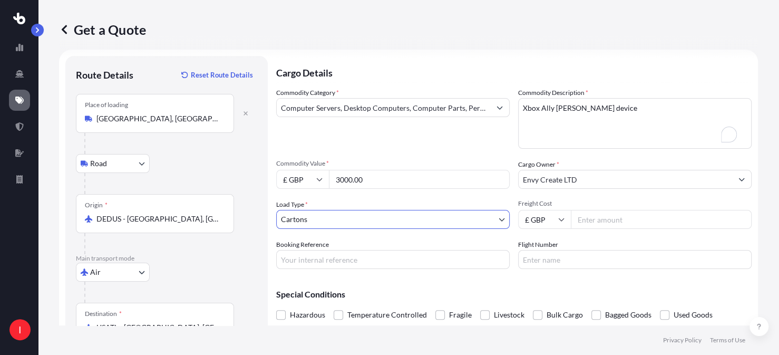
click at [587, 219] on input "Freight Cost" at bounding box center [661, 219] width 181 height 19
type input "1000"
click at [310, 256] on input "Booking Reference" at bounding box center [393, 259] width 234 height 19
click at [285, 253] on input "Booking Reference" at bounding box center [393, 259] width 234 height 19
paste input "66 0504 1450"
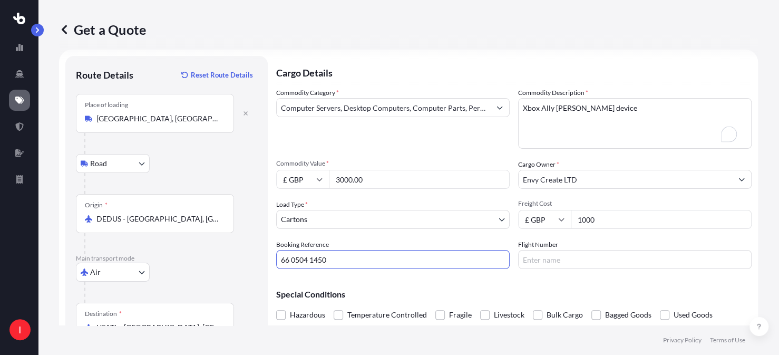
type input "66 0504 1450"
click at [539, 260] on input "Flight Number" at bounding box center [635, 259] width 234 height 19
type input "d"
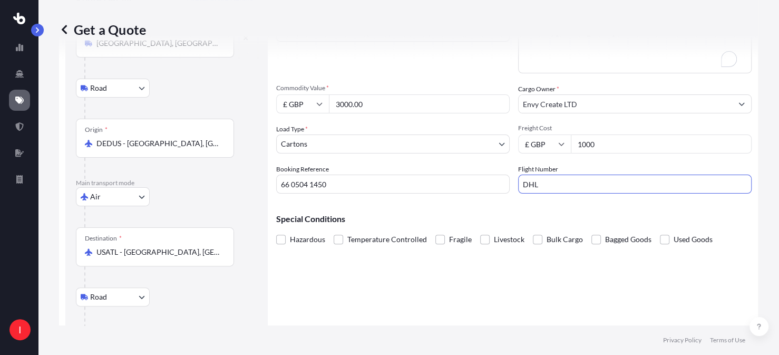
scroll to position [142, 0]
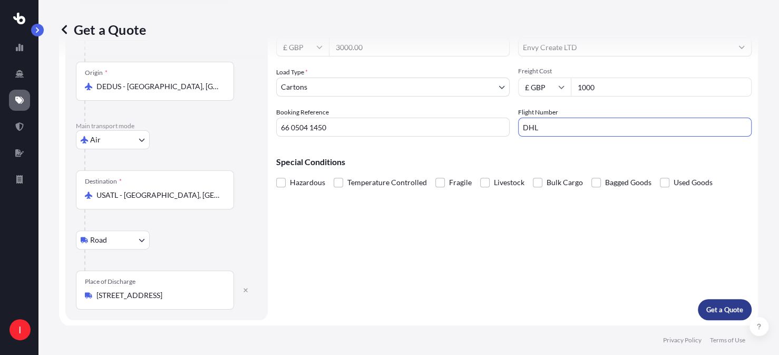
type input "DHL"
click at [714, 306] on p "Get a Quote" at bounding box center [724, 309] width 37 height 11
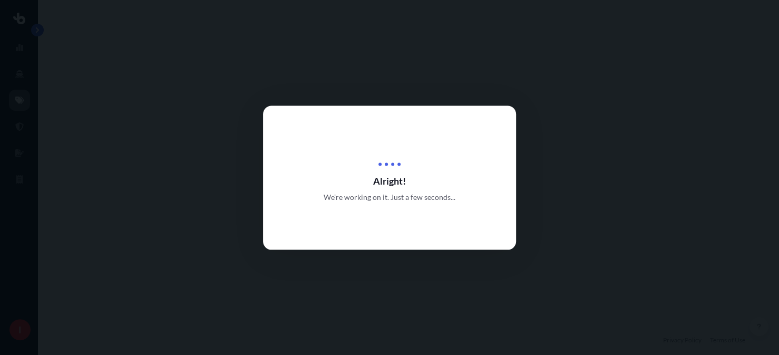
select select "Road"
select select "Air"
select select "Road"
select select "4"
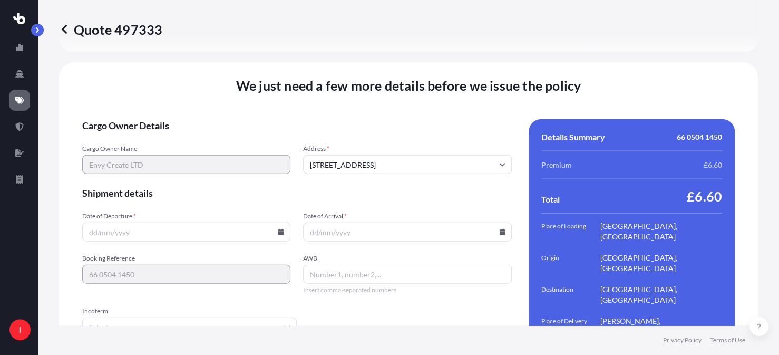
scroll to position [1489, 0]
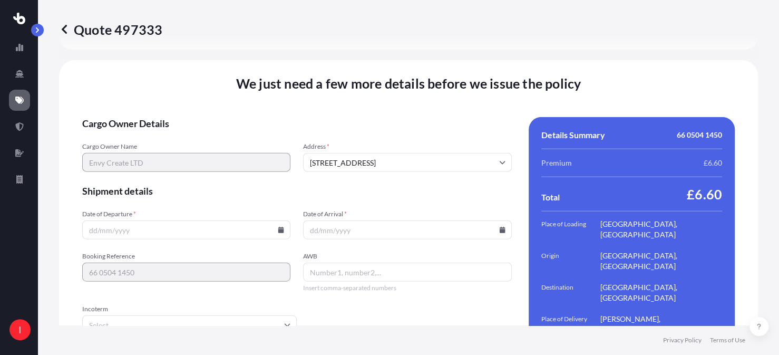
click at [282, 220] on div at bounding box center [186, 229] width 208 height 19
click at [281, 227] on icon at bounding box center [281, 230] width 6 height 6
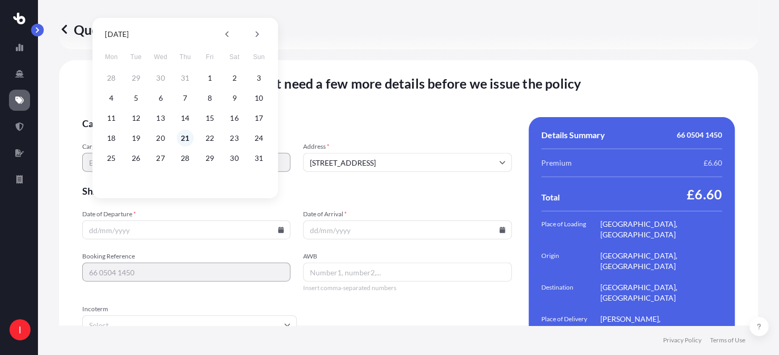
click at [189, 134] on button "21" at bounding box center [185, 138] width 17 height 17
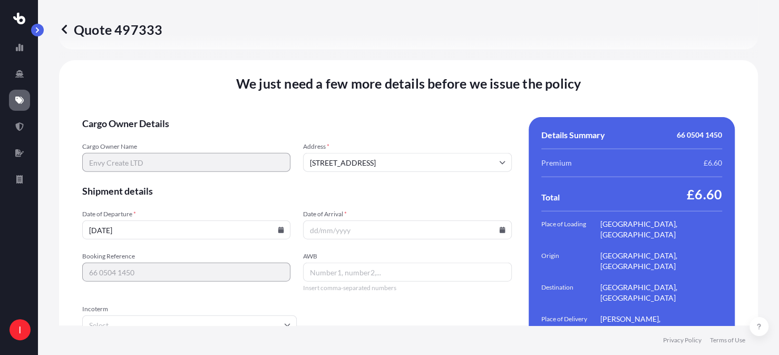
click at [499, 227] on icon at bounding box center [502, 230] width 6 height 6
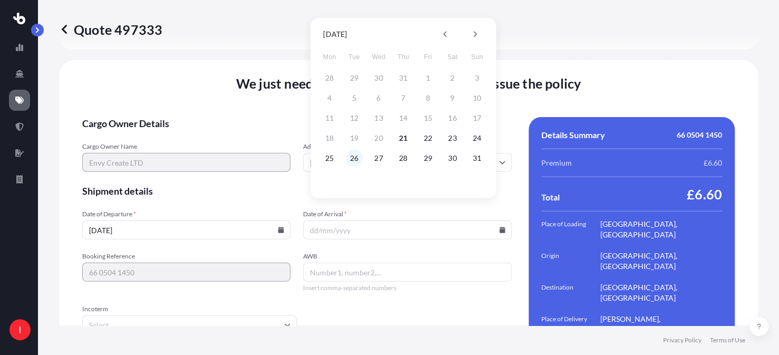
click at [355, 161] on button "26" at bounding box center [354, 158] width 17 height 17
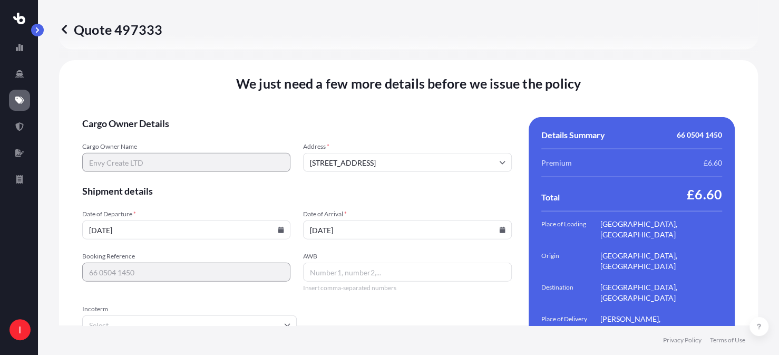
click at [322, 263] on input "AWB" at bounding box center [407, 272] width 208 height 19
paste input "66 0504 1450"
type input "66 0504 1450"
click at [159, 315] on input "Incoterm" at bounding box center [189, 324] width 215 height 19
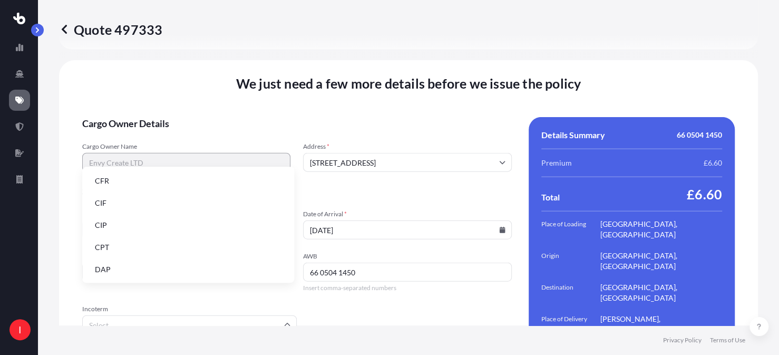
drag, startPoint x: 138, startPoint y: 270, endPoint x: 151, endPoint y: 275, distance: 14.5
click at [139, 271] on li "DAP" at bounding box center [188, 269] width 204 height 20
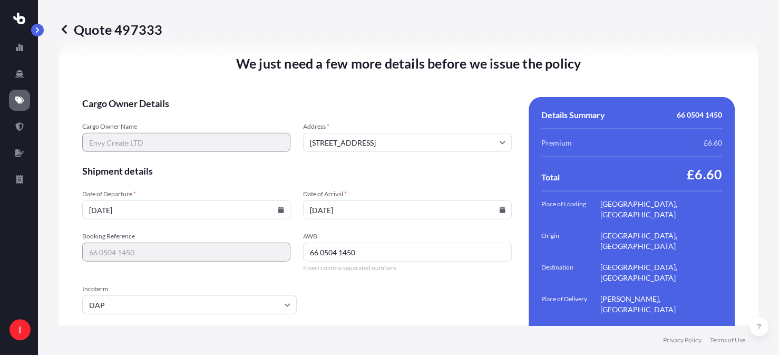
scroll to position [1525, 0]
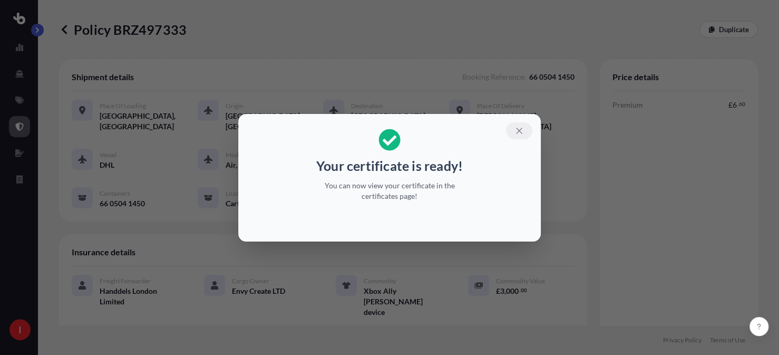
click at [520, 129] on icon "button" at bounding box center [519, 130] width 9 height 9
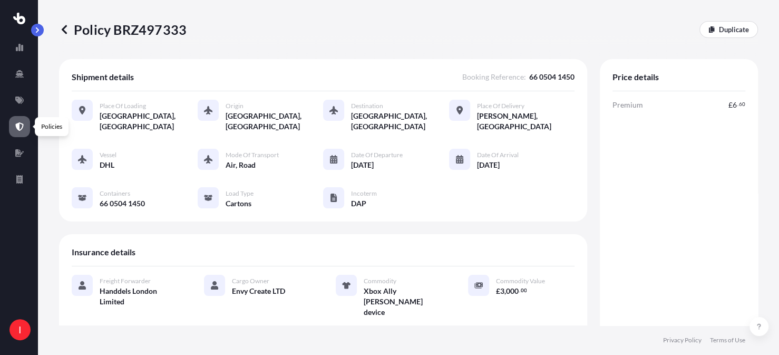
click at [18, 128] on icon at bounding box center [20, 126] width 8 height 8
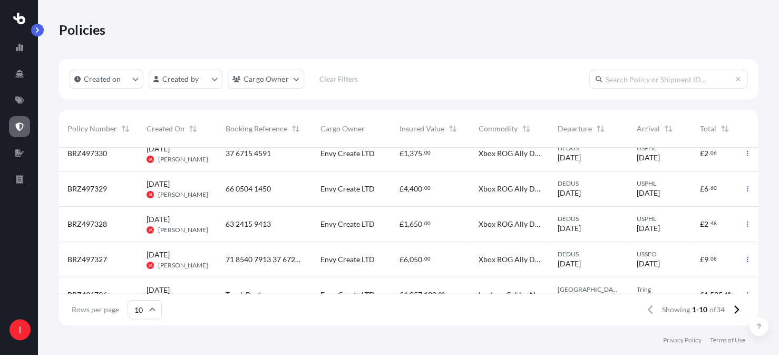
scroll to position [72, 0]
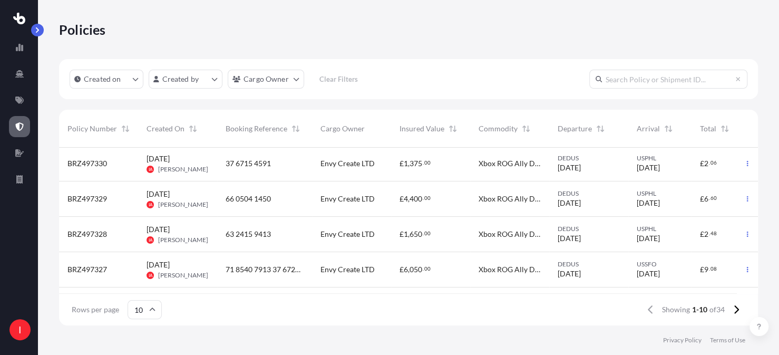
click at [86, 159] on span "BRZ497330" at bounding box center [87, 163] width 40 height 11
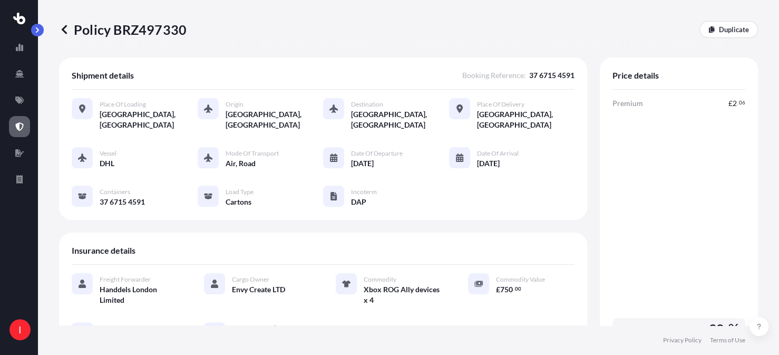
scroll to position [1, 0]
click at [719, 30] on p "Duplicate" at bounding box center [734, 29] width 30 height 11
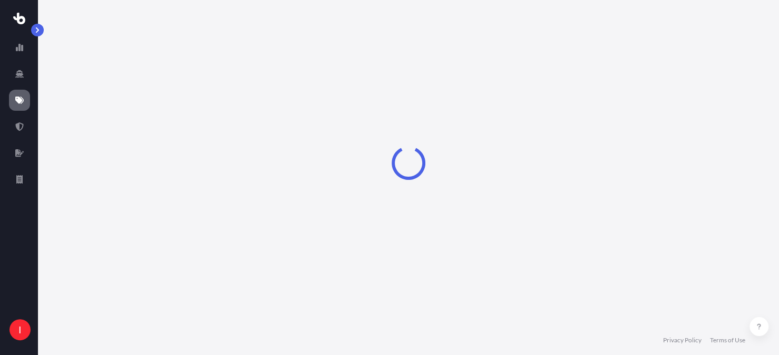
select select "Road"
select select "Air"
select select "Road"
select select "4"
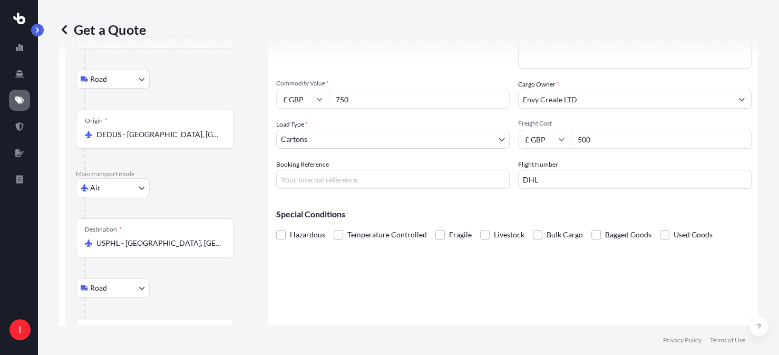
scroll to position [137, 0]
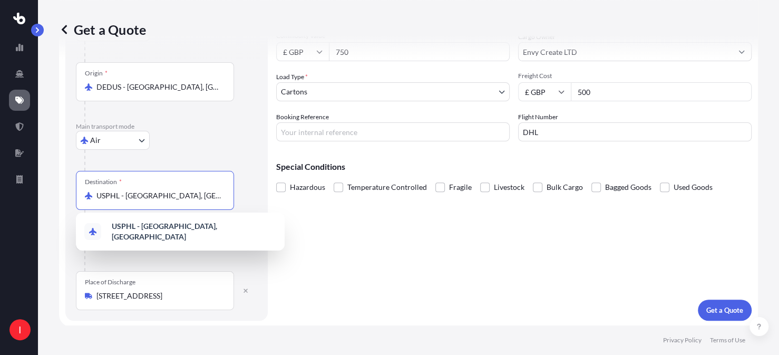
click at [217, 191] on input "USPHL - [GEOGRAPHIC_DATA], [GEOGRAPHIC_DATA]" at bounding box center [158, 195] width 124 height 11
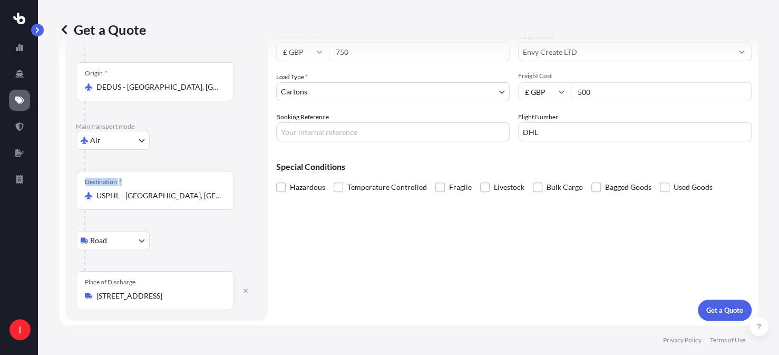
drag, startPoint x: 221, startPoint y: 195, endPoint x: 71, endPoint y: 193, distance: 150.3
click at [71, 193] on div "Route Details Place of loading [GEOGRAPHIC_DATA], [GEOGRAPHIC_DATA] Road Road R…" at bounding box center [166, 124] width 202 height 392
click at [224, 200] on div "Destination * USPHL - [GEOGRAPHIC_DATA], [GEOGRAPHIC_DATA]" at bounding box center [155, 190] width 158 height 39
click at [221, 200] on input "USPHL - [GEOGRAPHIC_DATA], [GEOGRAPHIC_DATA]" at bounding box center [158, 195] width 124 height 11
drag, startPoint x: 211, startPoint y: 200, endPoint x: 139, endPoint y: 197, distance: 72.8
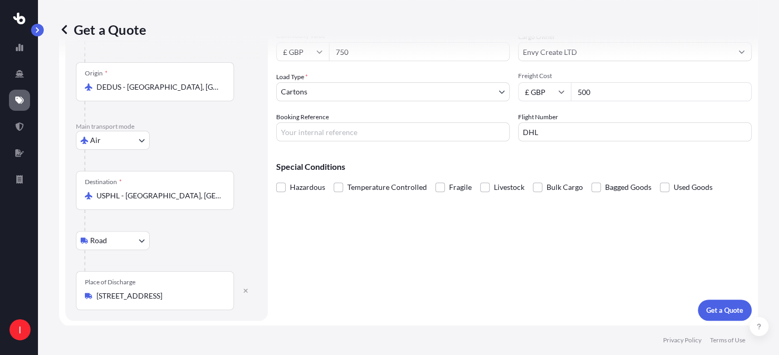
click at [122, 196] on div "USPHL - [GEOGRAPHIC_DATA], [GEOGRAPHIC_DATA]" at bounding box center [155, 195] width 140 height 11
click at [122, 196] on input "USPHL - [GEOGRAPHIC_DATA], [GEOGRAPHIC_DATA]" at bounding box center [158, 195] width 124 height 11
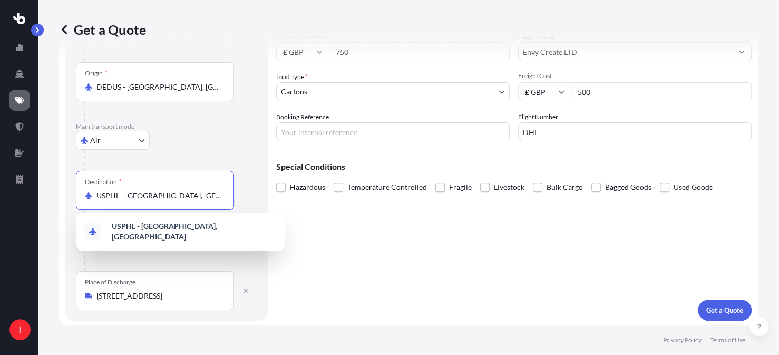
drag, startPoint x: 214, startPoint y: 198, endPoint x: 230, endPoint y: 198, distance: 15.8
click at [215, 199] on input "USPHL - [GEOGRAPHIC_DATA], [GEOGRAPHIC_DATA]" at bounding box center [158, 195] width 124 height 11
type input "U"
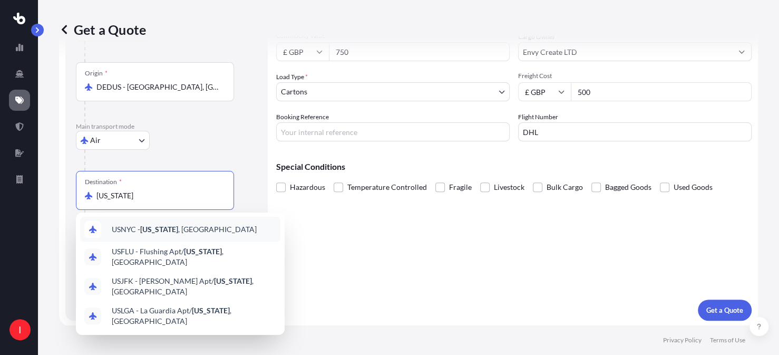
scroll to position [142, 0]
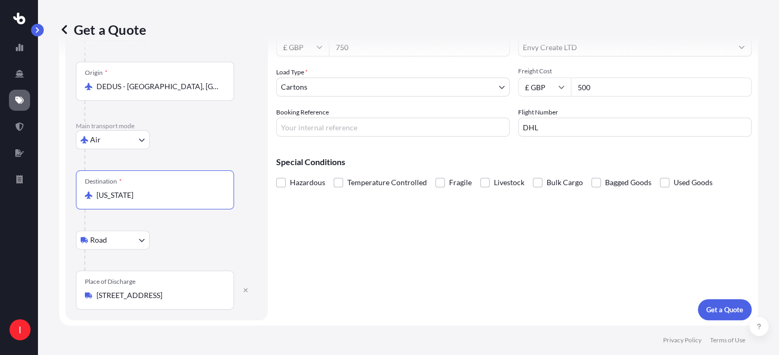
type input "USNYC - [US_STATE], [GEOGRAPHIC_DATA]"
click at [223, 293] on div "[STREET_ADDRESS]" at bounding box center [155, 295] width 140 height 11
click at [221, 293] on input "[STREET_ADDRESS]" at bounding box center [158, 295] width 124 height 11
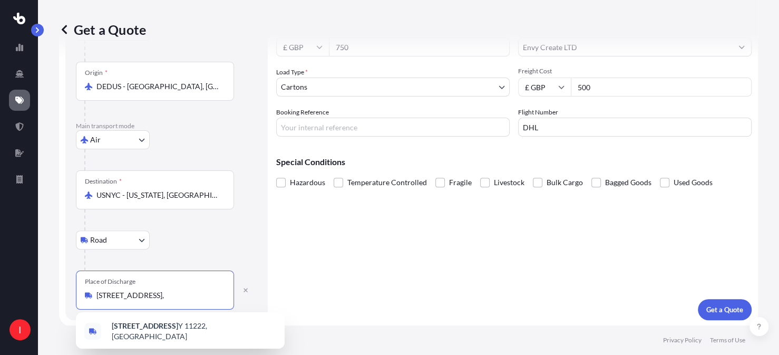
scroll to position [0, 0]
type input "9"
paste input "[STREET_ADDRESS]"
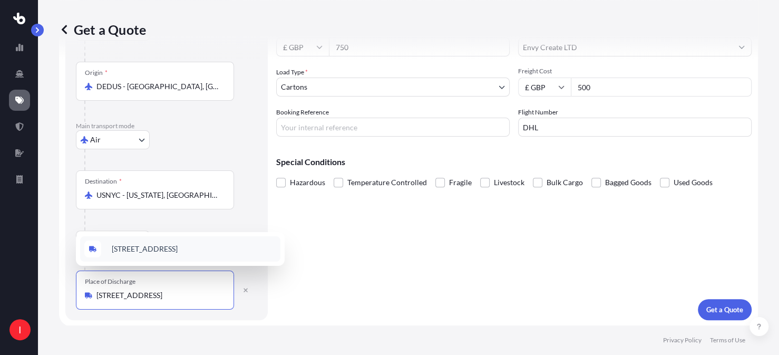
click at [154, 244] on span "[STREET_ADDRESS]" at bounding box center [145, 249] width 66 height 11
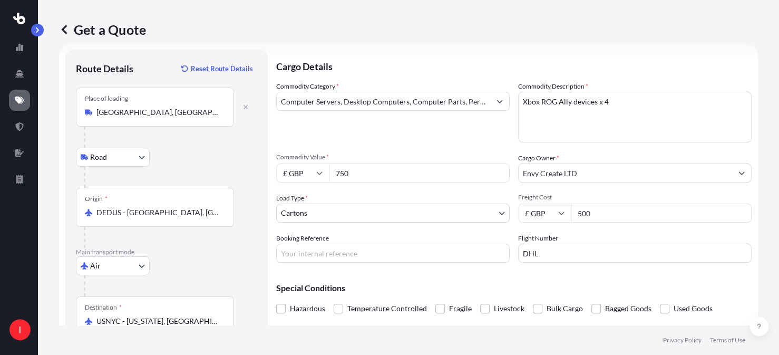
scroll to position [0, 0]
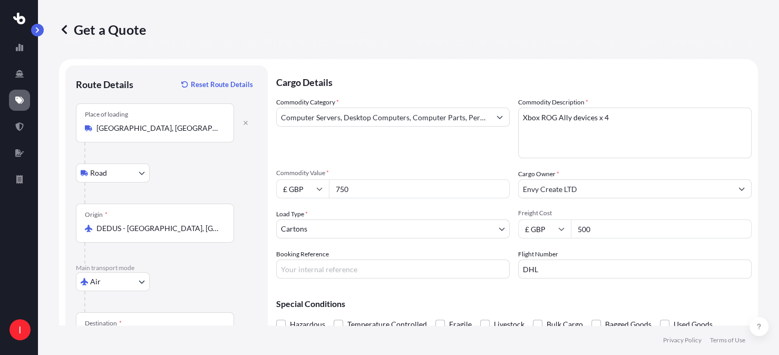
type input "[STREET_ADDRESS]"
click at [604, 117] on textarea "Xbox ROG Ally devices x 4" at bounding box center [635, 133] width 234 height 51
type textarea "Xbox ROG Ally devices x 1"
click at [315, 267] on input "Booking Reference" at bounding box center [393, 268] width 234 height 19
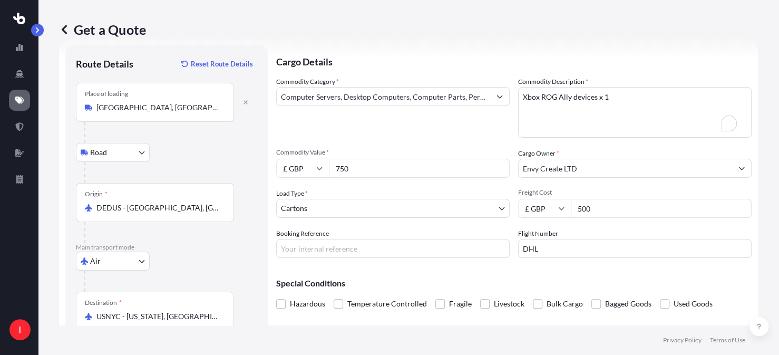
scroll to position [21, 0]
click at [298, 245] on input "Booking Reference" at bounding box center [393, 247] width 234 height 19
paste input "37 6715 4591"
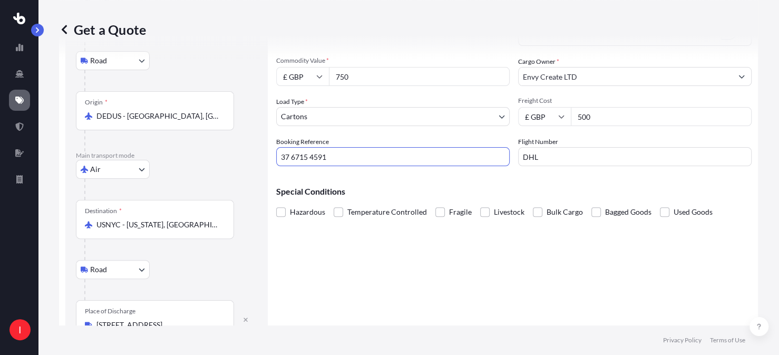
scroll to position [142, 0]
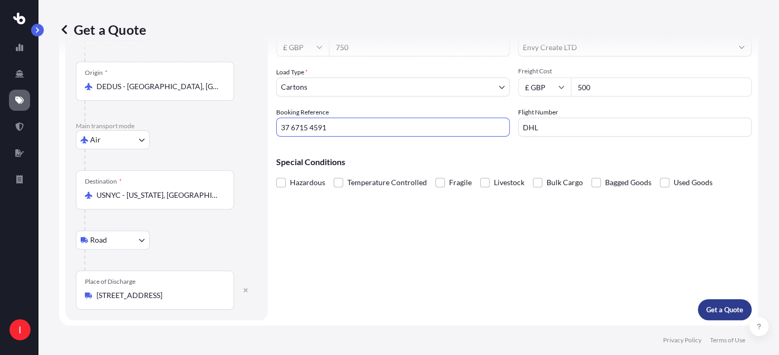
type input "37 6715 4591"
click at [706, 307] on p "Get a Quote" at bounding box center [724, 309] width 37 height 11
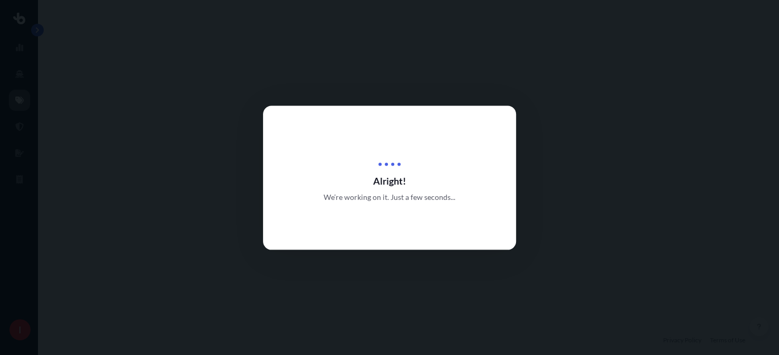
select select "Road"
select select "Air"
select select "Road"
select select "4"
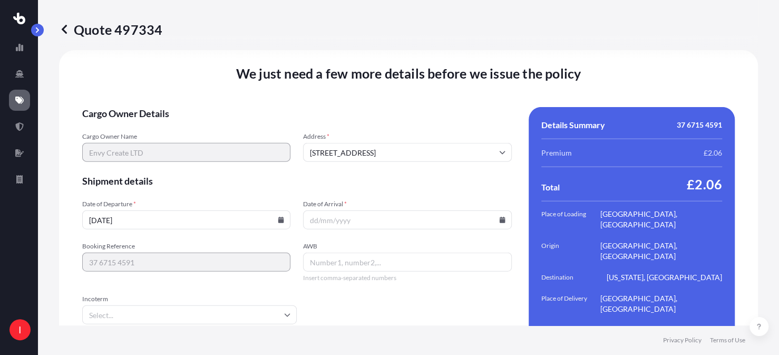
scroll to position [1489, 0]
click at [500, 212] on input "Date of Arrival *" at bounding box center [407, 219] width 208 height 19
click at [499, 216] on icon at bounding box center [502, 219] width 6 height 6
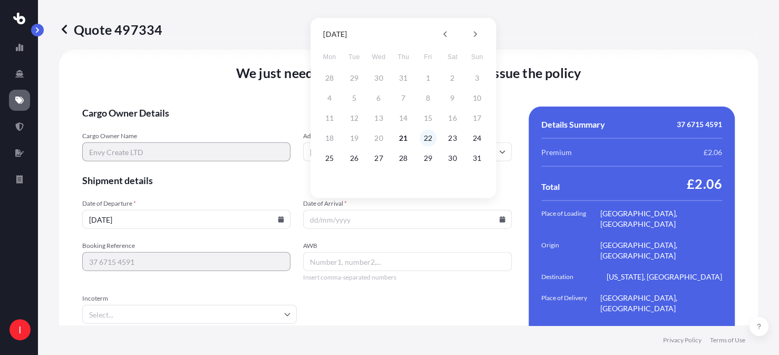
click at [429, 138] on button "22" at bounding box center [428, 138] width 17 height 17
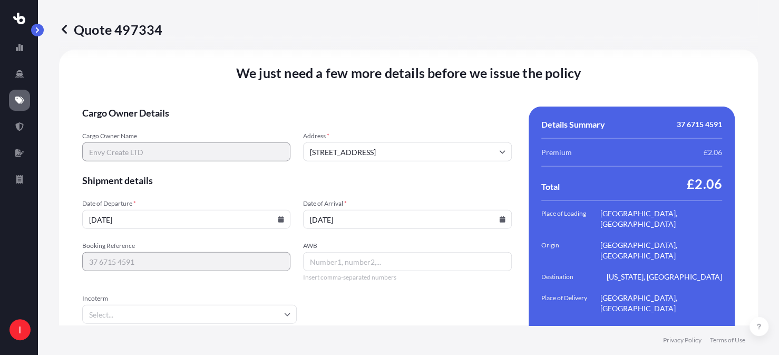
click at [322, 252] on input "AWB" at bounding box center [407, 261] width 208 height 19
paste input "37 6715 4591"
type input "37 6715 4591"
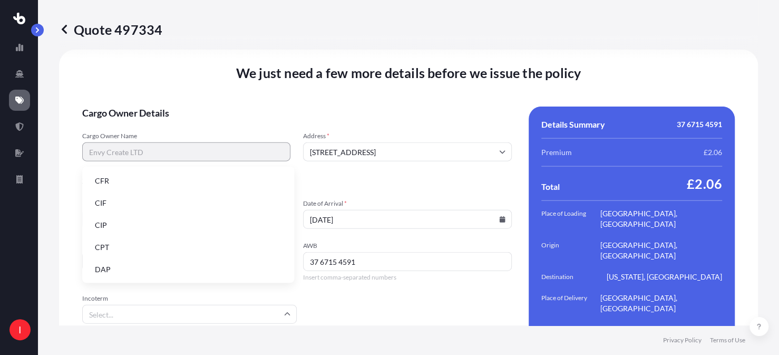
click at [140, 309] on input "Incoterm" at bounding box center [189, 314] width 215 height 19
drag, startPoint x: 117, startPoint y: 260, endPoint x: 127, endPoint y: 263, distance: 10.2
click at [119, 262] on li "DAP" at bounding box center [188, 269] width 204 height 20
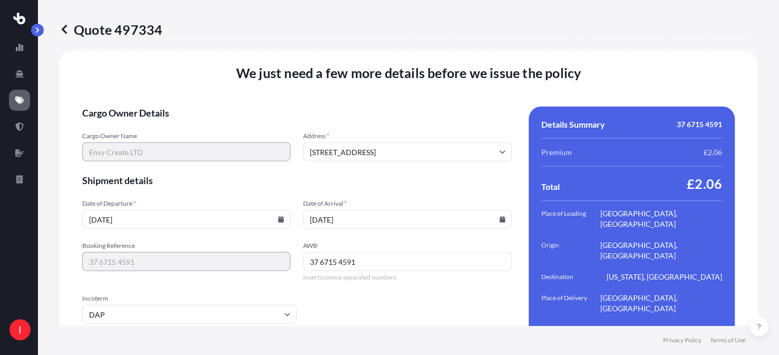
scroll to position [1525, 0]
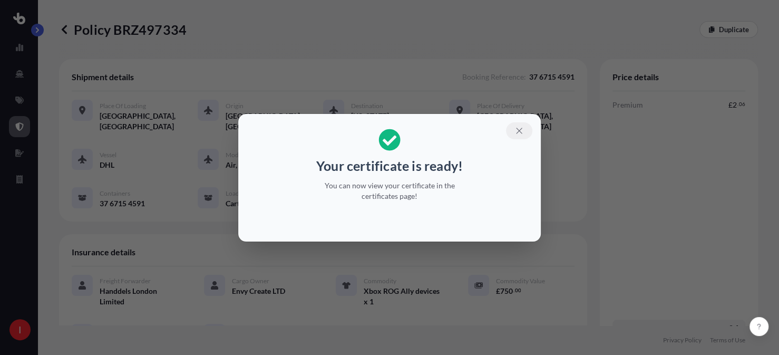
click at [520, 131] on icon "button" at bounding box center [519, 130] width 9 height 9
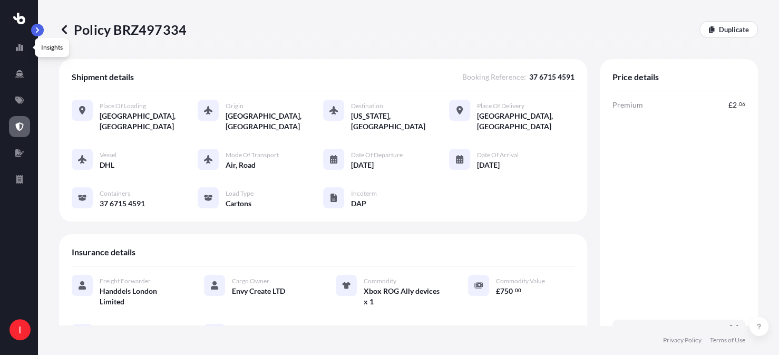
click at [18, 18] on icon at bounding box center [19, 19] width 12 height 12
click at [17, 17] on icon at bounding box center [19, 19] width 12 height 12
